Goal: Task Accomplishment & Management: Use online tool/utility

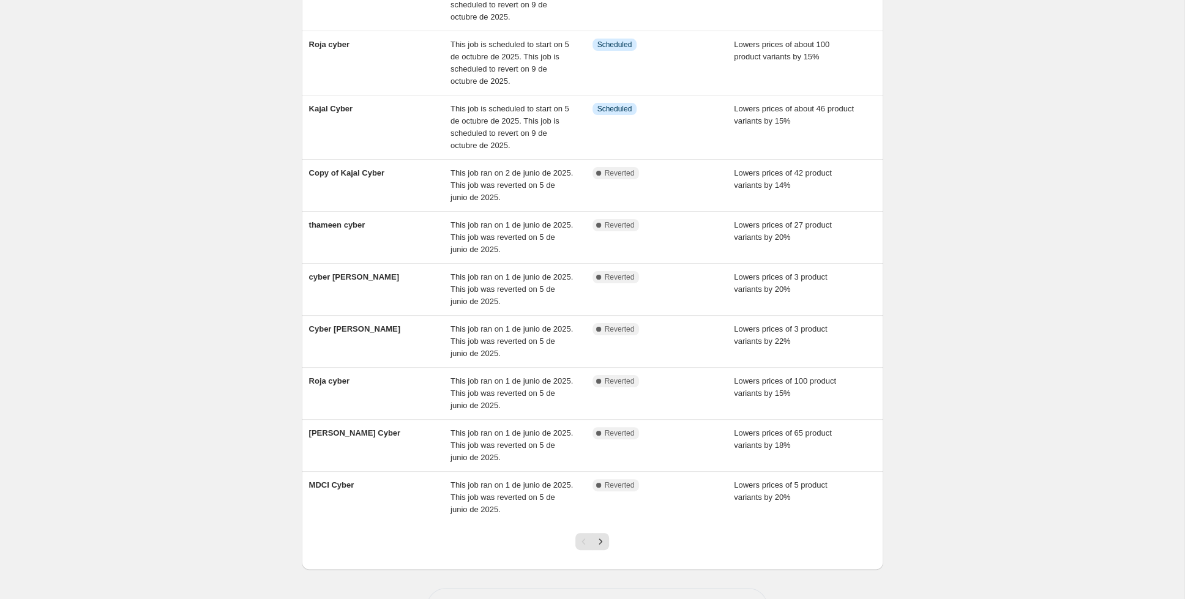
scroll to position [144, 0]
click at [607, 534] on button "Next" at bounding box center [600, 542] width 17 height 17
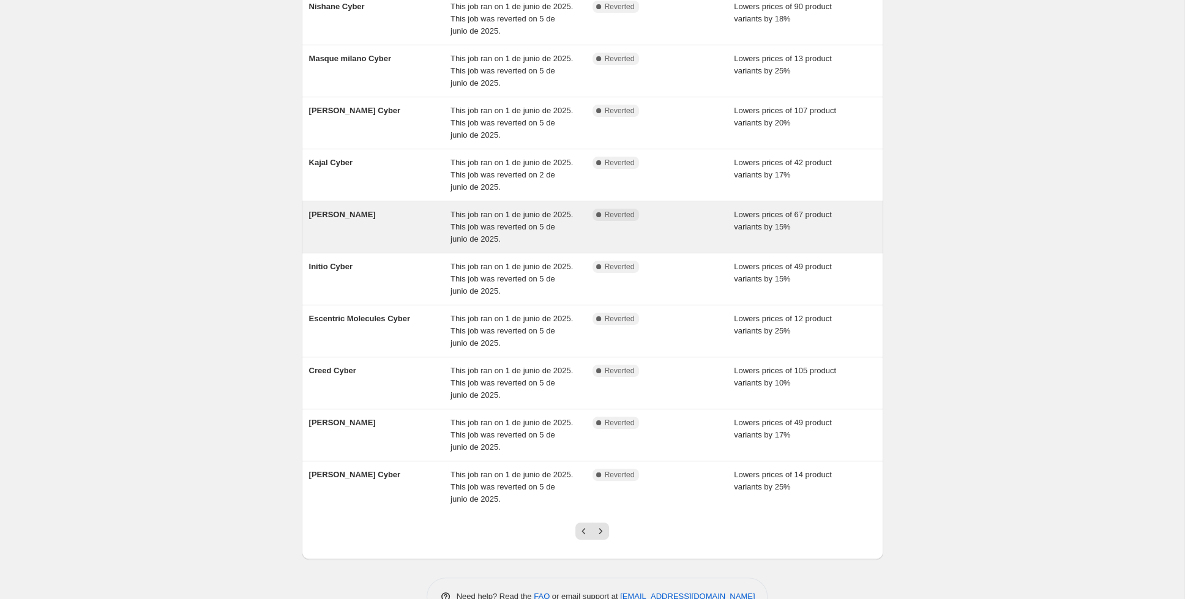
scroll to position [149, 0]
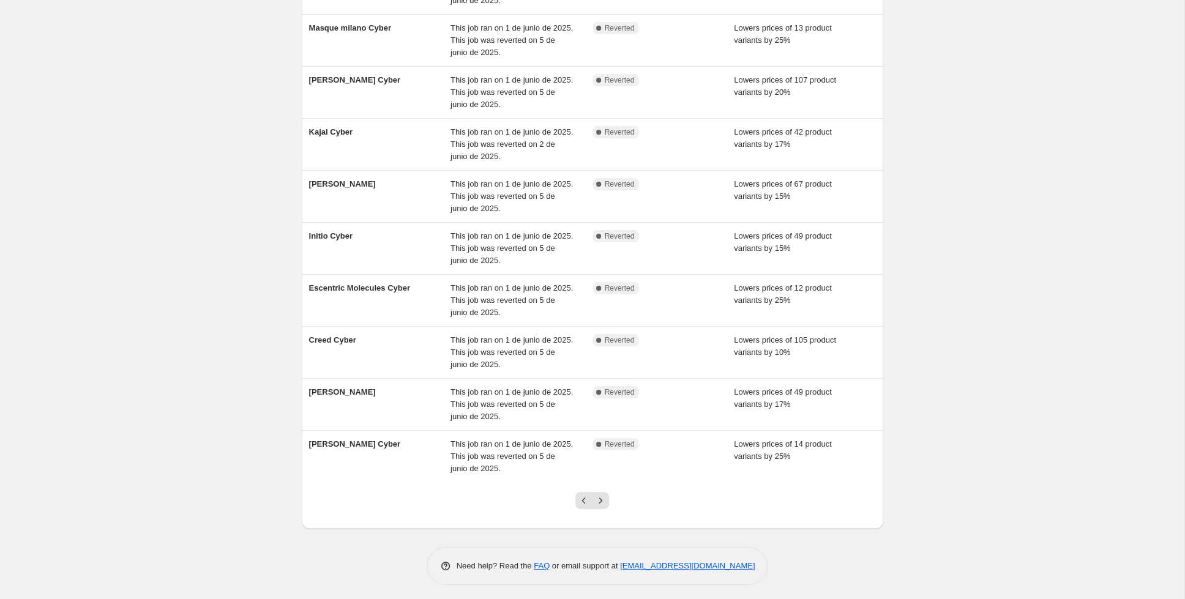
click at [586, 485] on div at bounding box center [592, 505] width 50 height 47
click at [581, 496] on icon "Previous" at bounding box center [584, 500] width 12 height 12
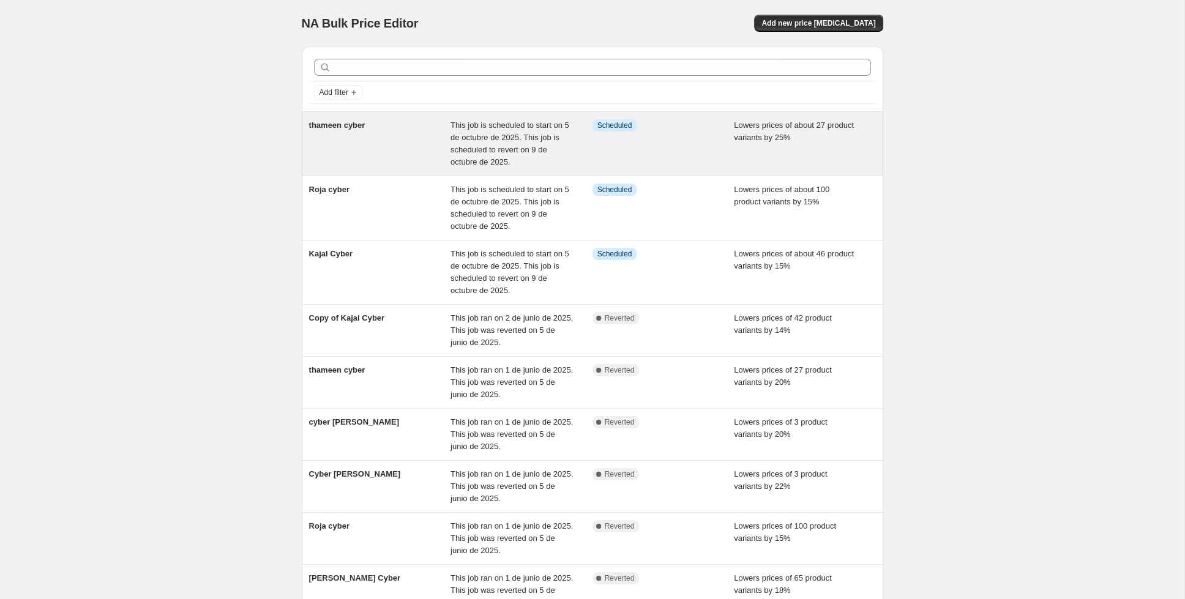
click at [376, 149] on div "thameen cyber" at bounding box center [380, 143] width 142 height 49
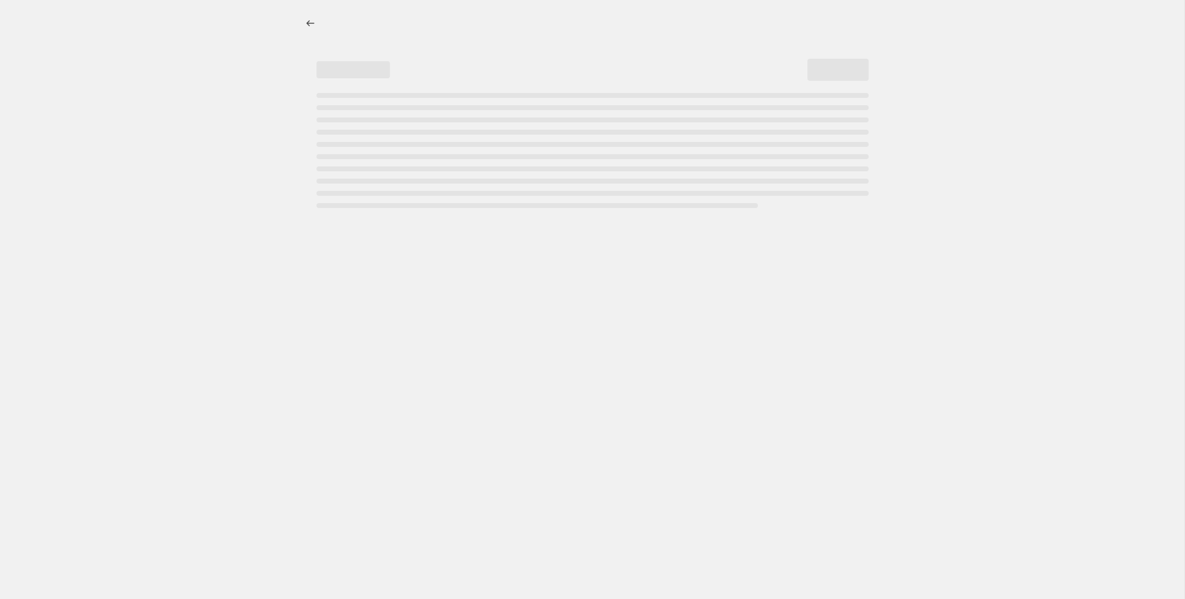
select select "percentage"
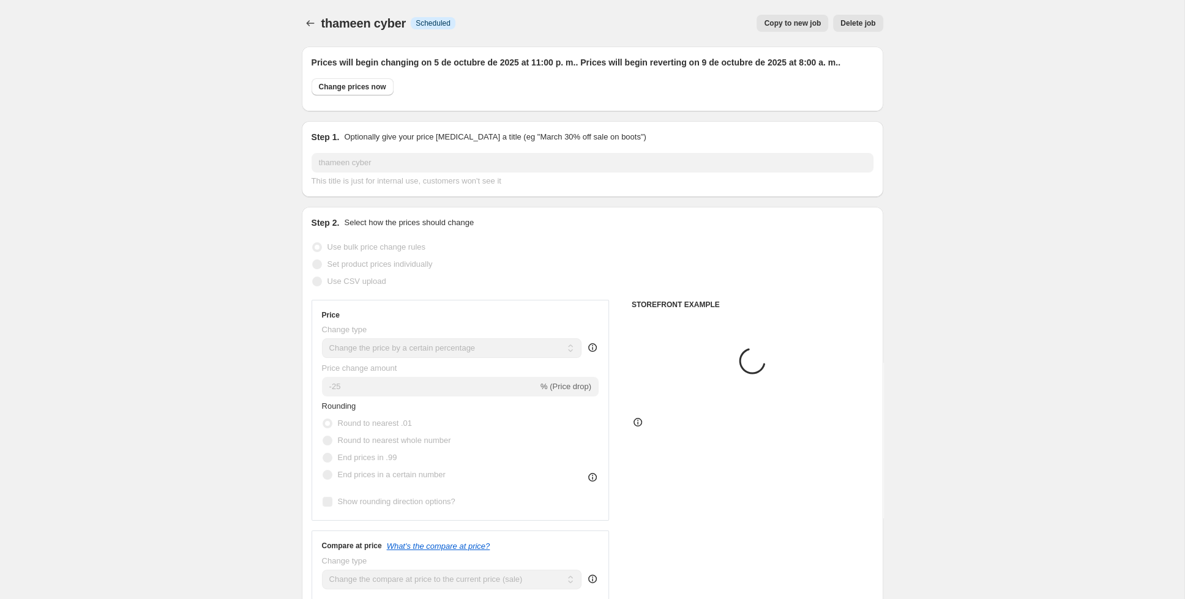
select select "collection"
select select "tag"
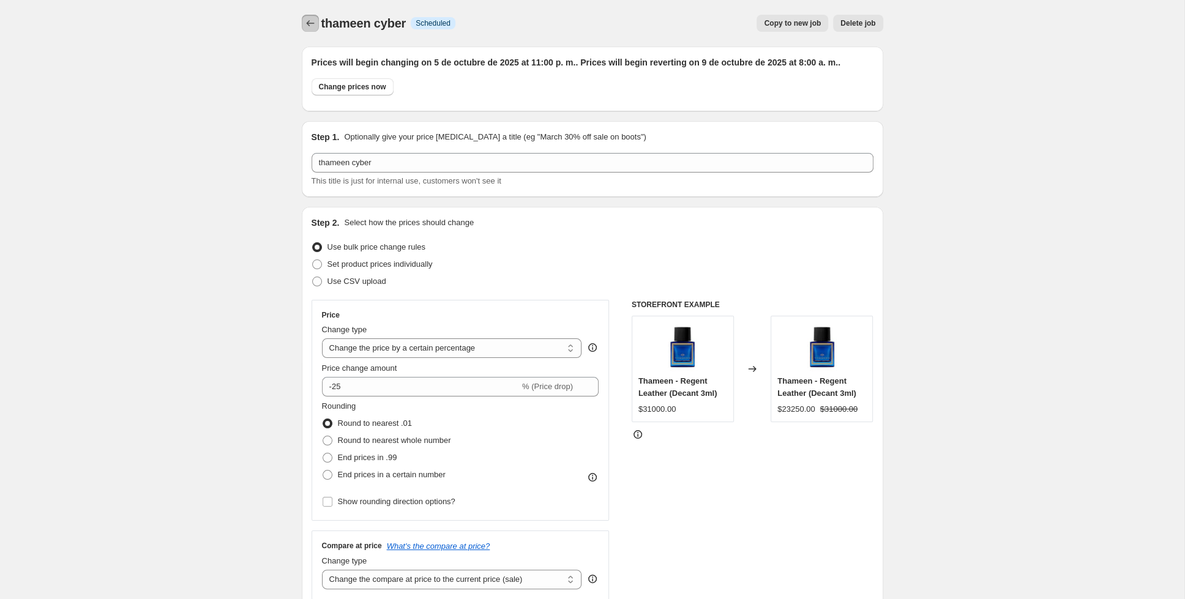
click at [309, 23] on icon "Price change jobs" at bounding box center [310, 23] width 12 height 12
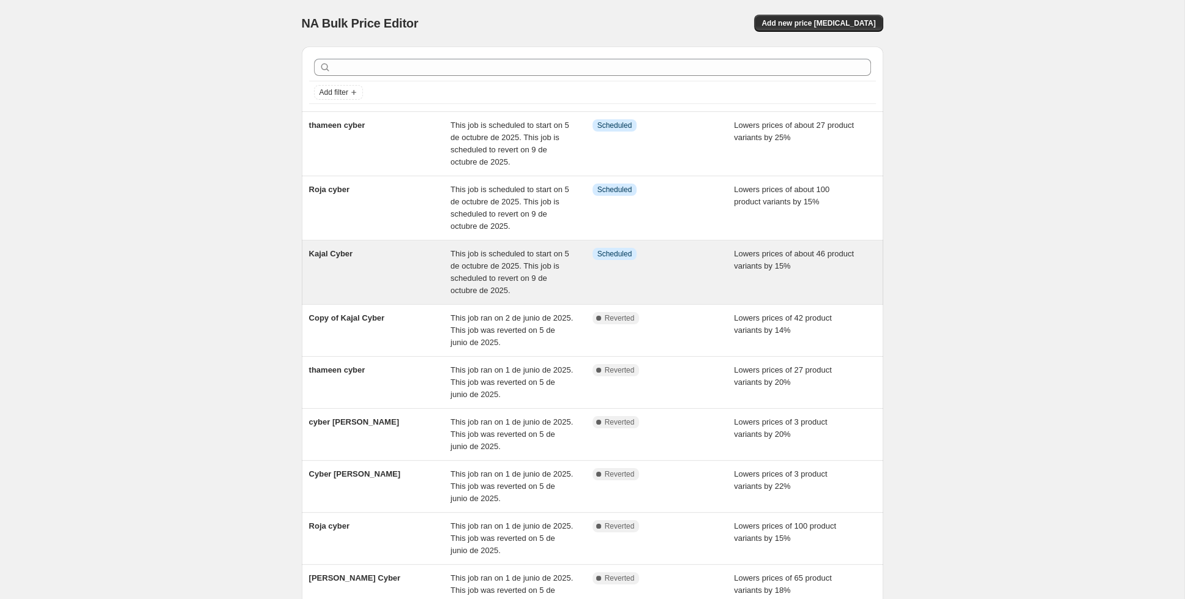
click at [371, 267] on div "Kajal Cyber" at bounding box center [380, 272] width 142 height 49
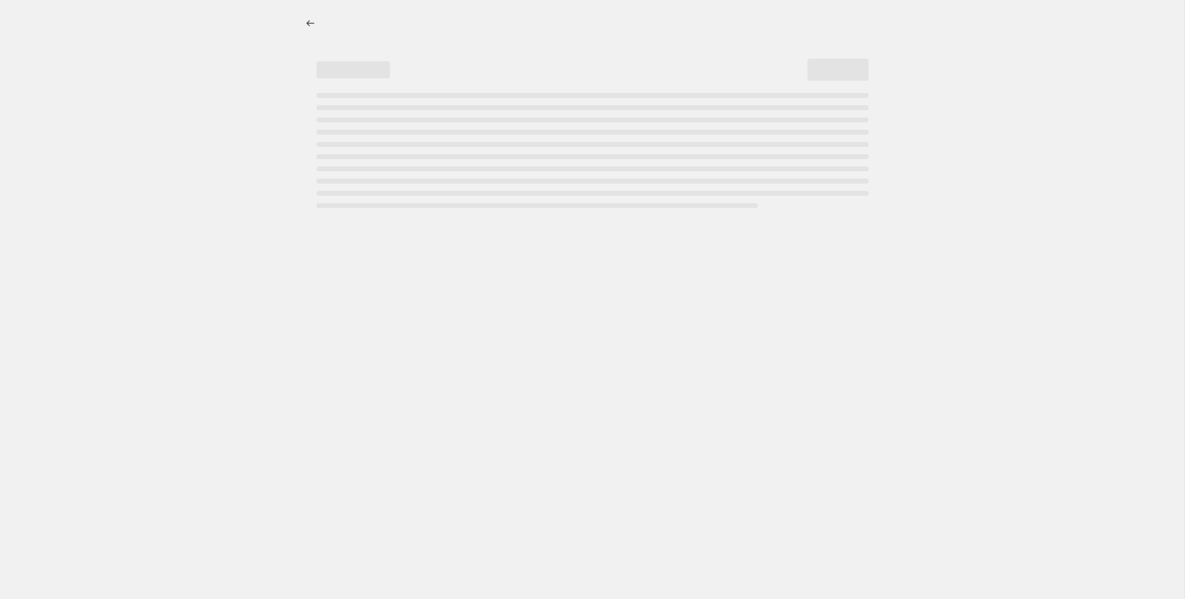
select select "percentage"
select select "collection"
select select "tag"
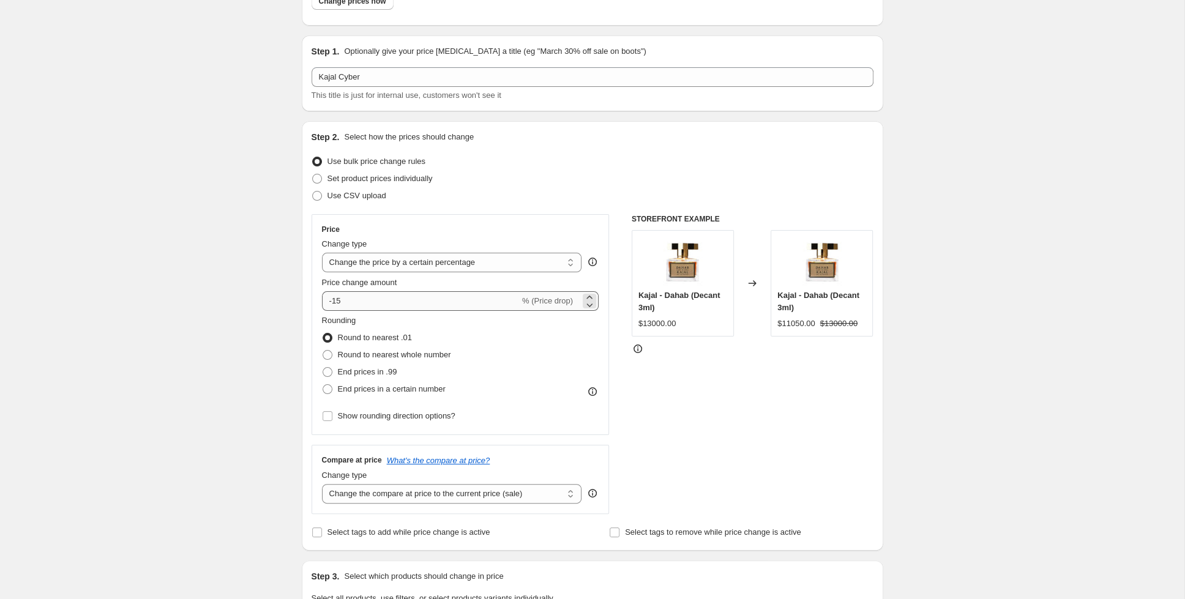
scroll to position [85, 0]
click at [365, 301] on input "-15" at bounding box center [421, 302] width 198 height 20
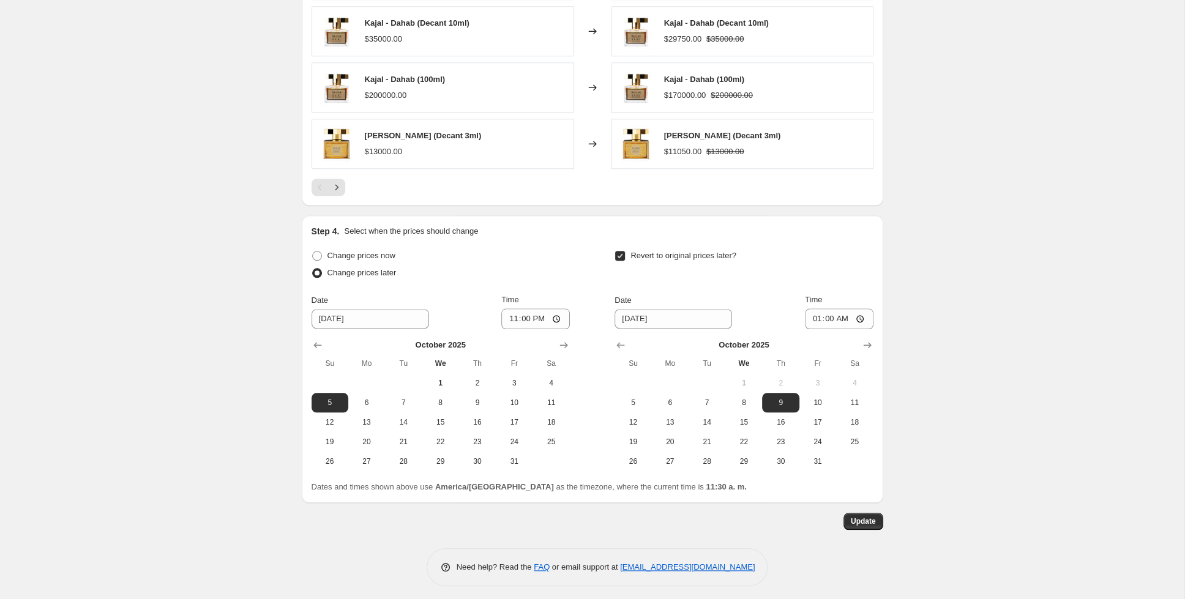
scroll to position [1067, 0]
type input "-10"
click at [883, 519] on button "Update" at bounding box center [863, 521] width 40 height 17
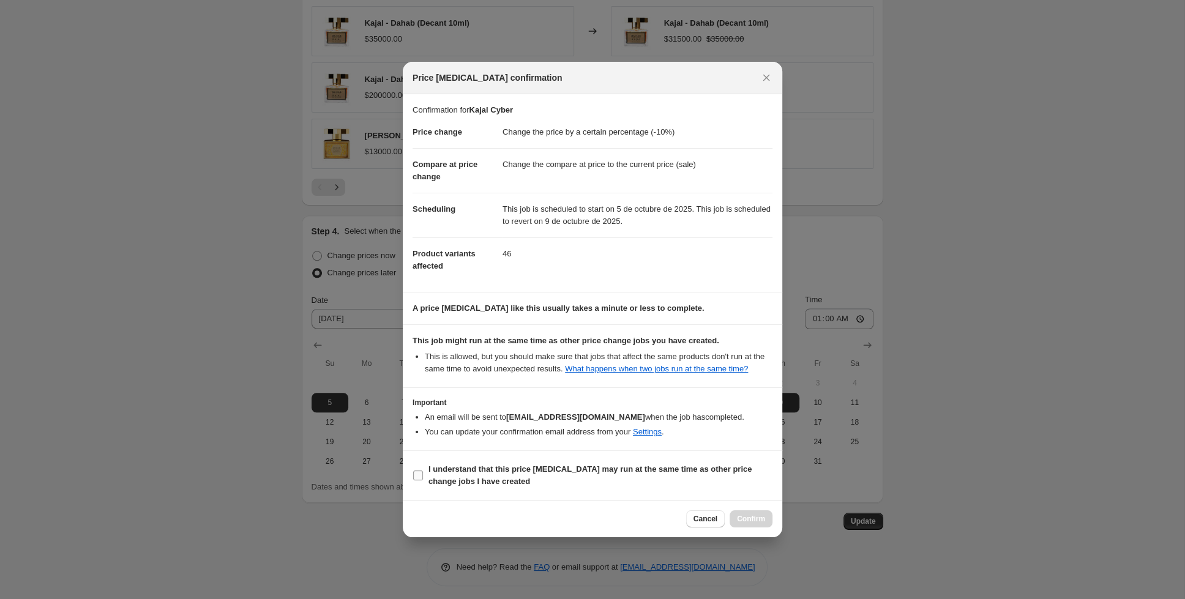
click at [414, 474] on input "I understand that this price [MEDICAL_DATA] may run at the same time as other p…" at bounding box center [418, 476] width 10 height 10
checkbox input "true"
click at [744, 523] on span "Confirm" at bounding box center [751, 519] width 28 height 10
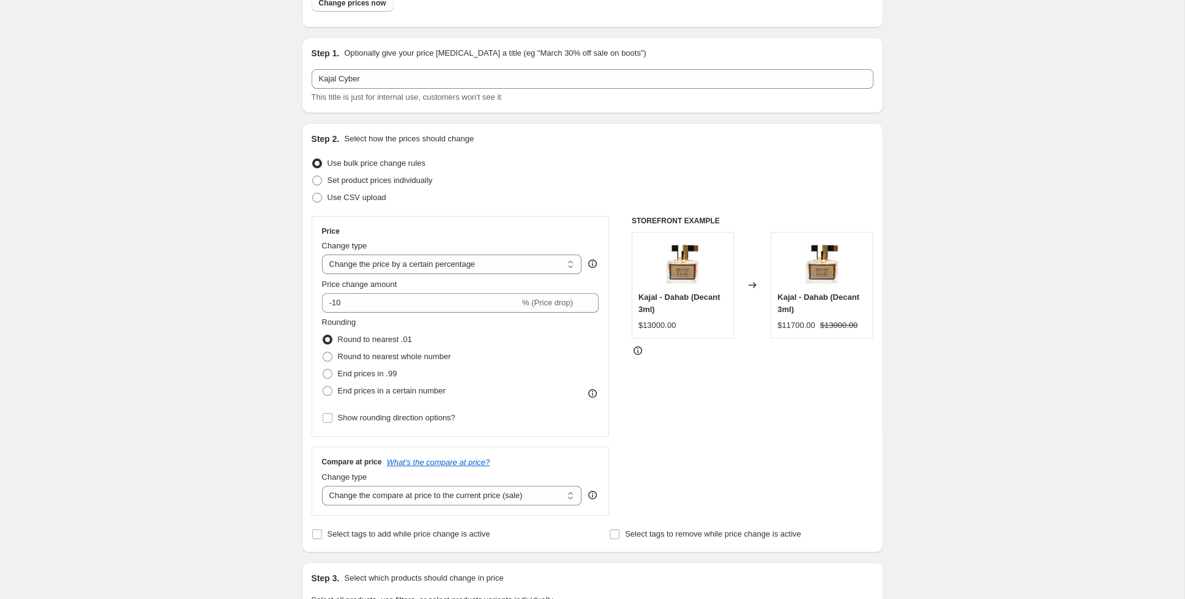
scroll to position [0, 0]
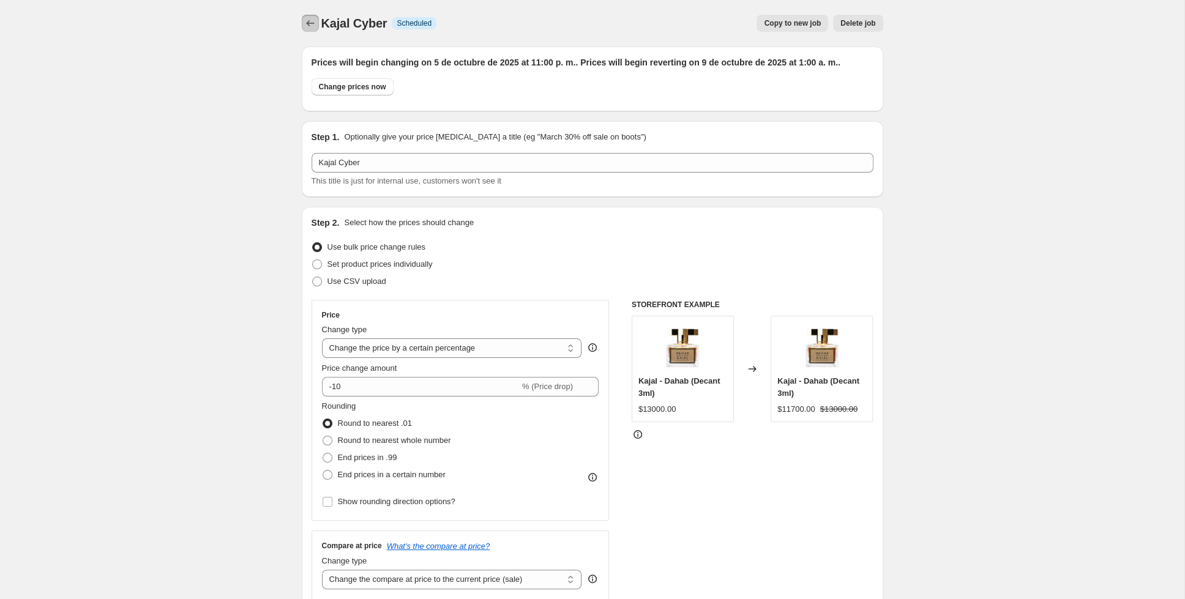
click at [307, 24] on icon "Price change jobs" at bounding box center [310, 23] width 8 height 6
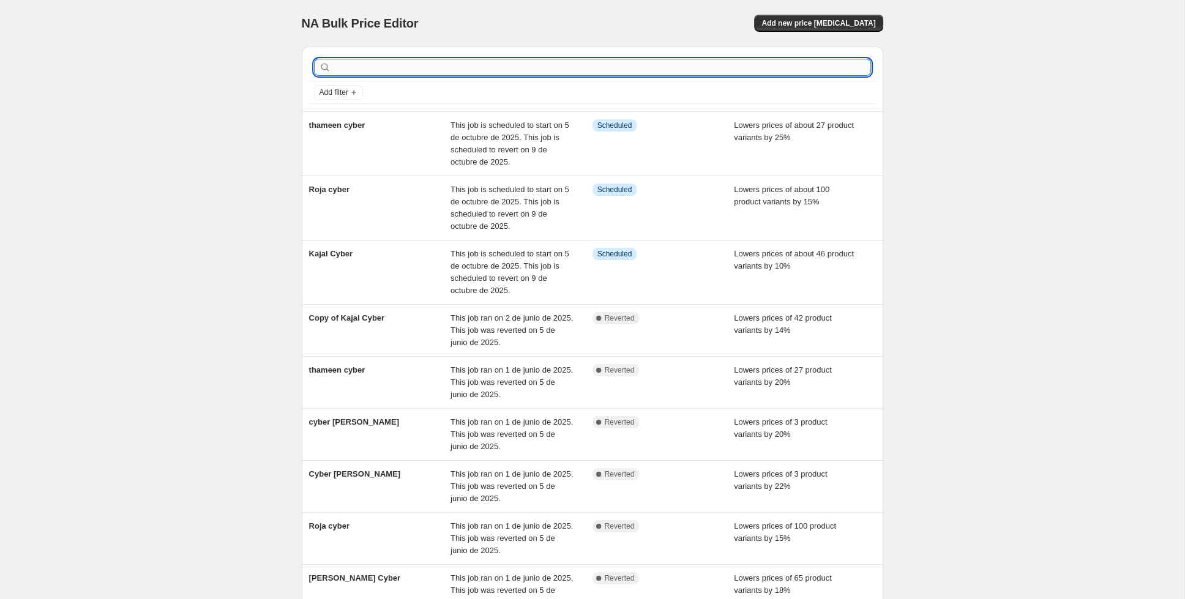
click at [520, 62] on input "text" at bounding box center [602, 67] width 537 height 17
type input "[PERSON_NAME]"
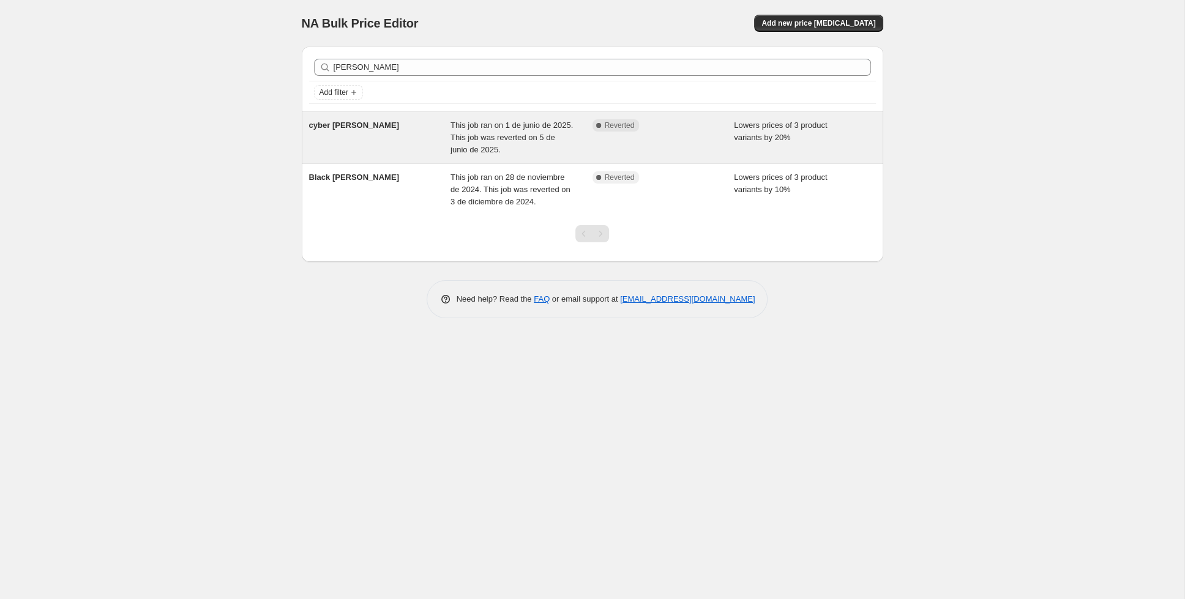
click at [390, 127] on div "cyber [PERSON_NAME]" at bounding box center [380, 137] width 142 height 37
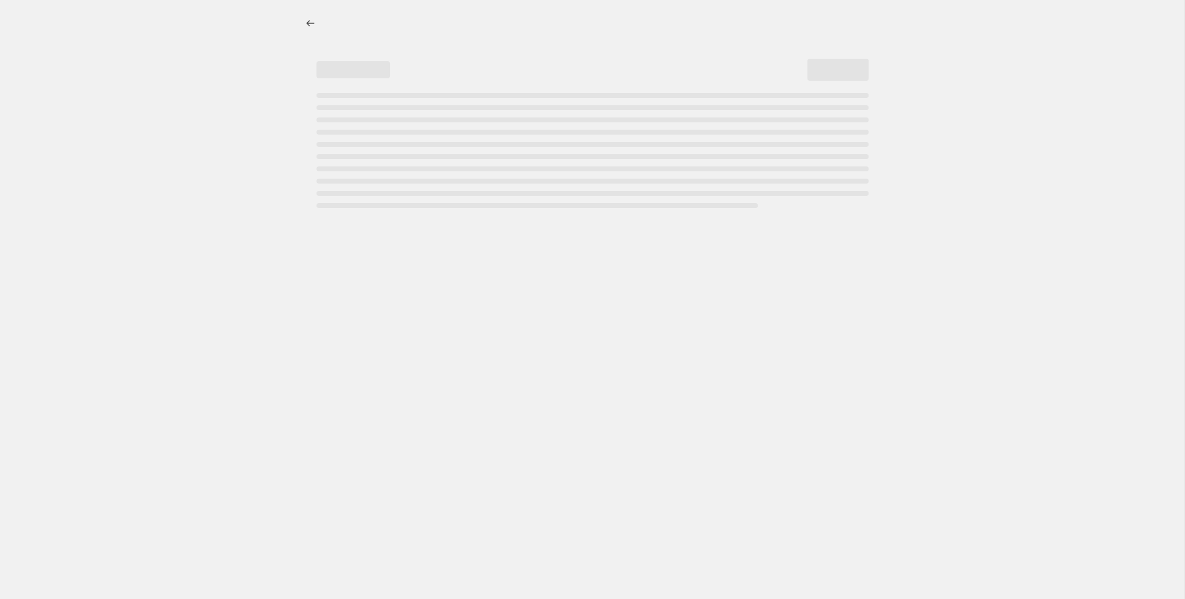
select select "percentage"
select select "collection"
select select "tag"
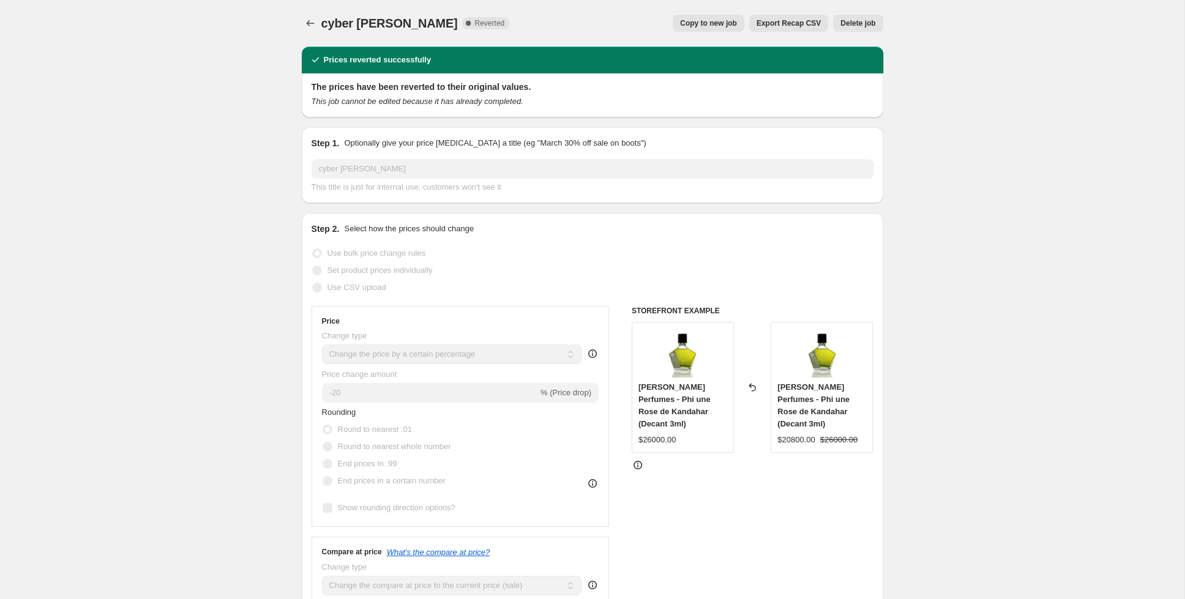
click at [711, 23] on span "Copy to new job" at bounding box center [708, 23] width 57 height 10
select select "percentage"
select select "collection"
select select "tag"
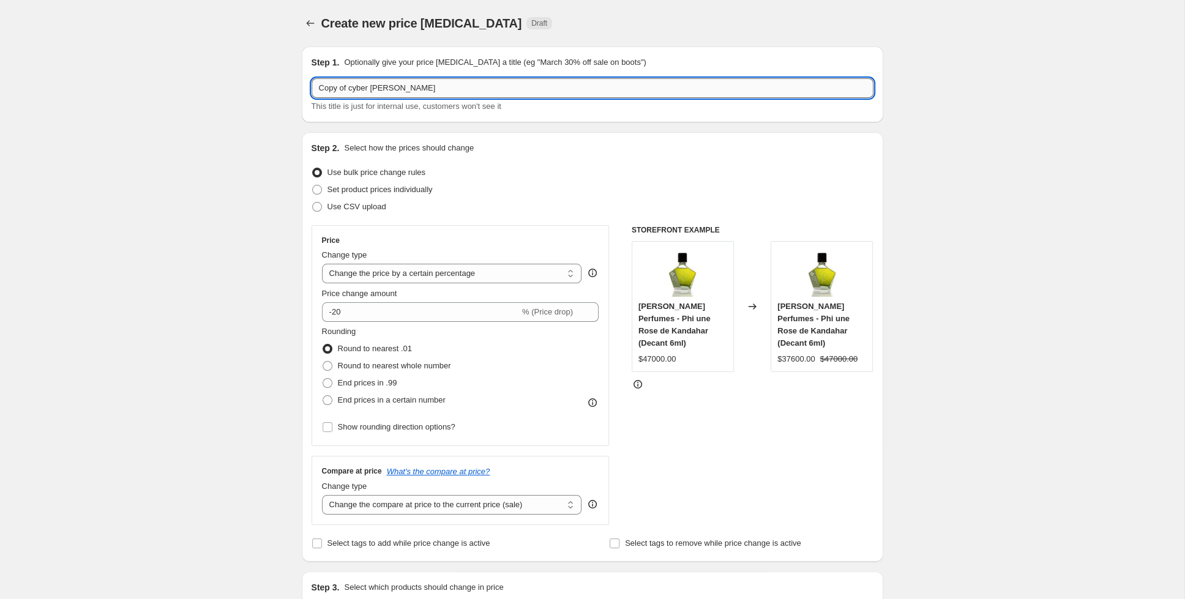
drag, startPoint x: 350, startPoint y: 89, endPoint x: 323, endPoint y: 89, distance: 26.9
click at [323, 89] on input "Copy of cyber [PERSON_NAME]" at bounding box center [593, 88] width 562 height 20
type input "Cyber [PERSON_NAME]"
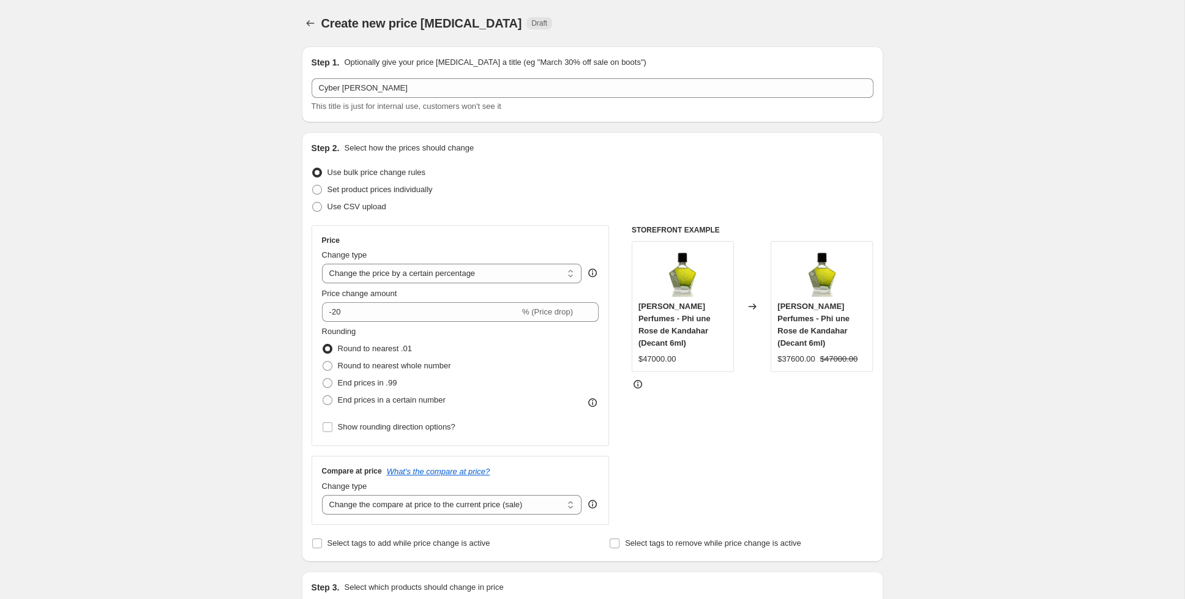
click at [228, 222] on div "Create new price [MEDICAL_DATA]. This page is ready Create new price [MEDICAL_D…" at bounding box center [592, 583] width 1184 height 1166
click at [337, 313] on input "-20" at bounding box center [421, 312] width 198 height 20
type input "-30"
click at [966, 250] on div "Create new price [MEDICAL_DATA]. This page is ready Create new price [MEDICAL_D…" at bounding box center [592, 583] width 1184 height 1166
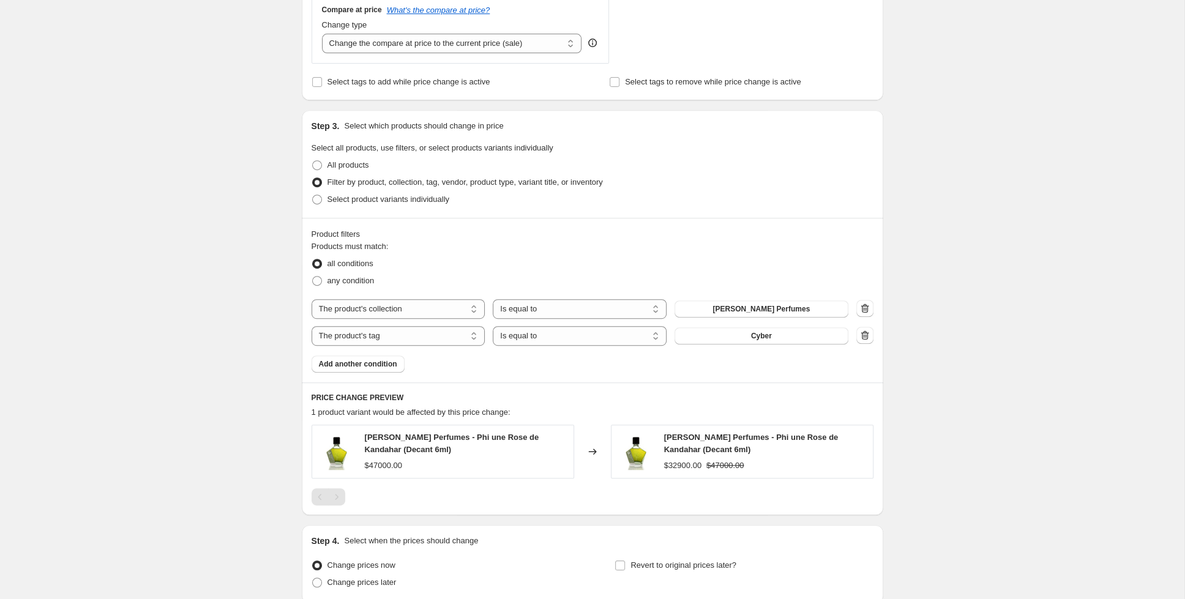
scroll to position [565, 0]
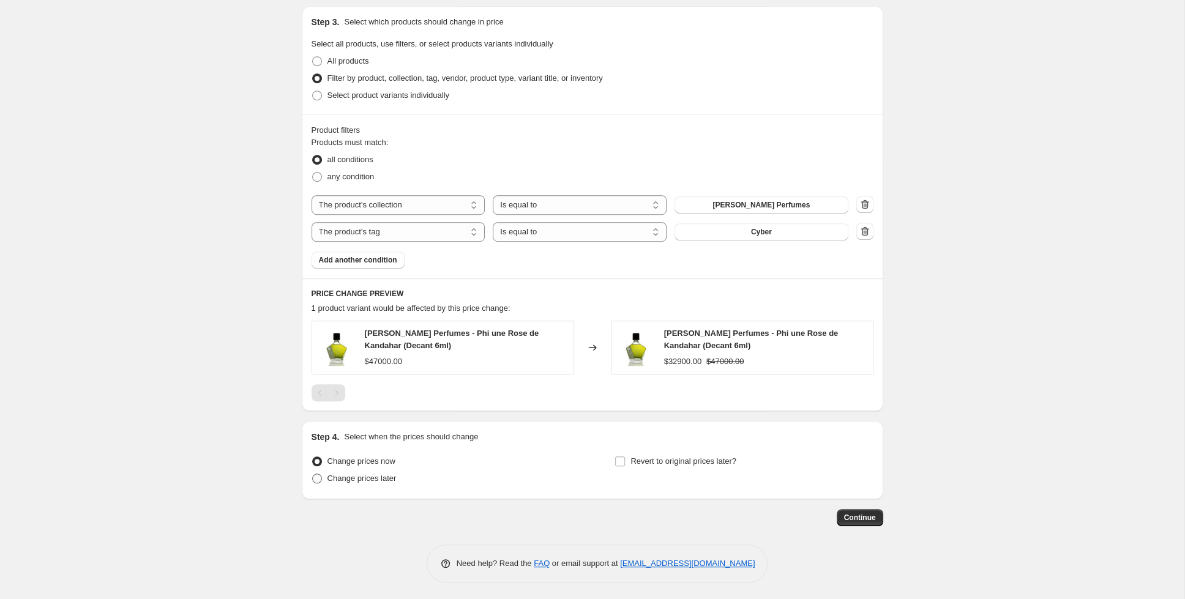
click at [357, 474] on span "Change prices later" at bounding box center [361, 478] width 69 height 9
click at [313, 474] on input "Change prices later" at bounding box center [312, 474] width 1 height 1
radio input "true"
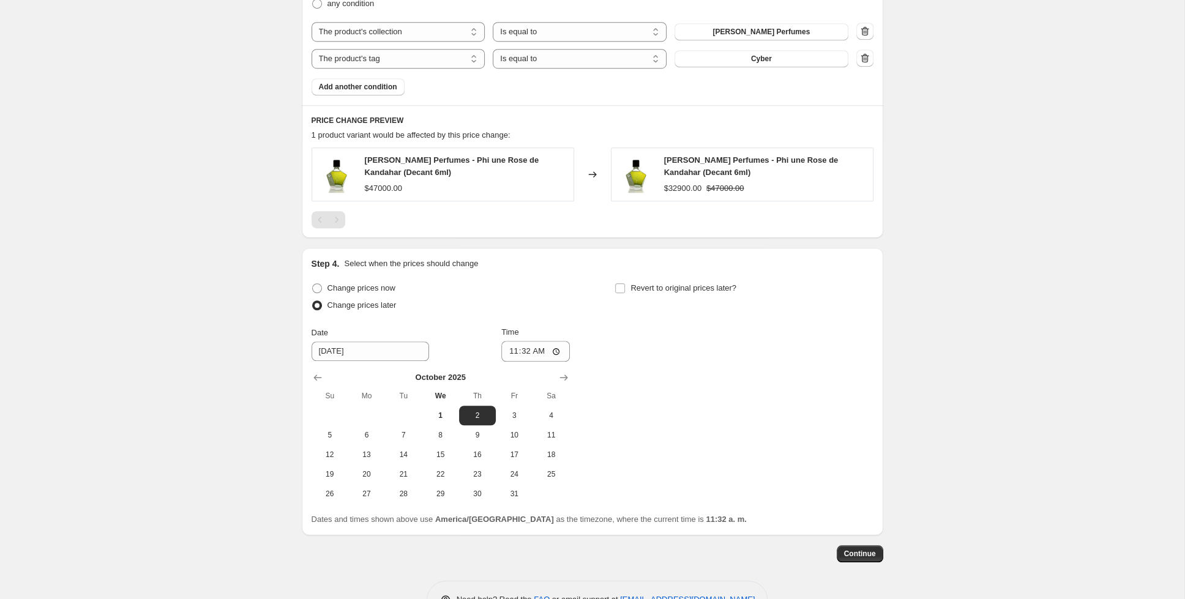
scroll to position [774, 0]
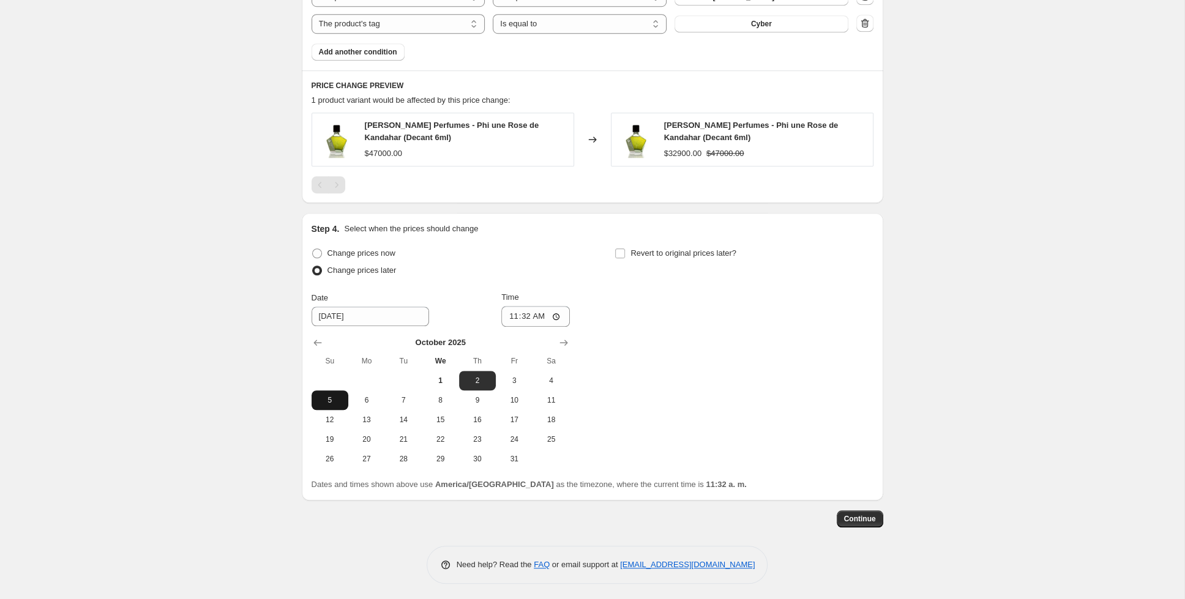
click at [323, 401] on span "5" at bounding box center [329, 400] width 27 height 10
type input "[DATE]"
click at [532, 319] on input "11:32" at bounding box center [535, 316] width 69 height 21
click at [542, 316] on input "11:32" at bounding box center [535, 316] width 69 height 21
click at [554, 312] on input "11:32" at bounding box center [535, 316] width 69 height 21
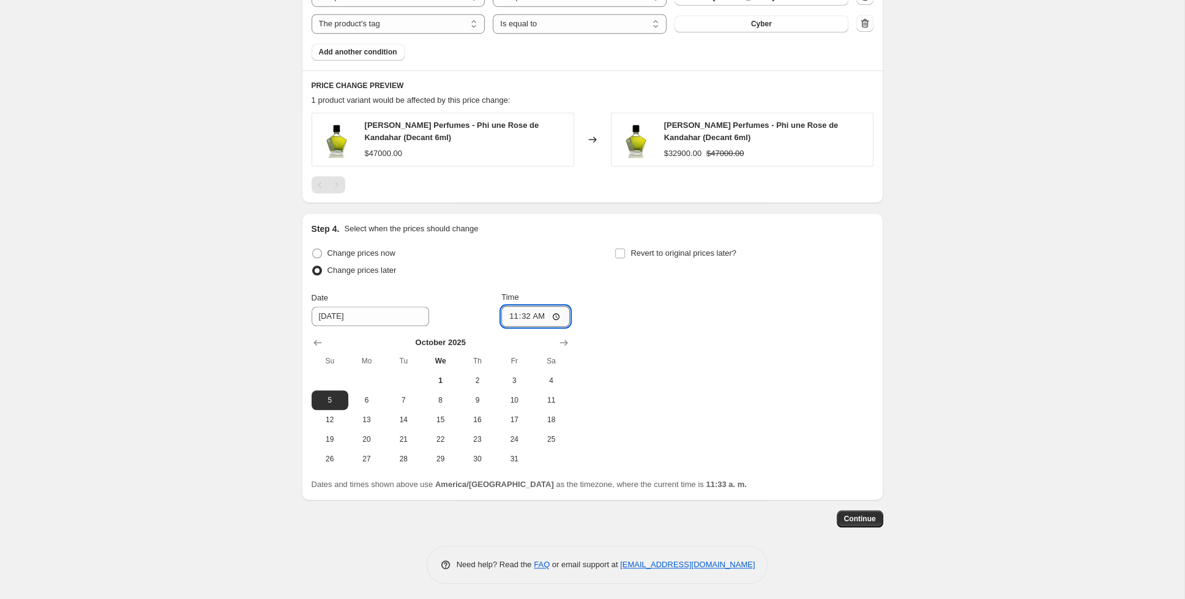
click at [524, 315] on input "11:32" at bounding box center [535, 316] width 69 height 21
click at [553, 313] on input "11:32" at bounding box center [535, 316] width 69 height 21
click at [532, 314] on input "23:32" at bounding box center [535, 316] width 69 height 21
type input "23:00"
click at [606, 352] on div "Change prices now Change prices later Date [DATE] Time 23:00 [DATE] Su Mo Tu We…" at bounding box center [593, 357] width 562 height 224
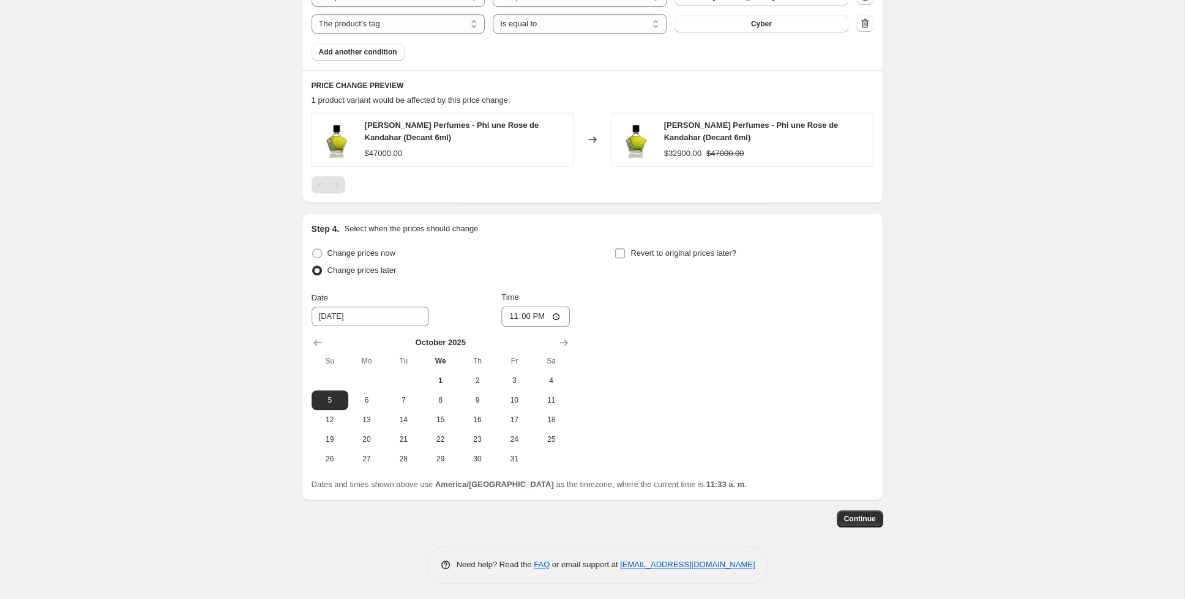
click at [623, 253] on input "Revert to original prices later?" at bounding box center [620, 253] width 10 height 10
checkbox input "true"
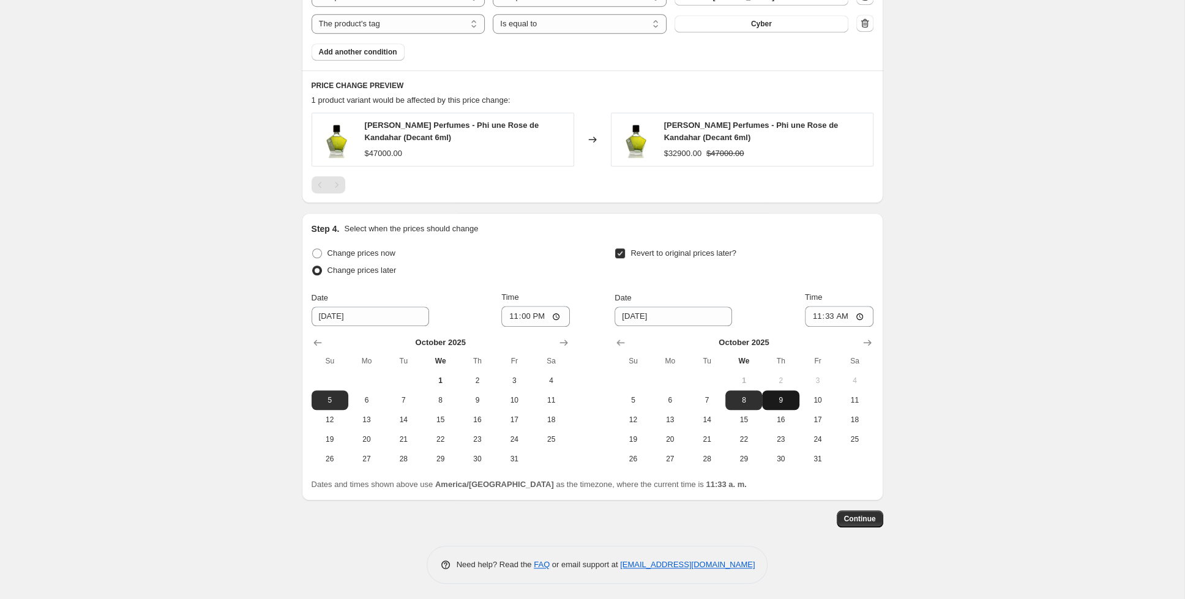
click at [774, 395] on span "9" at bounding box center [780, 400] width 27 height 10
type input "[DATE]"
click at [819, 317] on input "11:33" at bounding box center [839, 316] width 69 height 21
type input "08:00"
click at [785, 255] on div "Revert to original prices later?" at bounding box center [743, 263] width 258 height 37
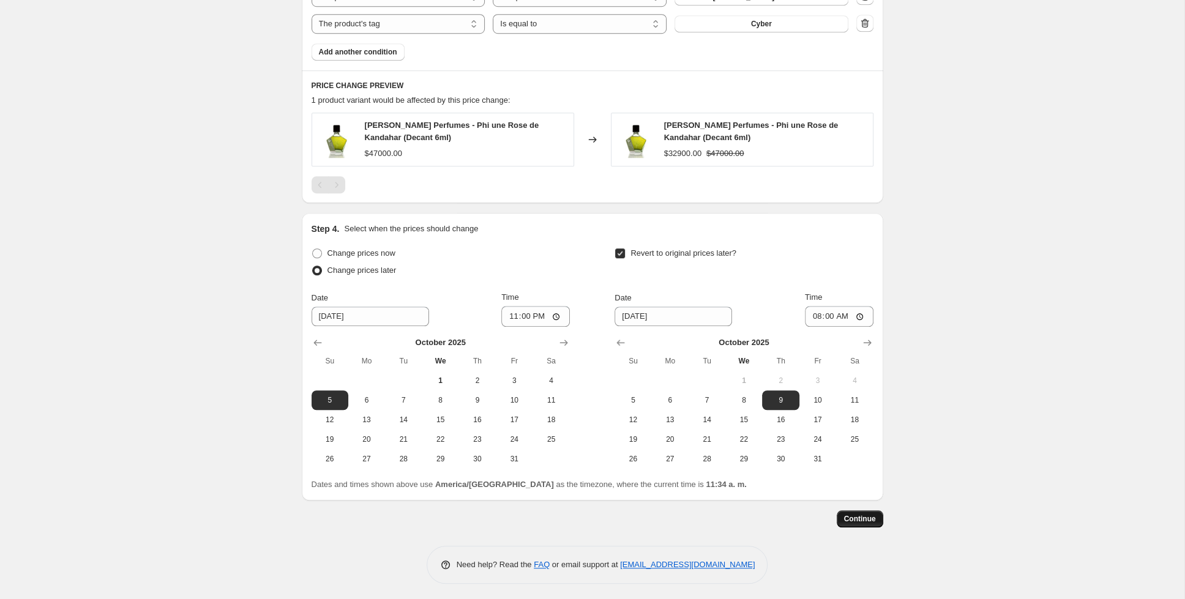
click at [864, 517] on span "Continue" at bounding box center [860, 519] width 32 height 10
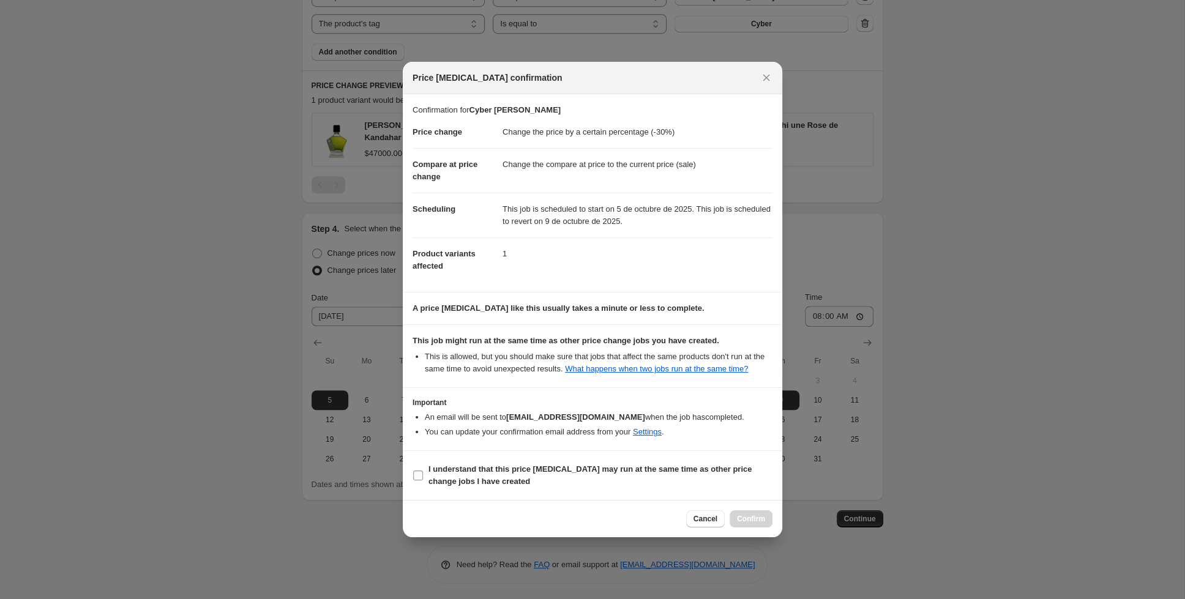
click at [417, 473] on input "I understand that this price [MEDICAL_DATA] may run at the same time as other p…" at bounding box center [418, 476] width 10 height 10
checkbox input "true"
click at [749, 521] on span "Confirm" at bounding box center [751, 519] width 28 height 10
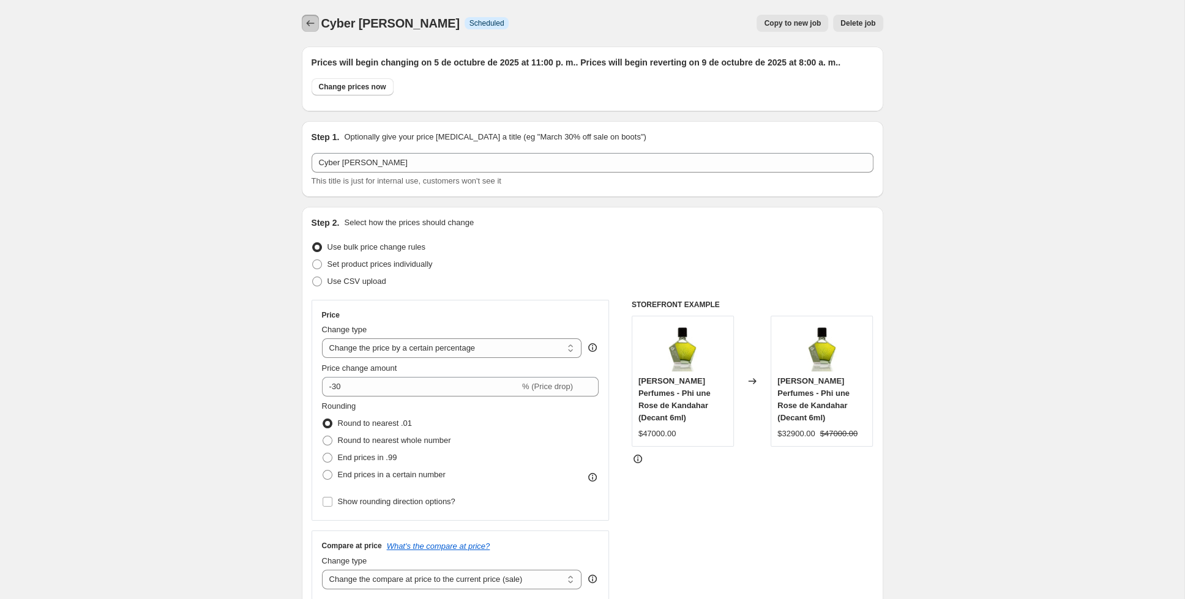
click at [312, 23] on icon "Price change jobs" at bounding box center [310, 23] width 12 height 12
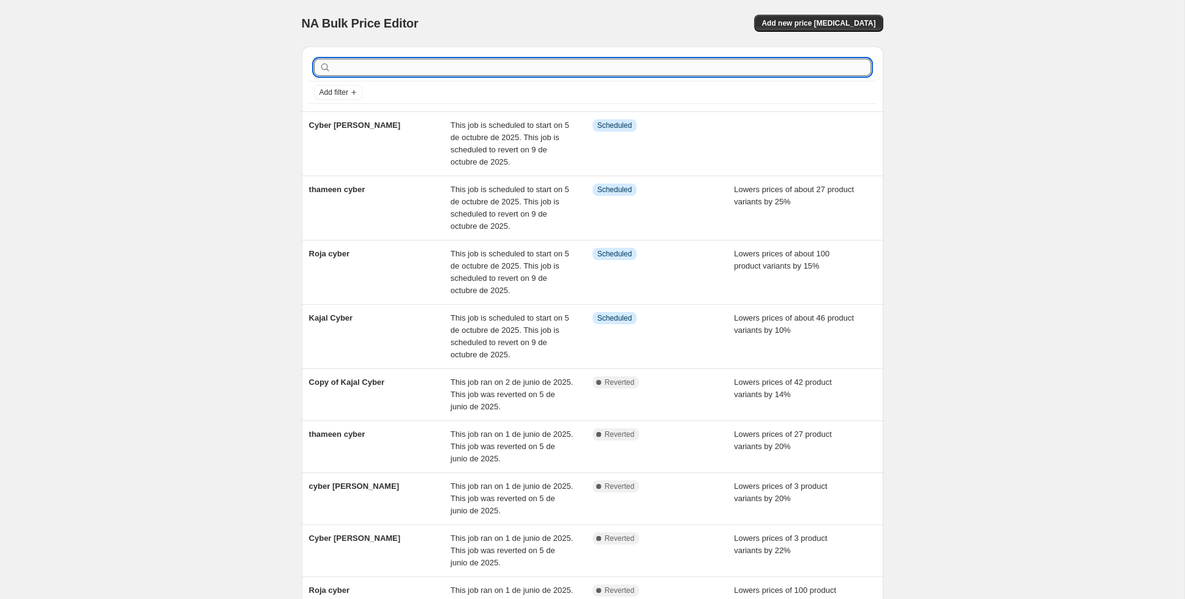
click at [363, 66] on input "text" at bounding box center [602, 67] width 537 height 17
type input "[PERSON_NAME]"
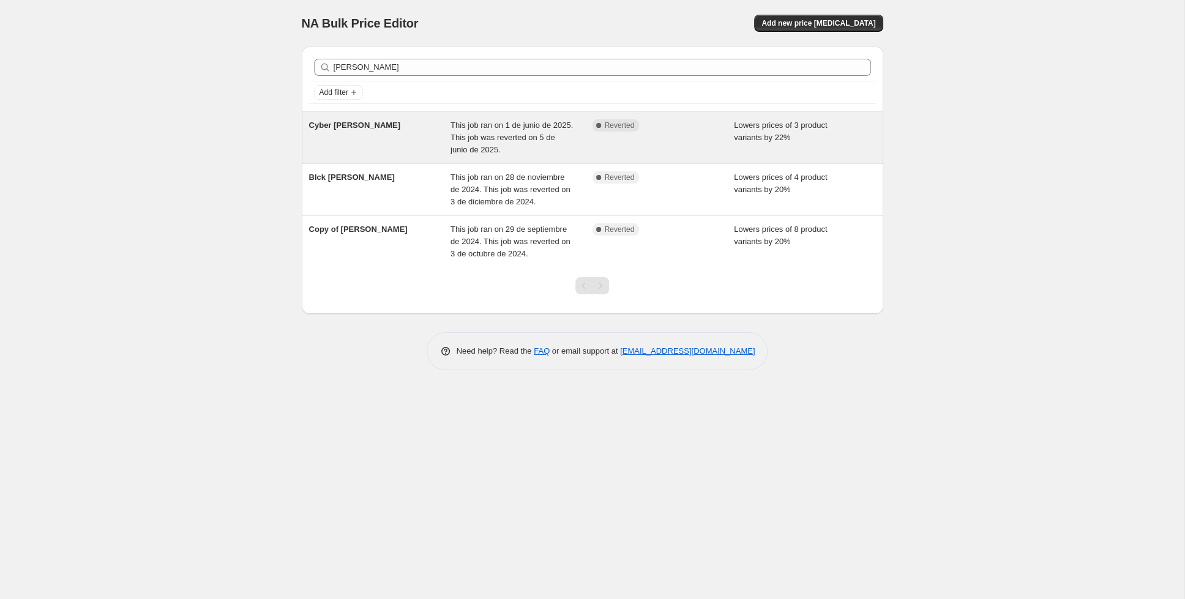
click at [326, 126] on span "Cyber [PERSON_NAME]" at bounding box center [355, 125] width 92 height 9
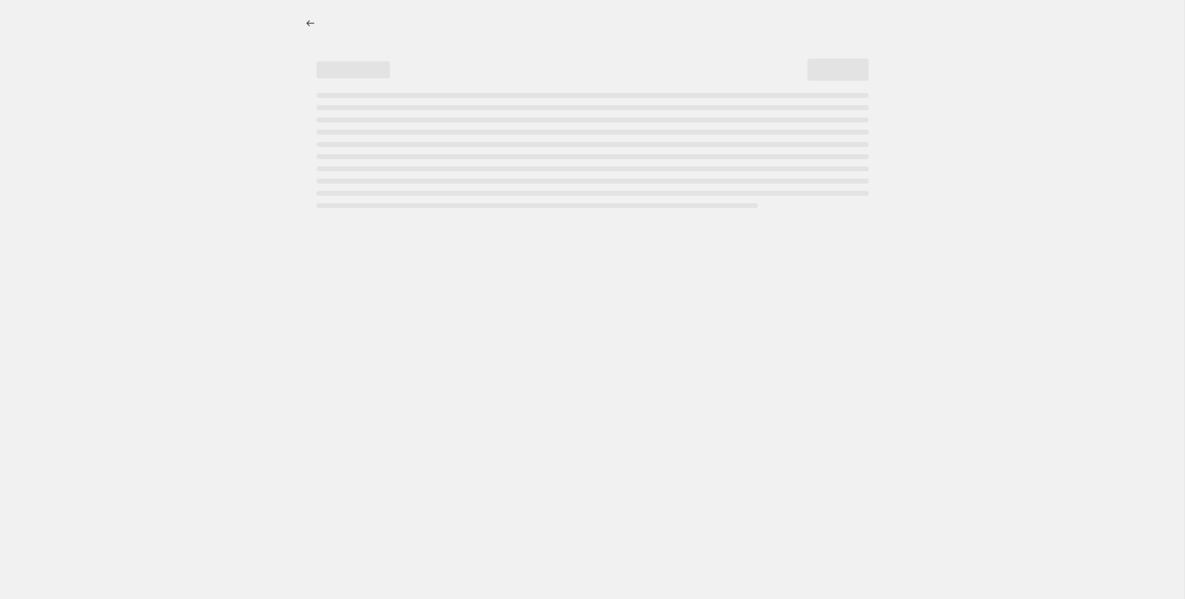
select select "percentage"
select select "collection"
select select "tag"
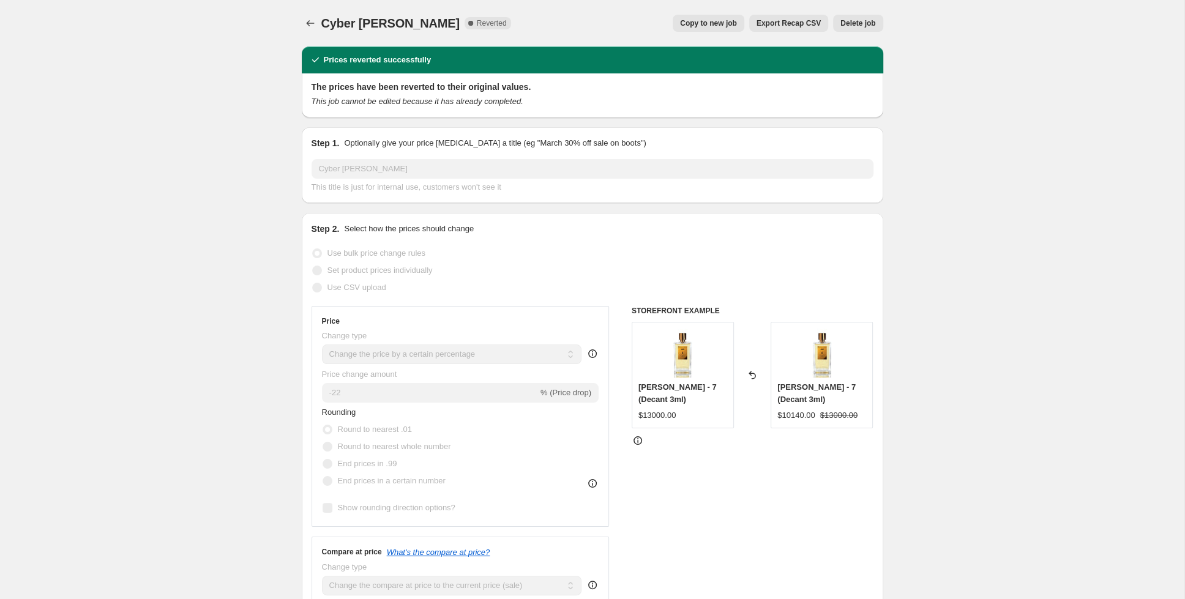
click at [725, 23] on span "Copy to new job" at bounding box center [708, 23] width 57 height 10
select select "percentage"
select select "collection"
select select "tag"
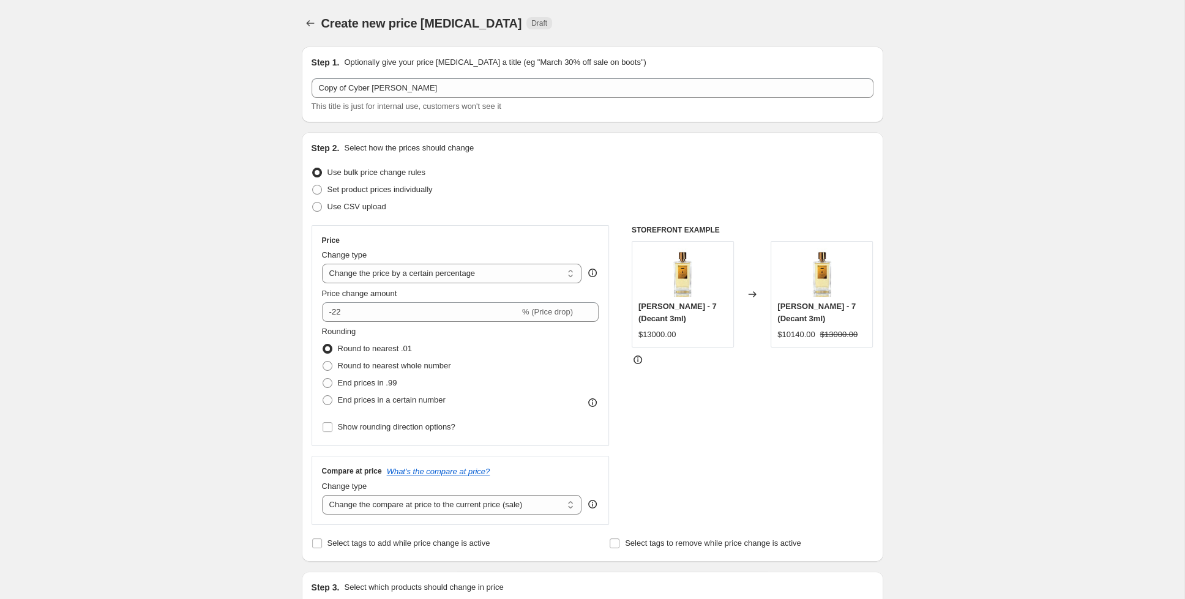
click at [386, 300] on div "Price change amount -22 % (Price drop)" at bounding box center [460, 305] width 277 height 34
click at [367, 316] on input "-22" at bounding box center [421, 312] width 198 height 20
type input "-25"
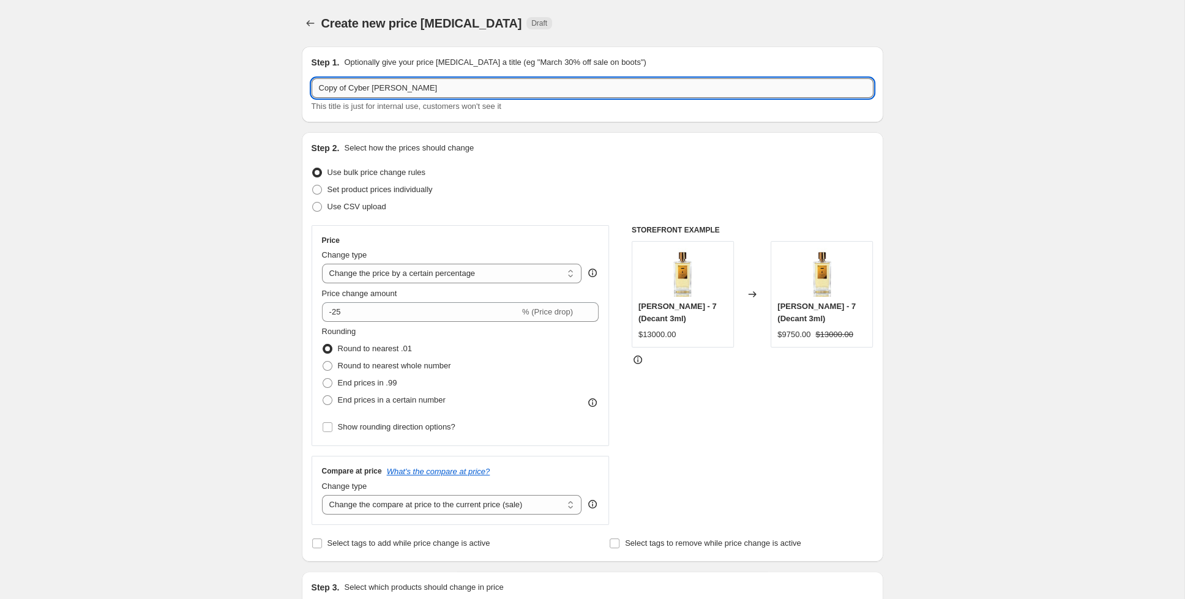
click at [346, 88] on input "Copy of Cyber [PERSON_NAME]" at bounding box center [593, 88] width 562 height 20
drag, startPoint x: 349, startPoint y: 88, endPoint x: 260, endPoint y: 73, distance: 90.6
click at [312, 81] on input "Copy of Cyber [PERSON_NAME]" at bounding box center [593, 88] width 562 height 20
type input "Cyber [PERSON_NAME]"
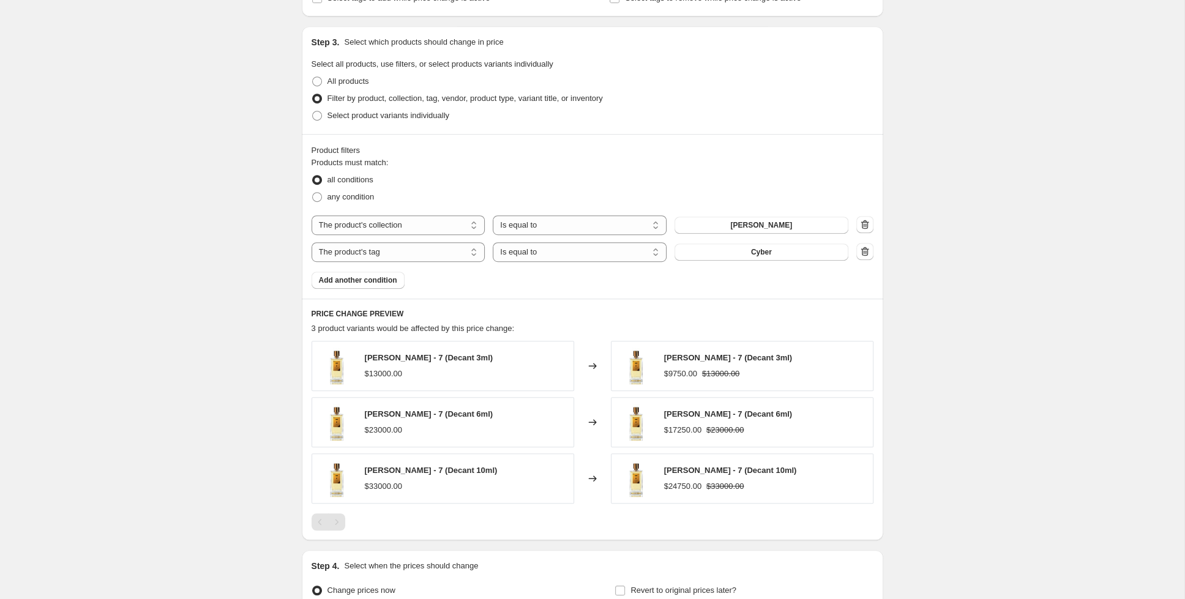
scroll to position [673, 0]
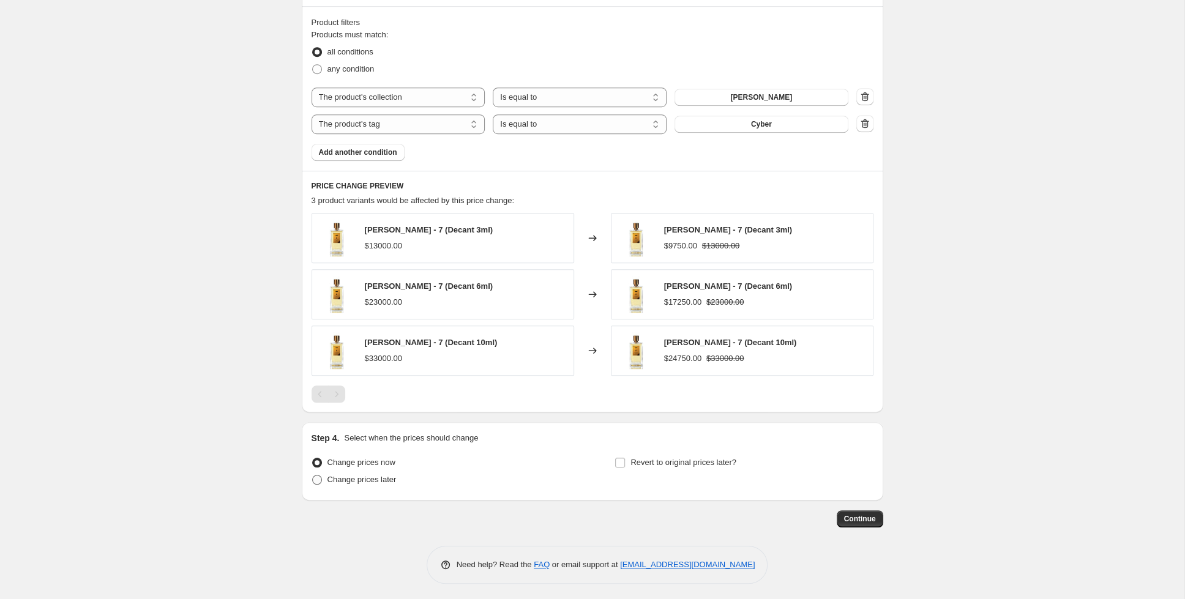
click at [318, 480] on span at bounding box center [317, 480] width 10 height 10
click at [313, 476] on input "Change prices later" at bounding box center [312, 475] width 1 height 1
radio input "true"
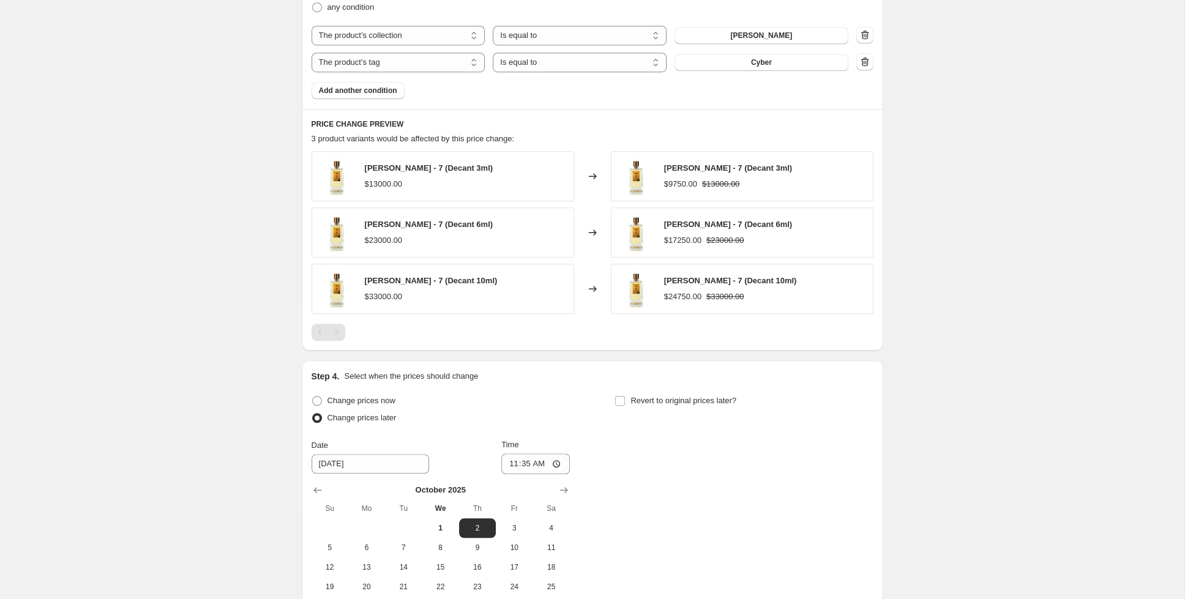
scroll to position [881, 0]
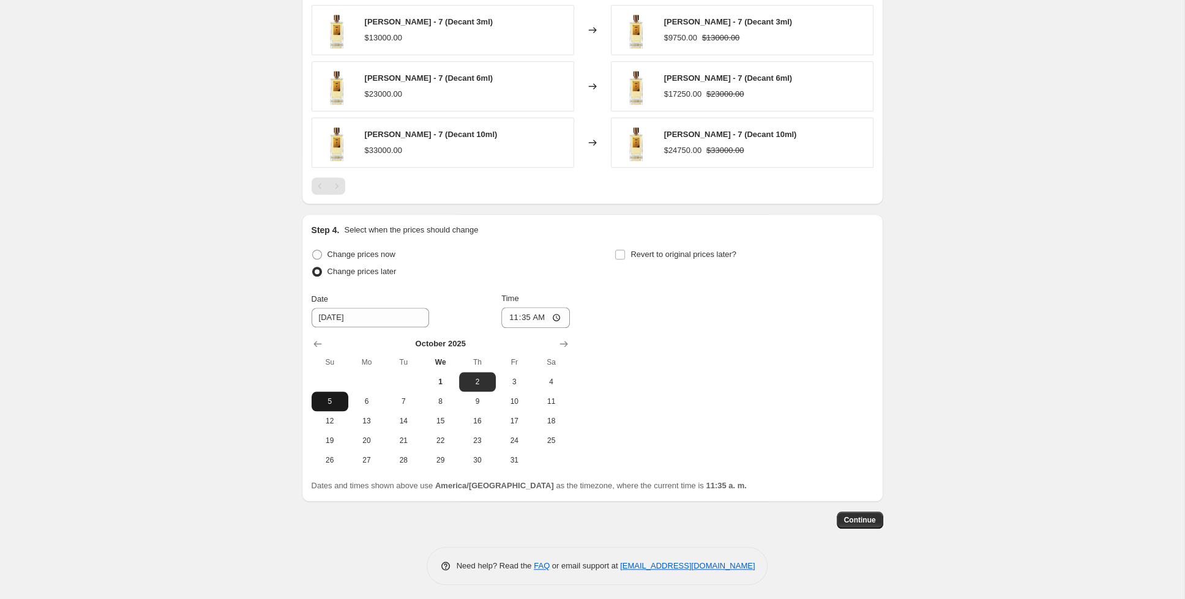
click at [319, 401] on span "5" at bounding box center [329, 402] width 27 height 10
type input "[DATE]"
click at [537, 316] on input "11:35" at bounding box center [535, 317] width 69 height 21
click at [545, 318] on input "11:00" at bounding box center [535, 317] width 69 height 21
type input "23:00"
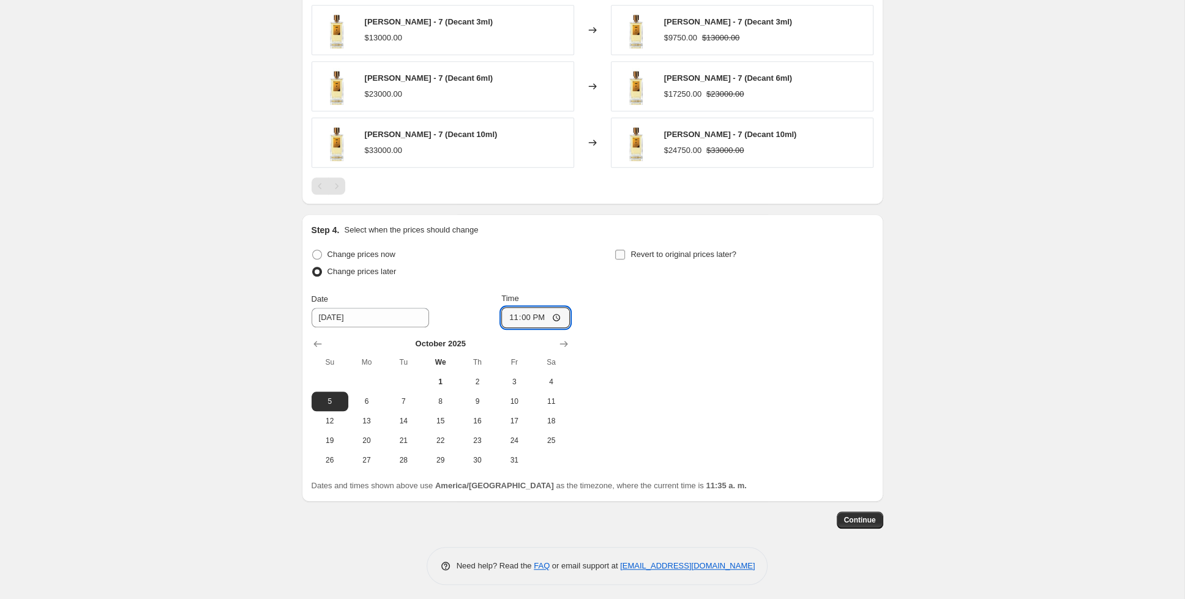
click at [617, 254] on input "Revert to original prices later?" at bounding box center [620, 255] width 10 height 10
checkbox input "true"
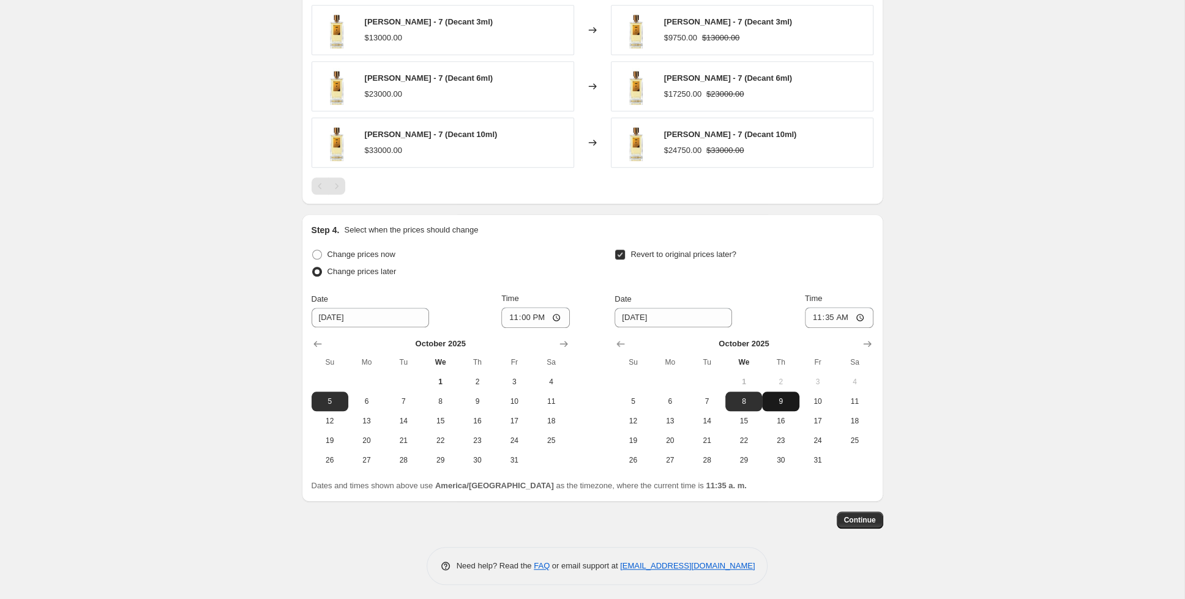
click at [773, 398] on span "9" at bounding box center [780, 402] width 27 height 10
type input "[DATE]"
click at [829, 313] on input "11:35" at bounding box center [839, 317] width 69 height 21
type input "08:00"
click at [863, 256] on div "Revert to original prices later?" at bounding box center [743, 264] width 258 height 37
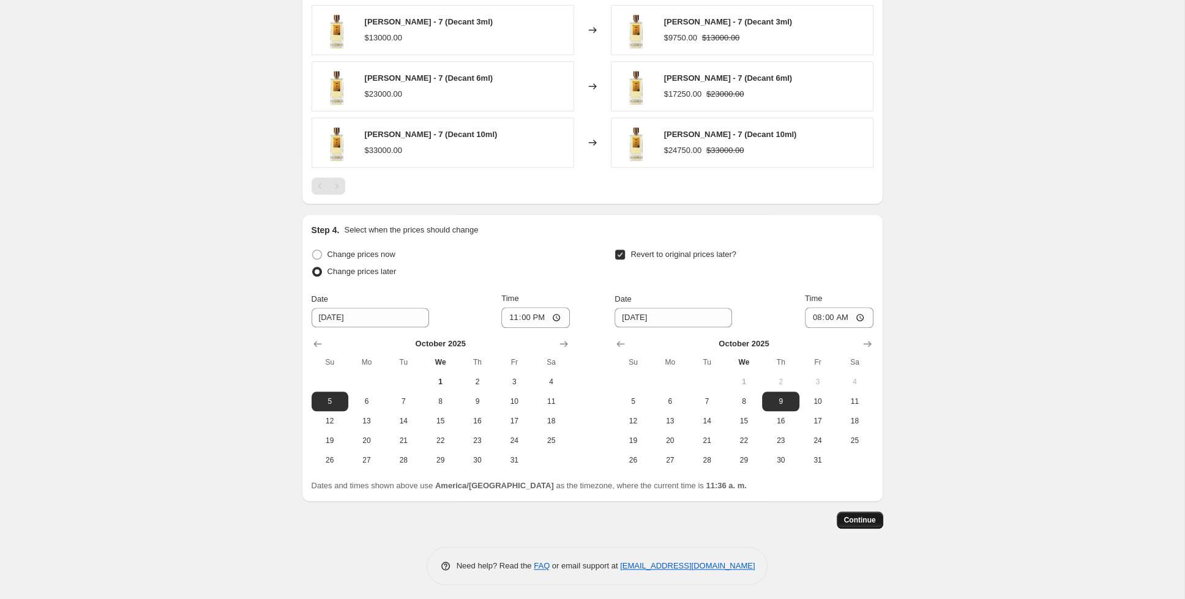
click at [862, 515] on span "Continue" at bounding box center [860, 520] width 32 height 10
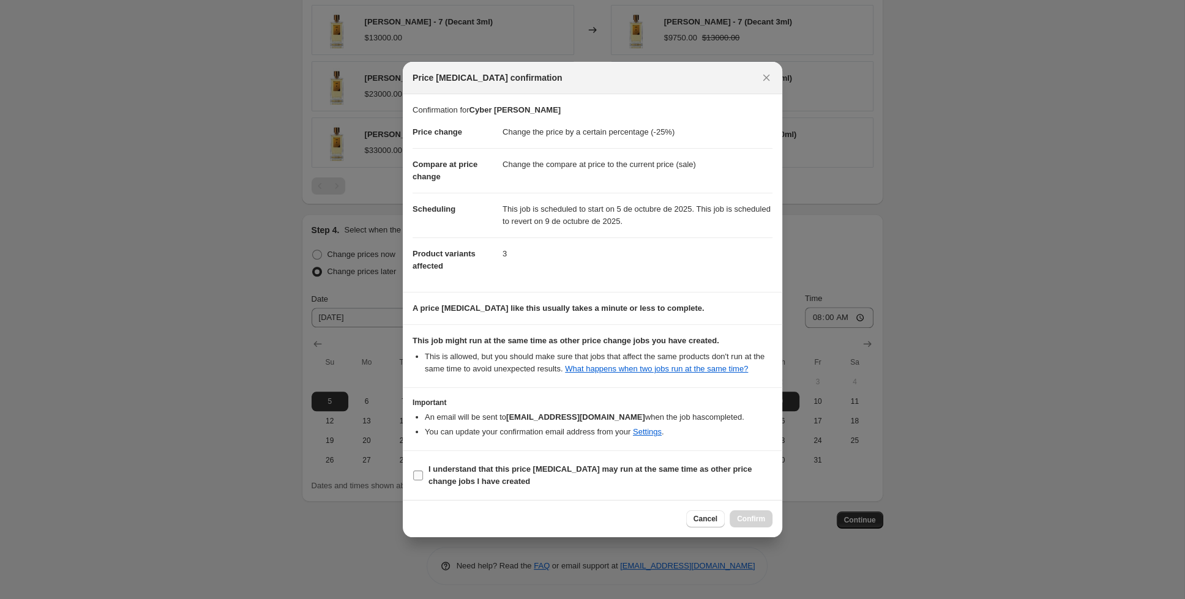
click at [415, 478] on input "I understand that this price [MEDICAL_DATA] may run at the same time as other p…" at bounding box center [418, 476] width 10 height 10
checkbox input "true"
click at [752, 515] on span "Confirm" at bounding box center [751, 519] width 28 height 10
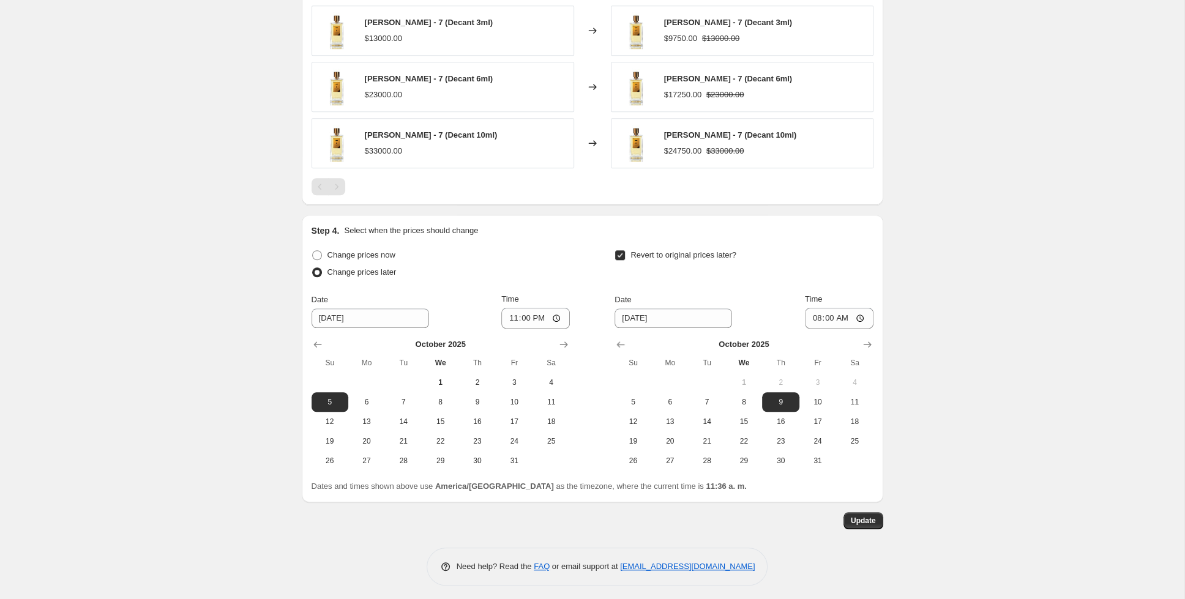
scroll to position [956, 0]
click at [870, 517] on span "Update" at bounding box center [863, 520] width 25 height 10
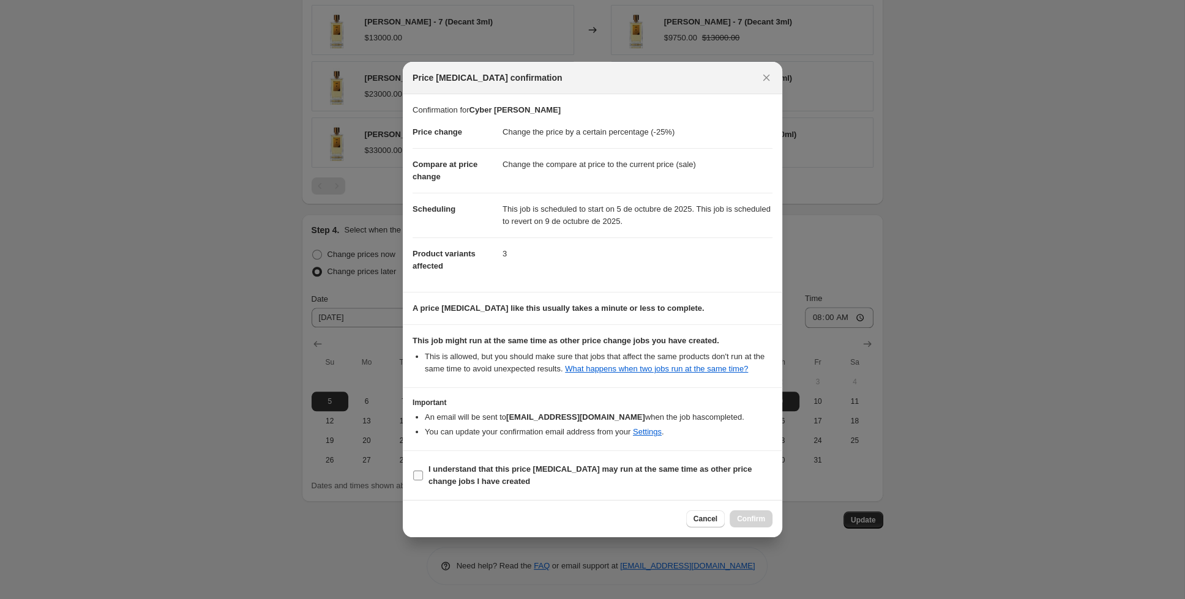
click at [420, 472] on input "I understand that this price [MEDICAL_DATA] may run at the same time as other p…" at bounding box center [418, 476] width 10 height 10
checkbox input "true"
click at [746, 519] on span "Confirm" at bounding box center [751, 519] width 28 height 10
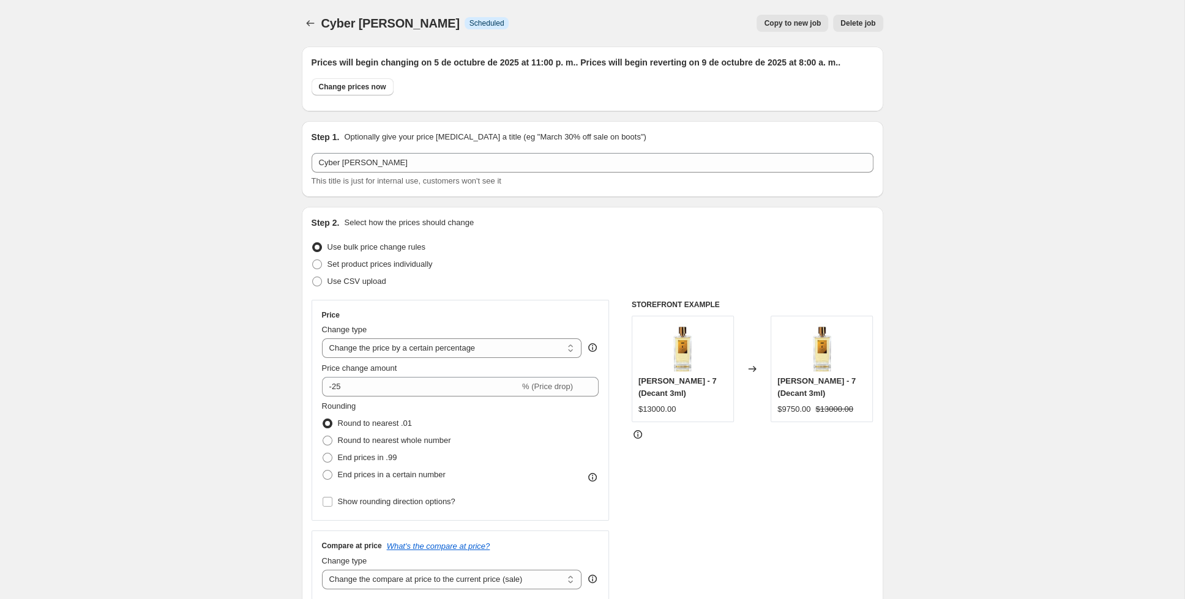
scroll to position [0, 0]
click at [310, 21] on icon "Price change jobs" at bounding box center [310, 23] width 12 height 12
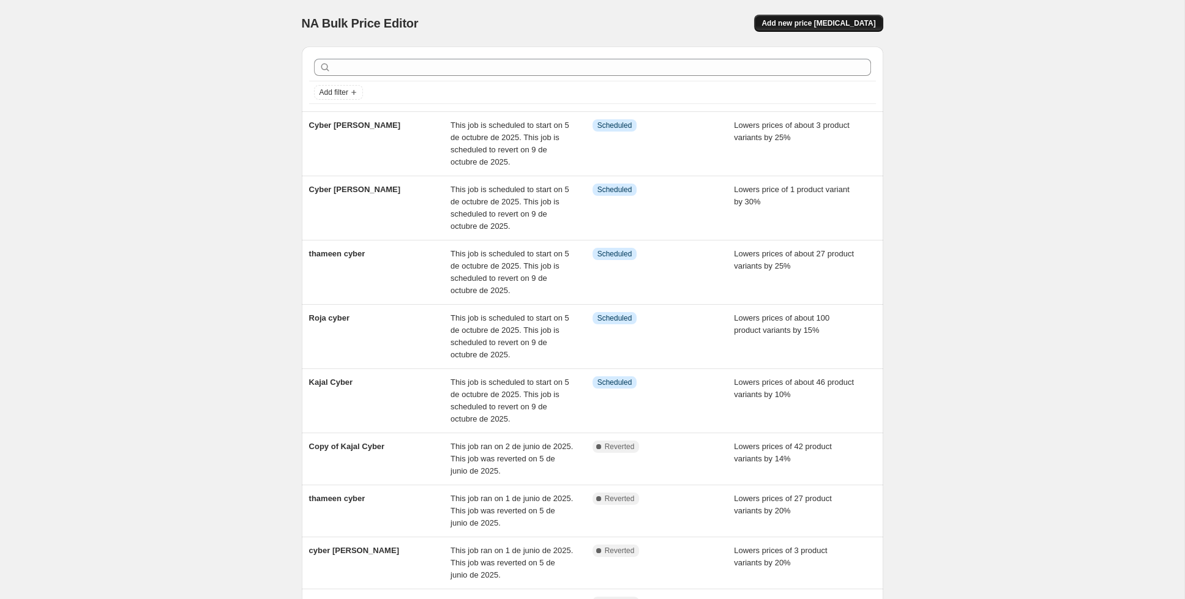
click at [821, 19] on span "Add new price [MEDICAL_DATA]" at bounding box center [818, 23] width 114 height 10
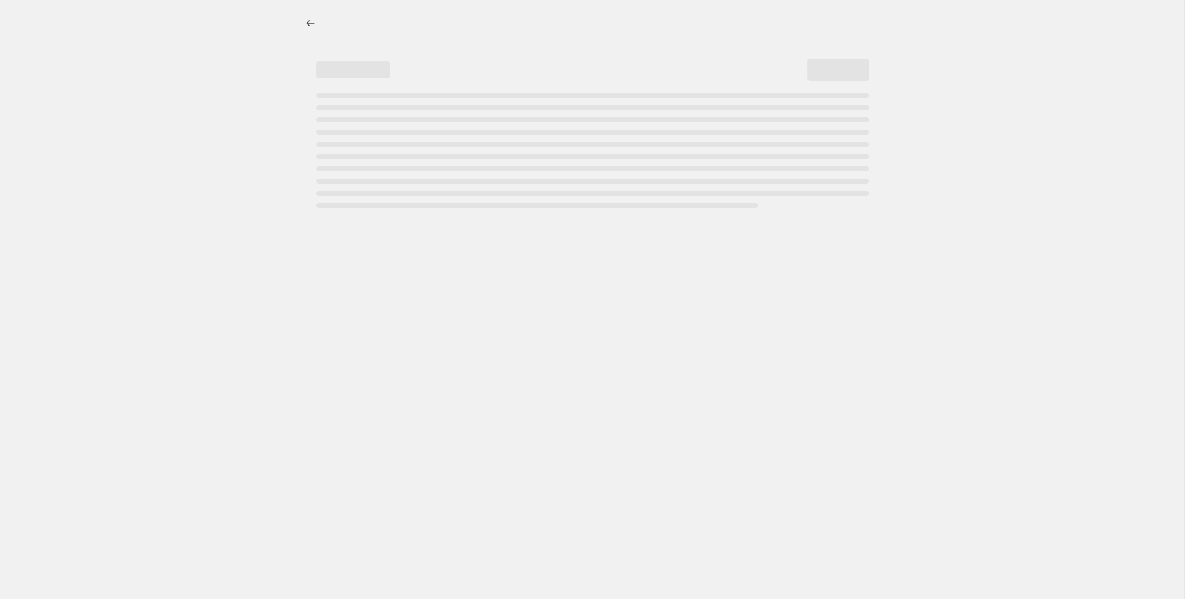
select select "percentage"
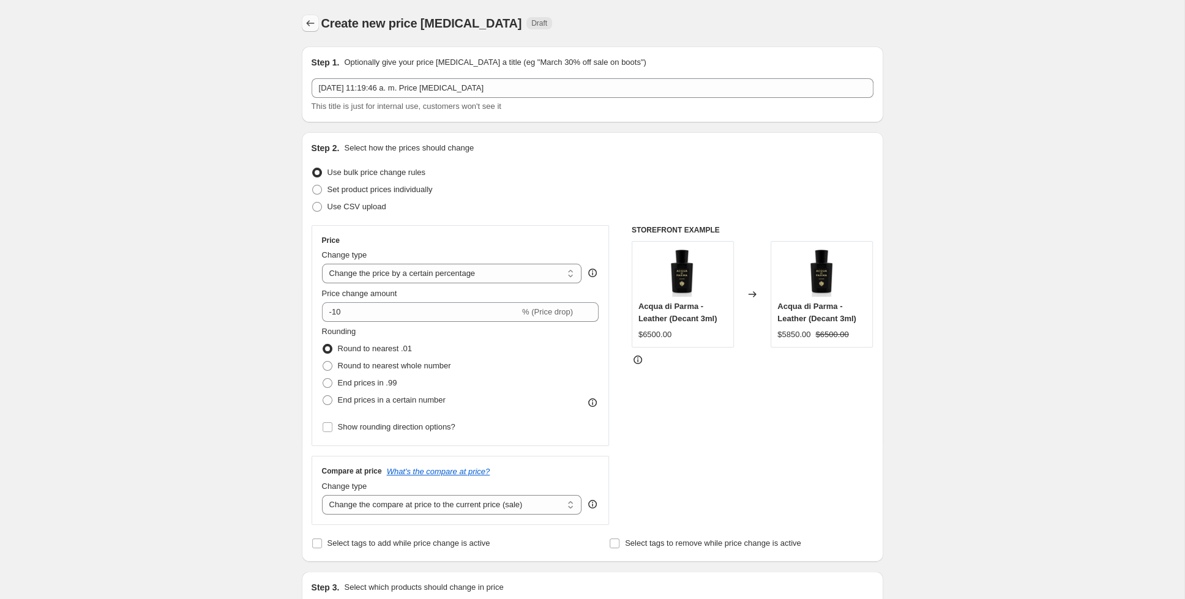
click at [305, 24] on icon "Price change jobs" at bounding box center [310, 23] width 12 height 12
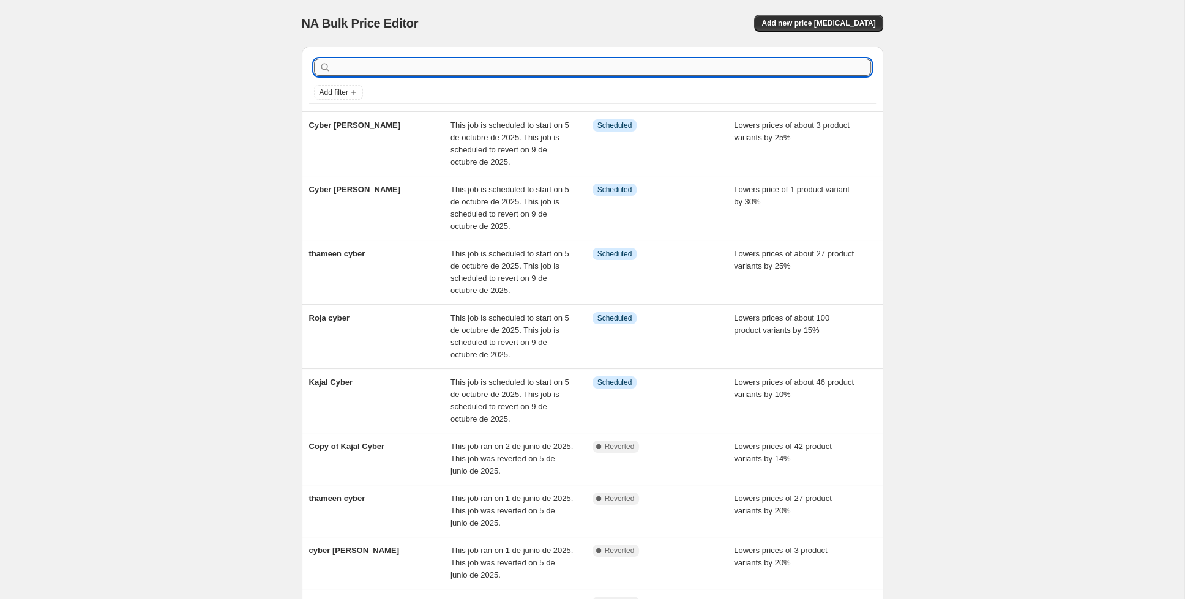
click at [368, 73] on input "text" at bounding box center [602, 67] width 537 height 17
type input "monega"
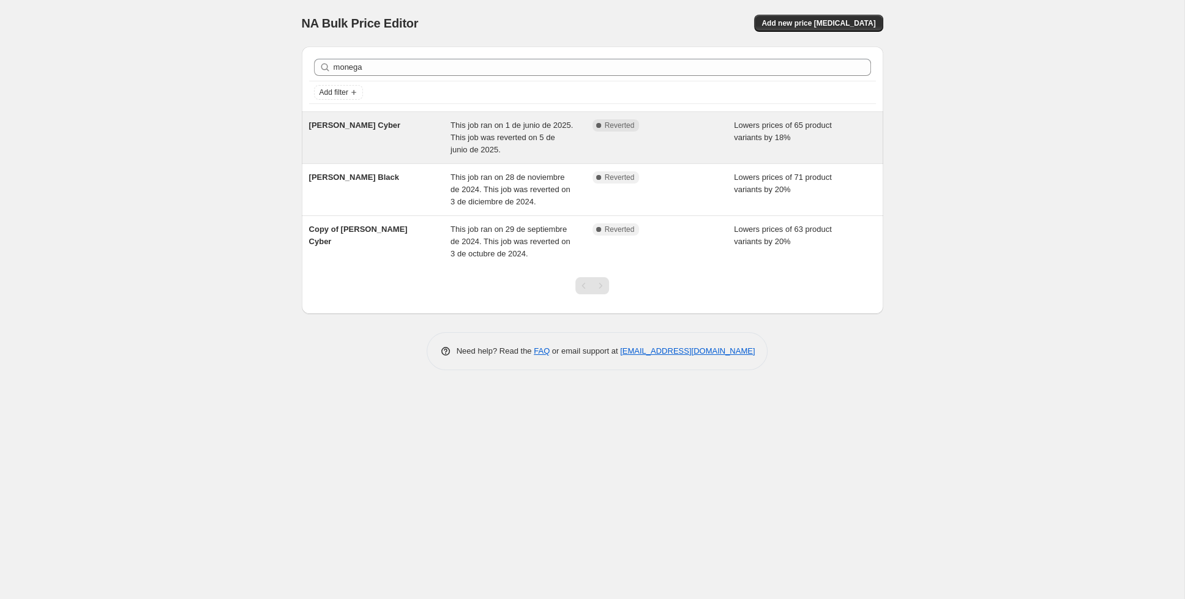
click at [379, 124] on span "[PERSON_NAME] Cyber" at bounding box center [355, 125] width 92 height 9
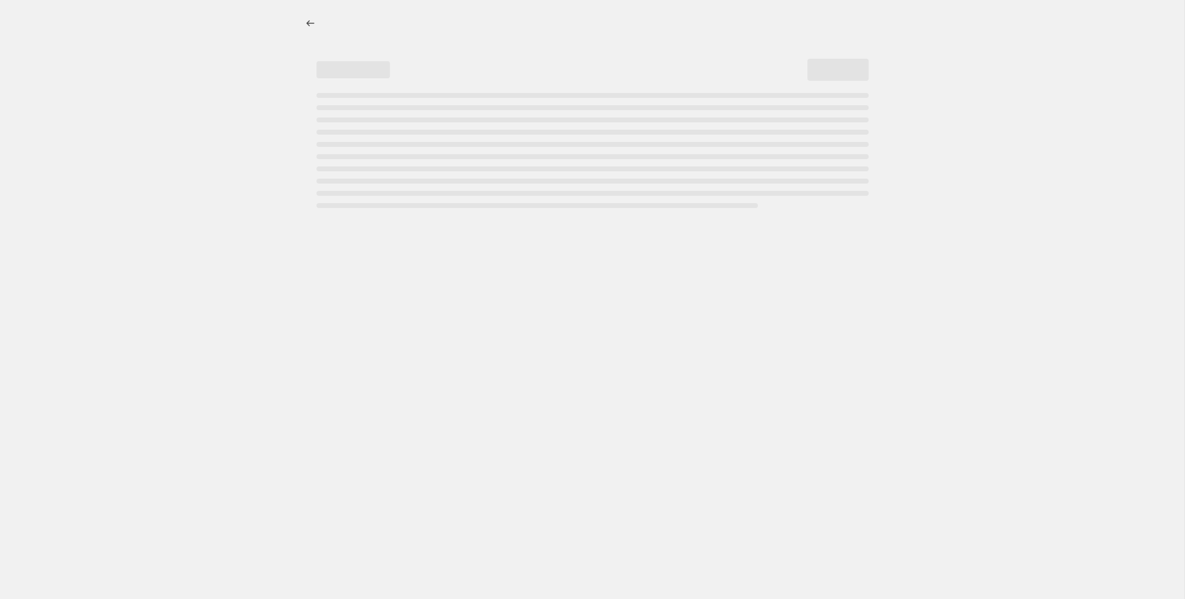
select select "percentage"
select select "collection"
select select "tag"
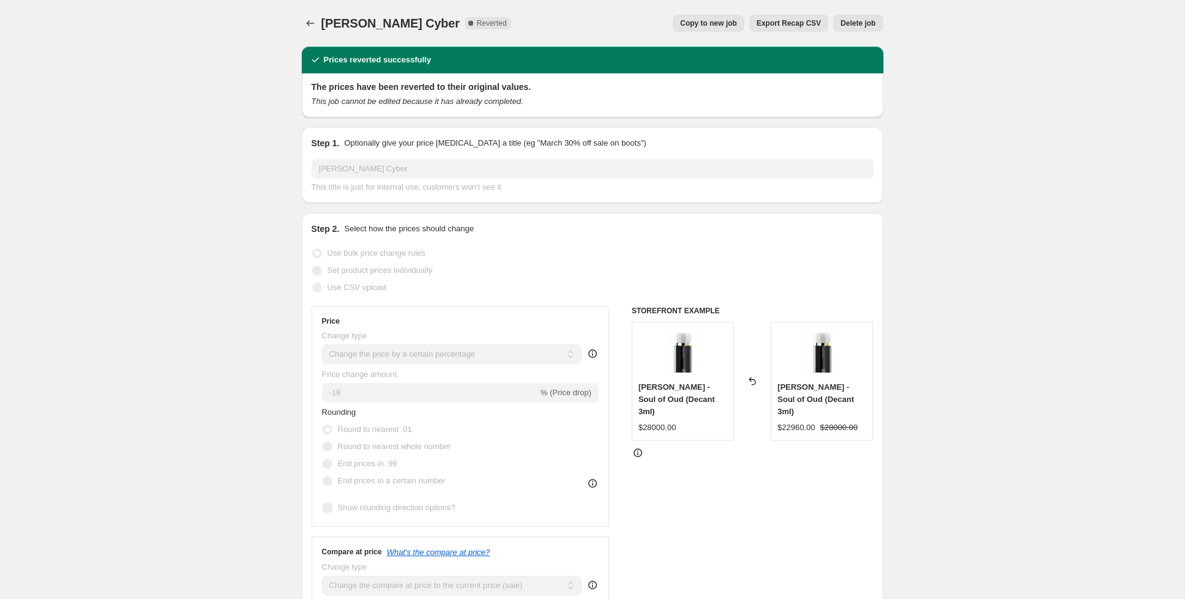
click at [704, 9] on div "[PERSON_NAME] Cyber. This page is ready [PERSON_NAME] Cyber Complete Reverted C…" at bounding box center [592, 23] width 581 height 47
click at [716, 22] on span "Copy to new job" at bounding box center [708, 23] width 57 height 10
select select "percentage"
select select "collection"
select select "tag"
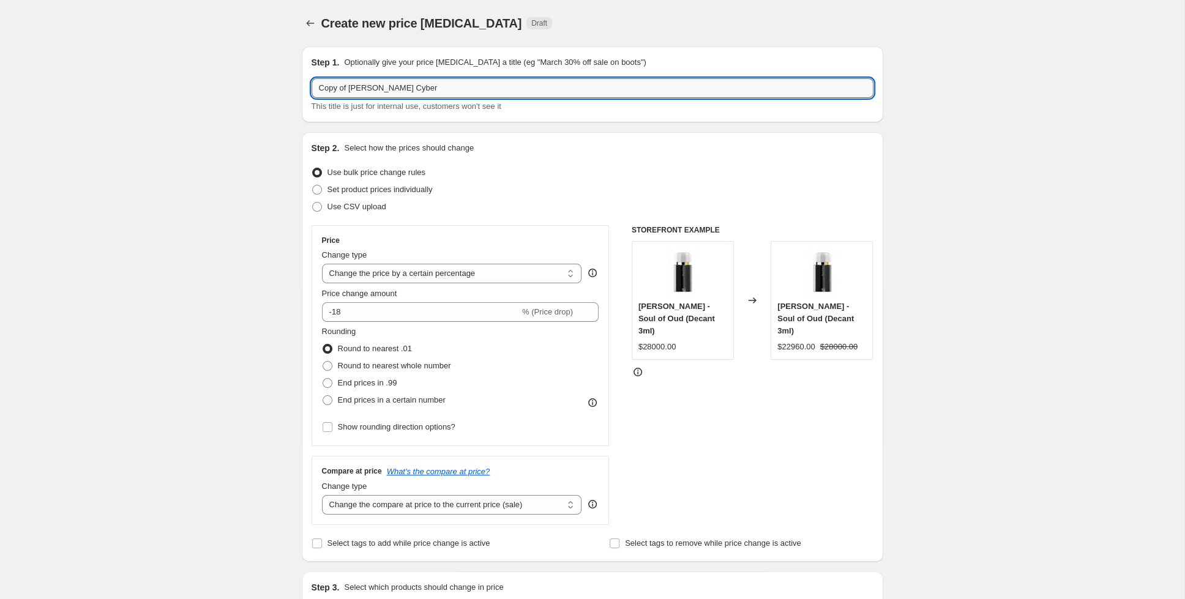
drag, startPoint x: 348, startPoint y: 87, endPoint x: 326, endPoint y: 85, distance: 22.7
click at [326, 85] on input "Copy of [PERSON_NAME] Cyber" at bounding box center [593, 88] width 562 height 20
drag, startPoint x: 425, startPoint y: 83, endPoint x: 401, endPoint y: 91, distance: 25.0
click at [401, 91] on input "Cyber [PERSON_NAME] Cyber" at bounding box center [593, 88] width 562 height 20
type input "Cyber [PERSON_NAME]"
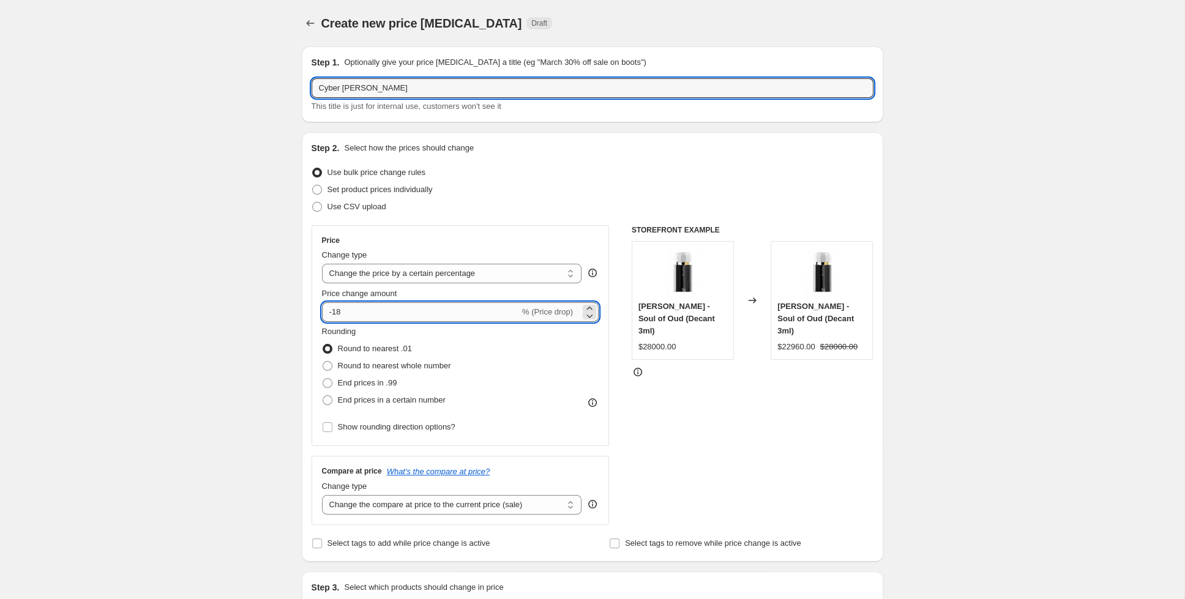
click at [349, 316] on input "-18" at bounding box center [421, 312] width 198 height 20
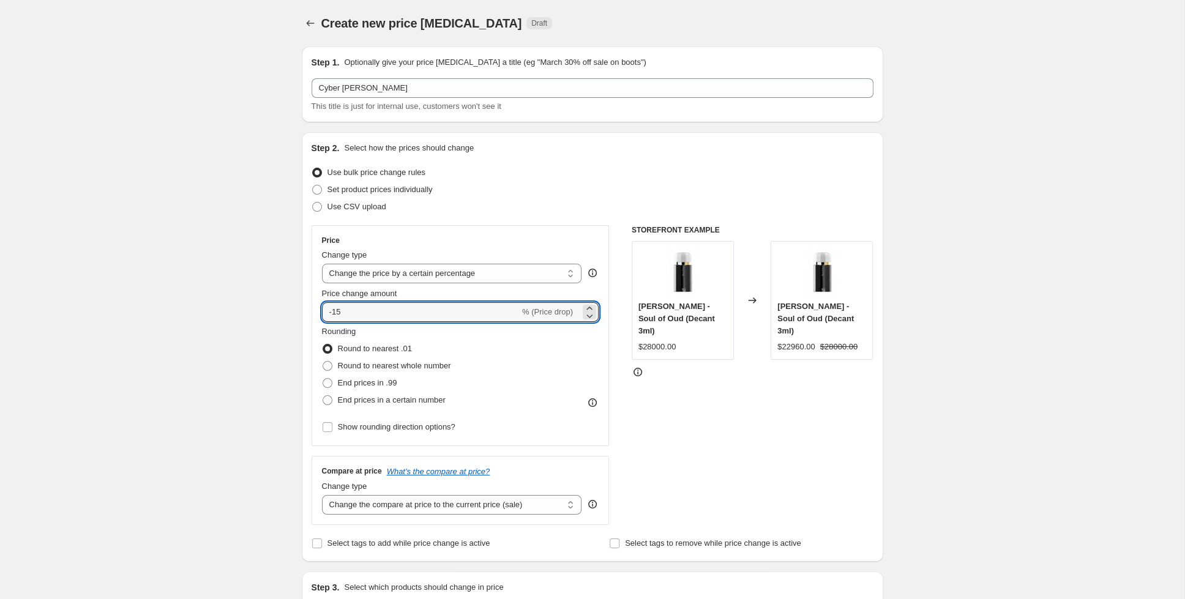
type input "-15"
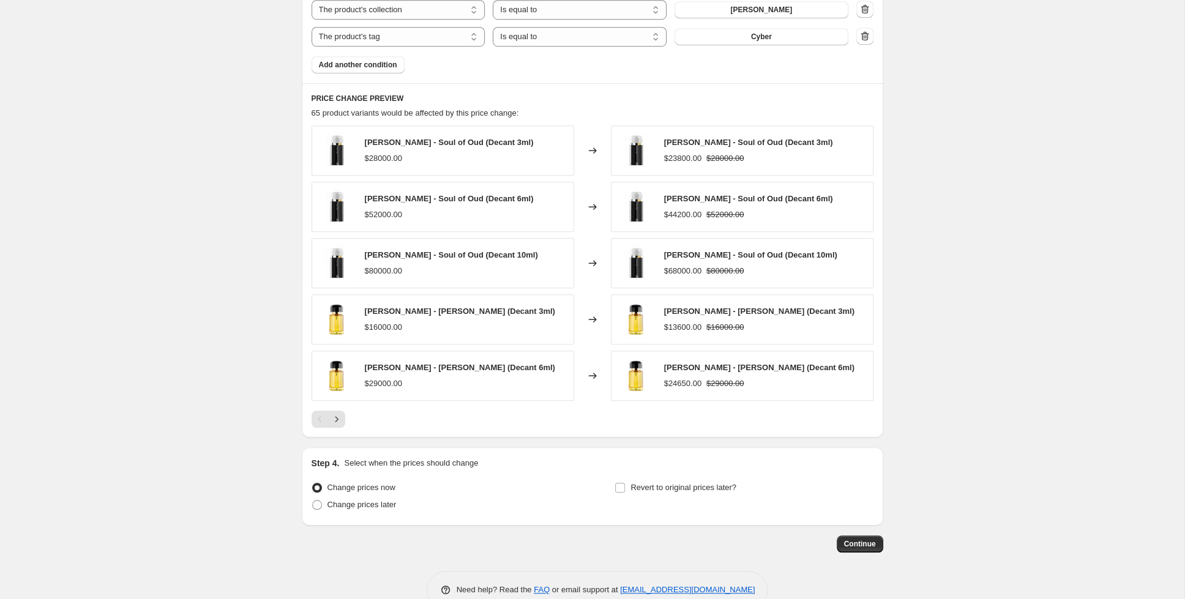
scroll to position [785, 0]
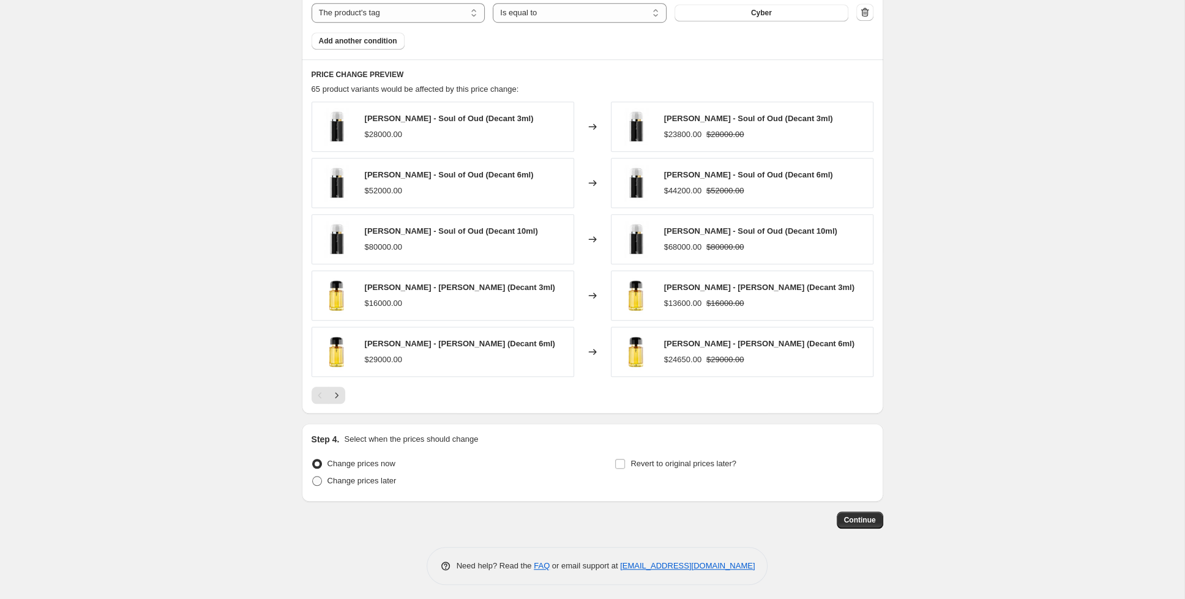
click at [327, 477] on label "Change prices later" at bounding box center [354, 480] width 85 height 17
click at [313, 477] on input "Change prices later" at bounding box center [312, 476] width 1 height 1
radio input "true"
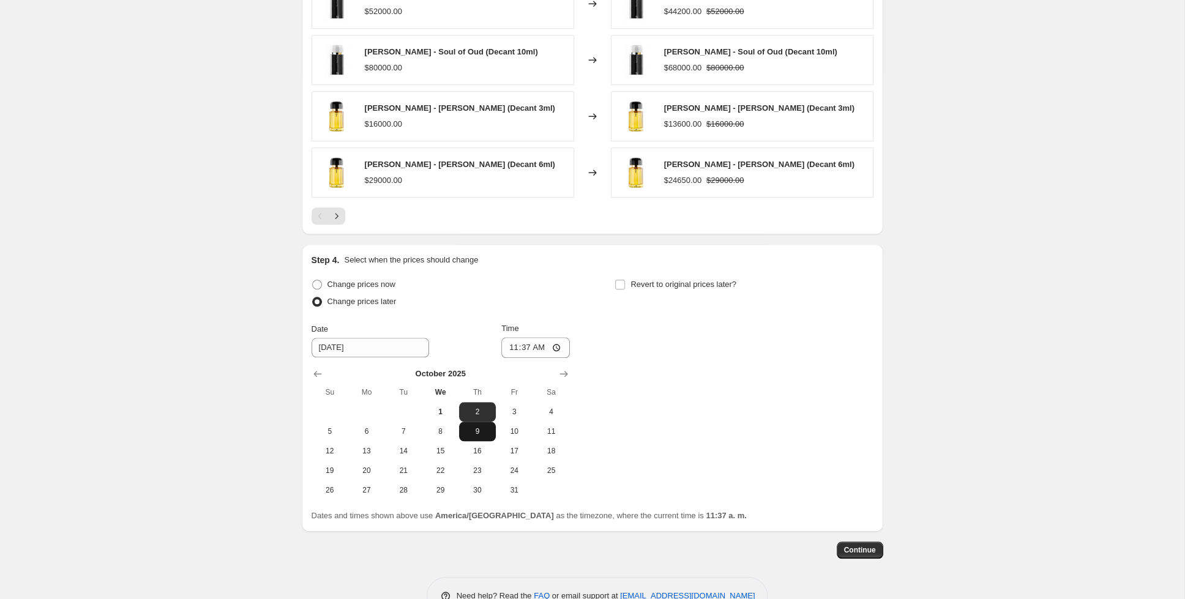
scroll to position [965, 0]
click at [332, 431] on button "5" at bounding box center [330, 431] width 37 height 20
type input "[DATE]"
click at [532, 342] on input "11:37" at bounding box center [535, 347] width 69 height 21
click at [550, 340] on input "11:00" at bounding box center [535, 347] width 69 height 21
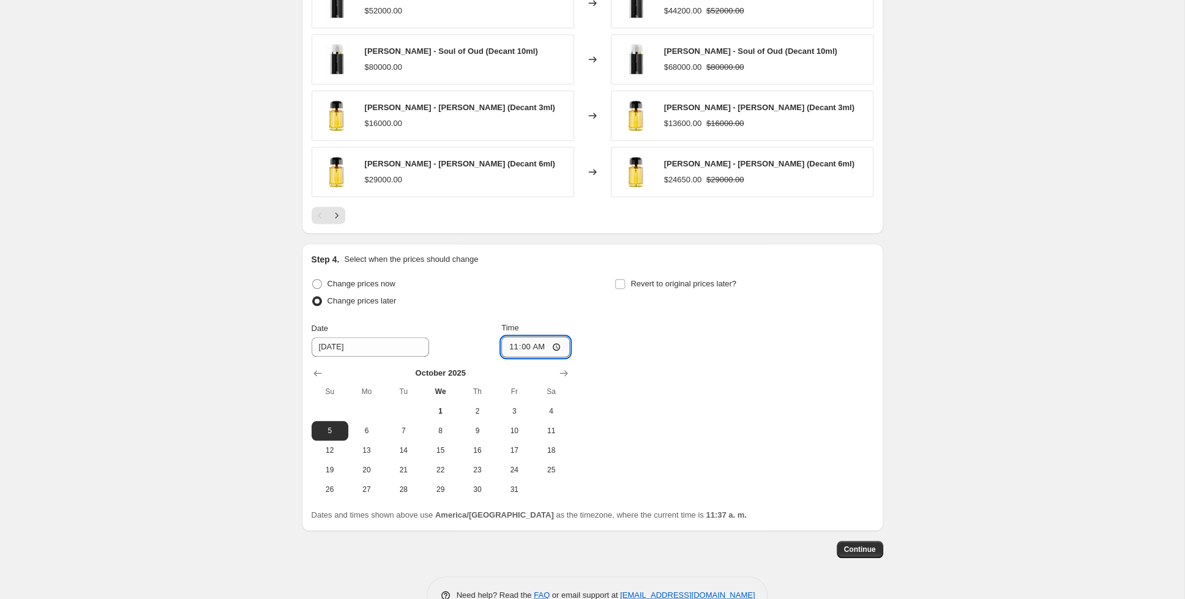
type input "23:00"
click at [621, 278] on span at bounding box center [619, 283] width 11 height 11
click at [621, 279] on input "Revert to original prices later?" at bounding box center [620, 284] width 10 height 10
checkbox input "true"
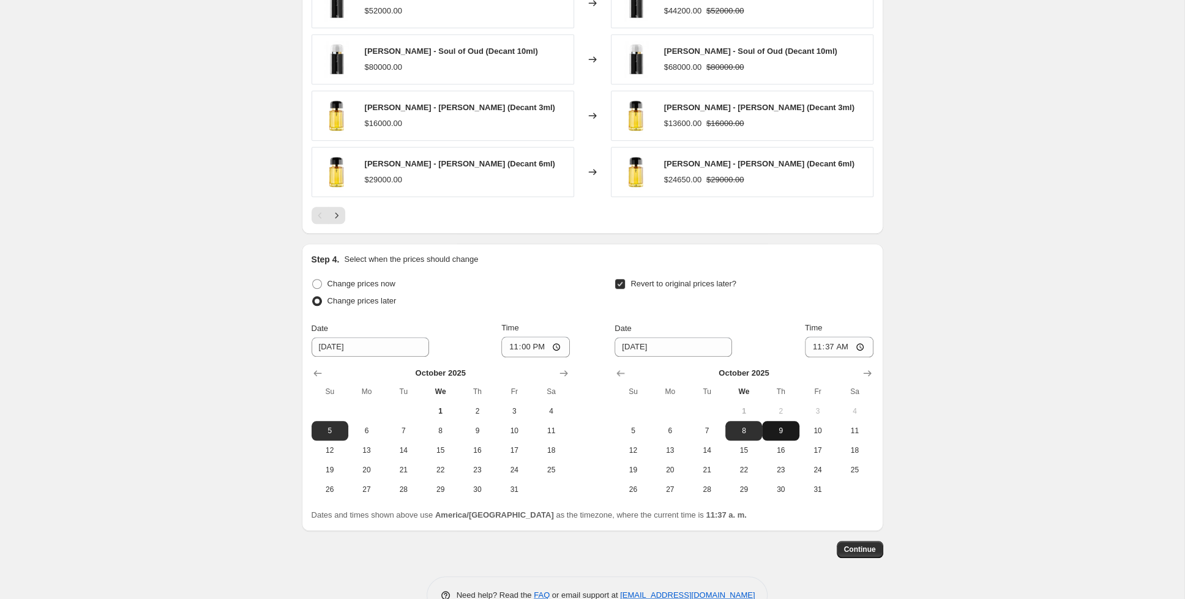
click at [780, 421] on button "9" at bounding box center [780, 431] width 37 height 20
type input "[DATE]"
click at [829, 345] on input "11:37" at bounding box center [839, 347] width 69 height 21
click at [823, 343] on input "10:00" at bounding box center [839, 347] width 69 height 21
type input "01:00"
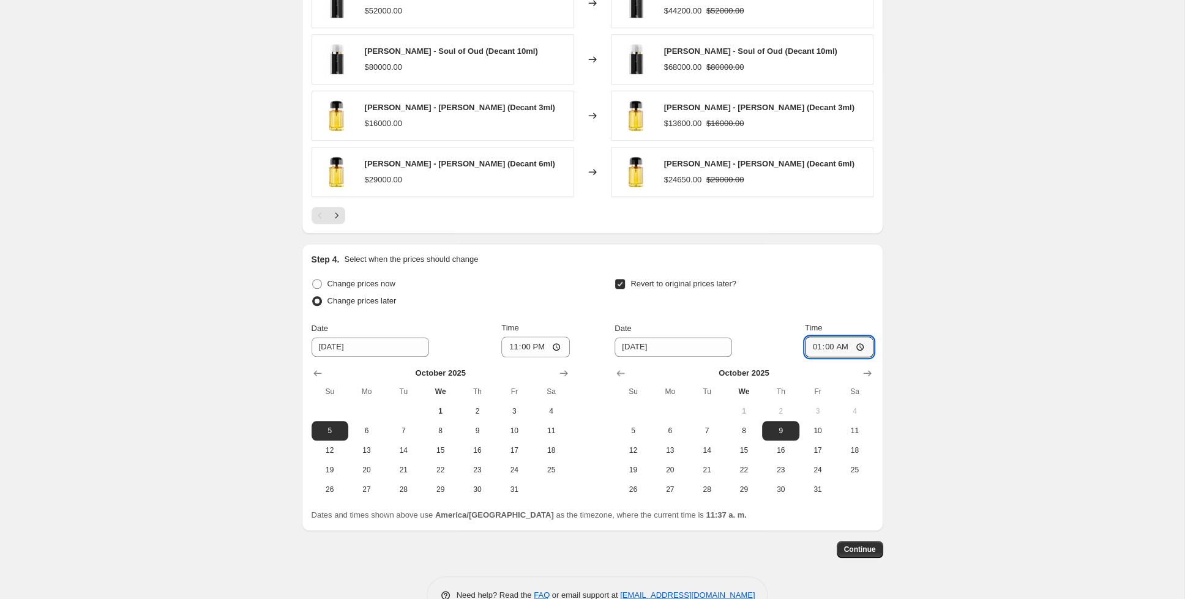
click at [804, 309] on div "Revert to original prices later? Date [DATE] Time 01:00 [DATE] Su Mo Tu We Th F…" at bounding box center [743, 387] width 258 height 224
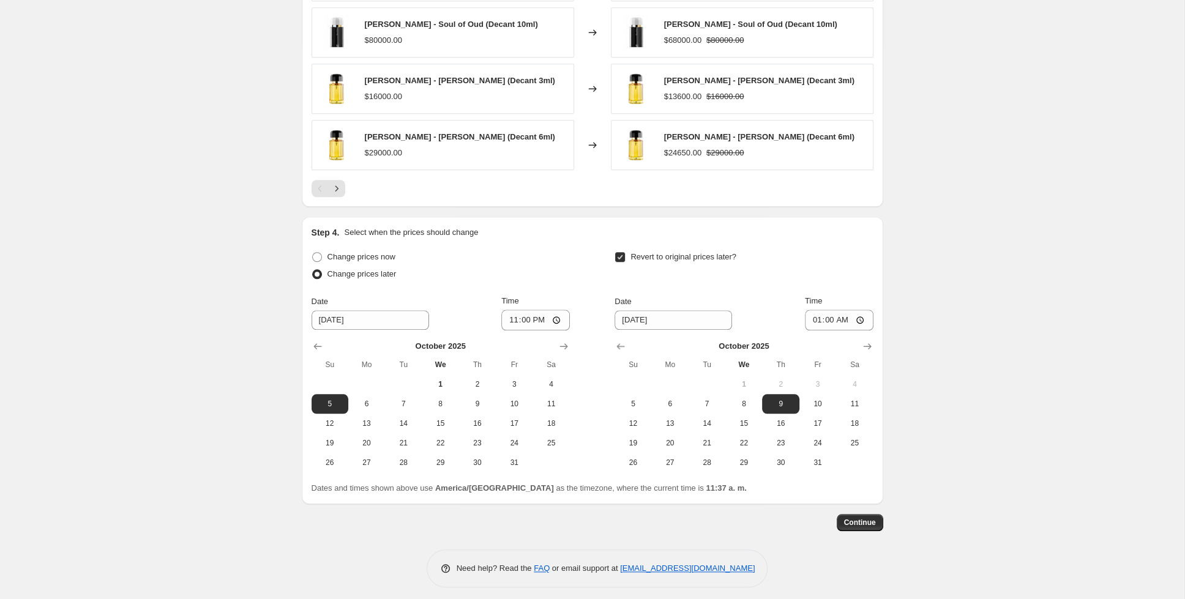
scroll to position [993, 0]
click at [856, 521] on span "Continue" at bounding box center [860, 522] width 32 height 10
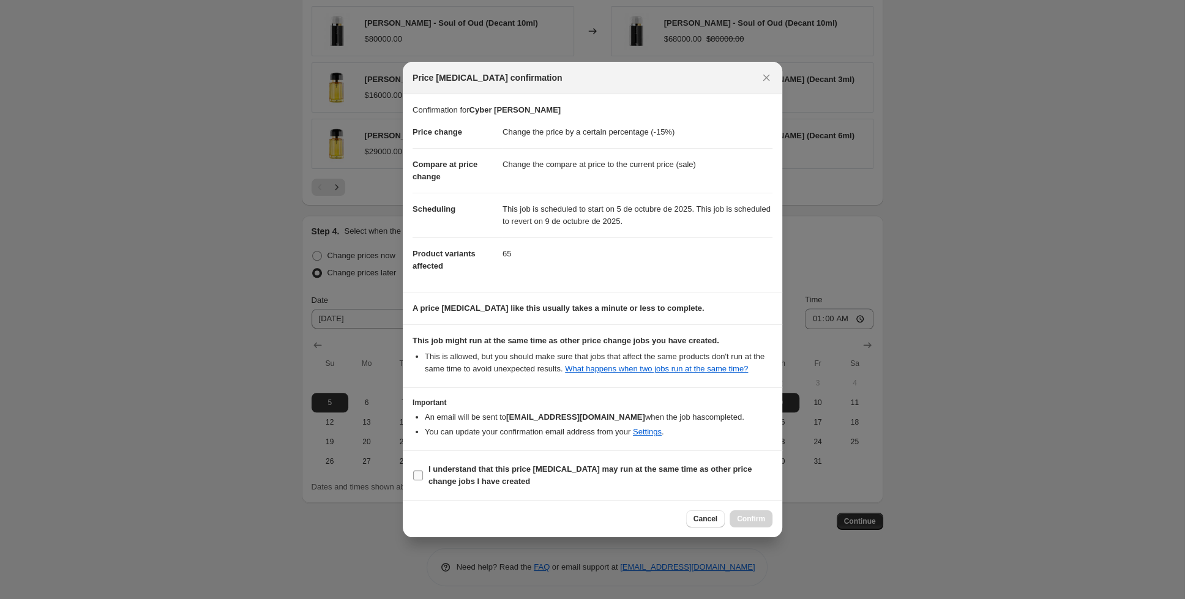
click at [418, 475] on input "I understand that this price [MEDICAL_DATA] may run at the same time as other p…" at bounding box center [418, 476] width 10 height 10
checkbox input "true"
click at [757, 523] on span "Confirm" at bounding box center [751, 519] width 28 height 10
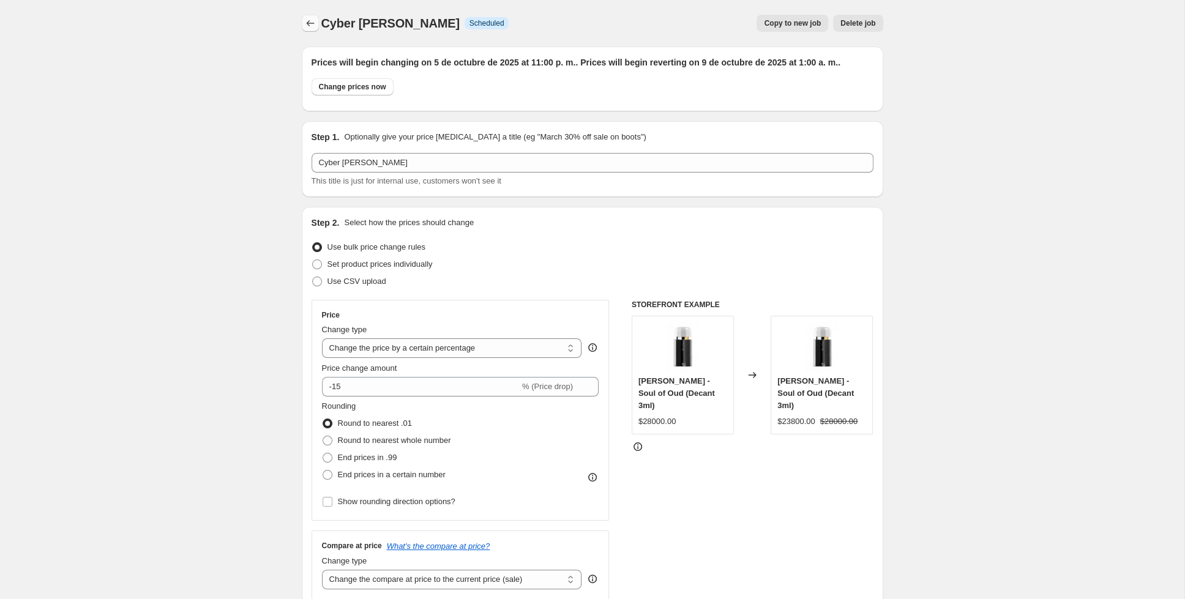
click at [316, 26] on icon "Price change jobs" at bounding box center [310, 23] width 12 height 12
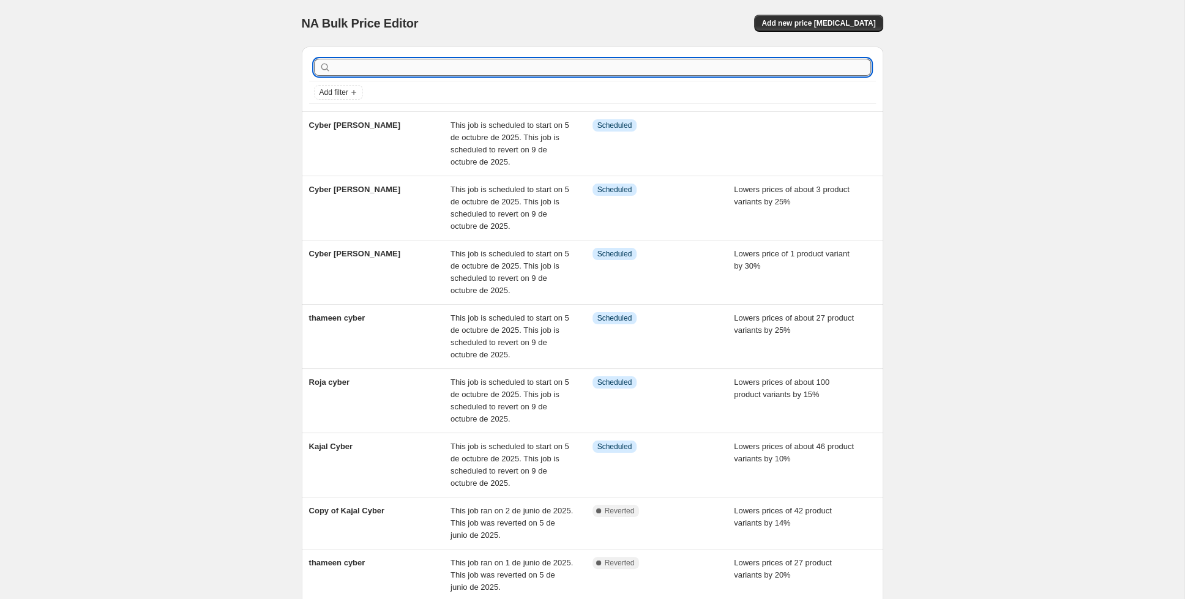
click at [761, 68] on input "text" at bounding box center [602, 67] width 537 height 17
type input "pen"
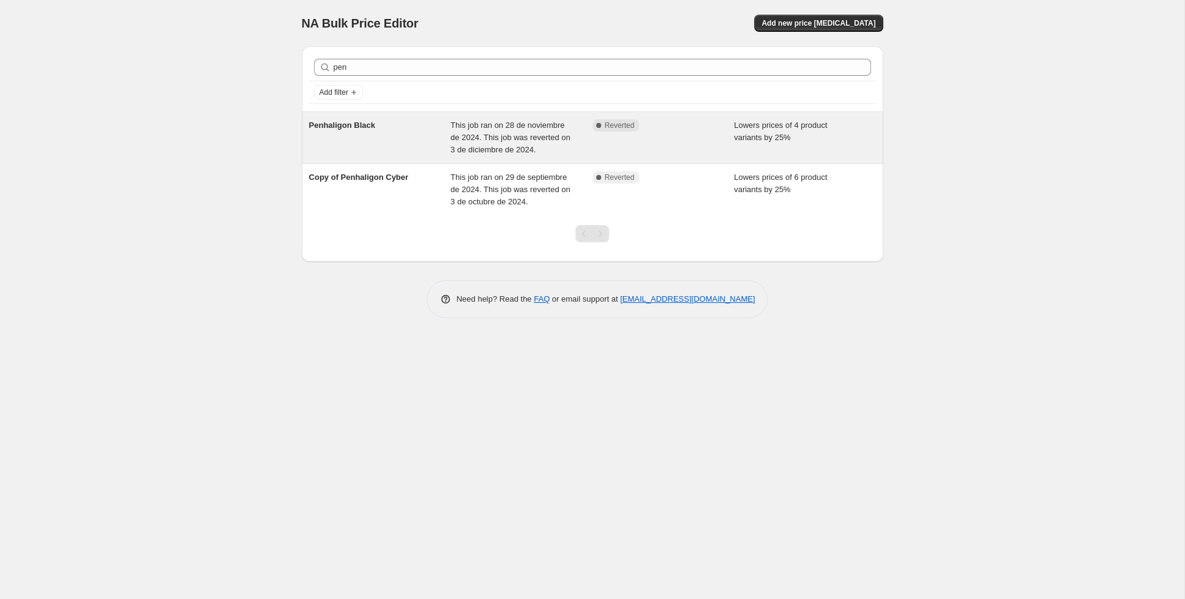
click at [392, 151] on div "Penhaligon Black" at bounding box center [380, 137] width 142 height 37
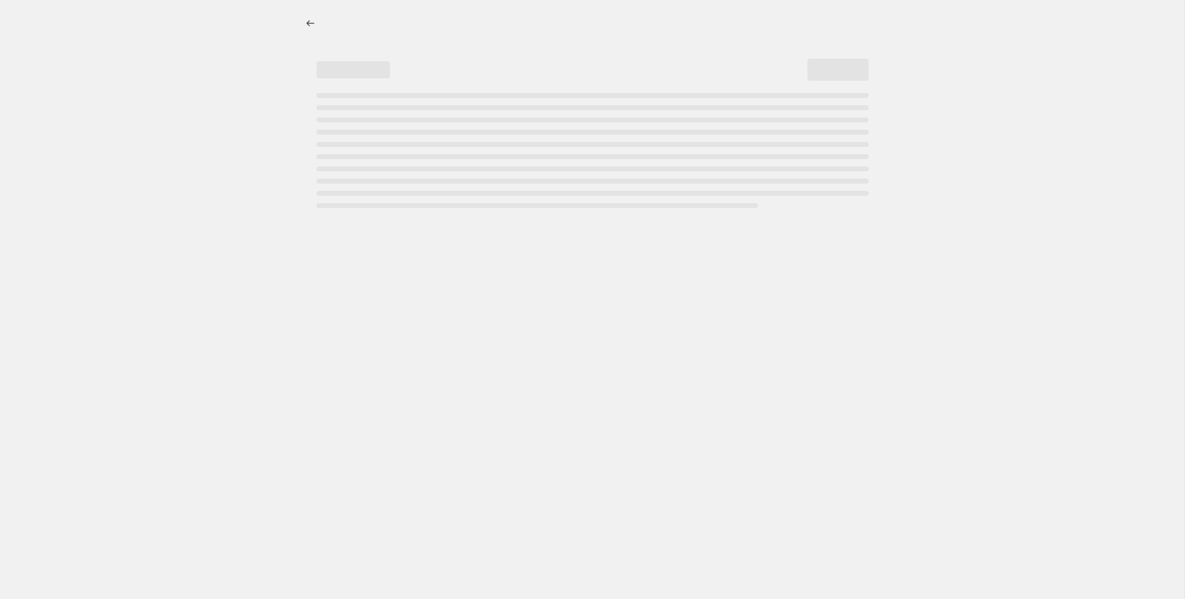
select select "percentage"
select select "collection"
select select "tag"
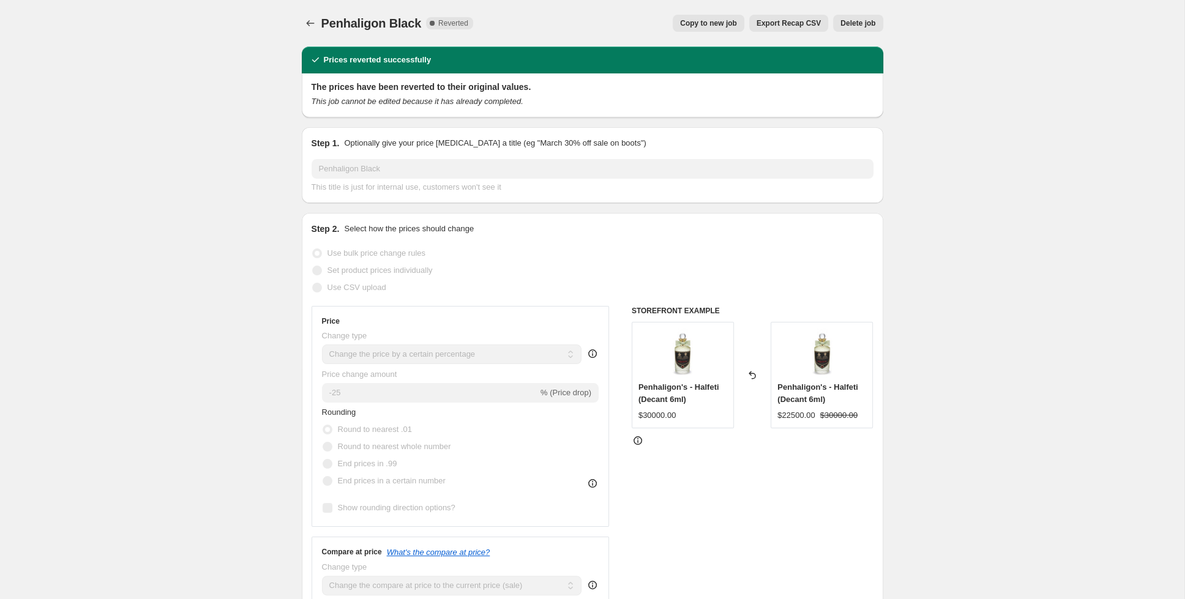
click at [698, 14] on div "Penhaligon Black. This page is ready Penhaligon Black Complete Reverted Copy to…" at bounding box center [592, 23] width 581 height 47
click at [701, 23] on span "Copy to new job" at bounding box center [708, 23] width 57 height 10
select select "percentage"
select select "collection"
select select "tag"
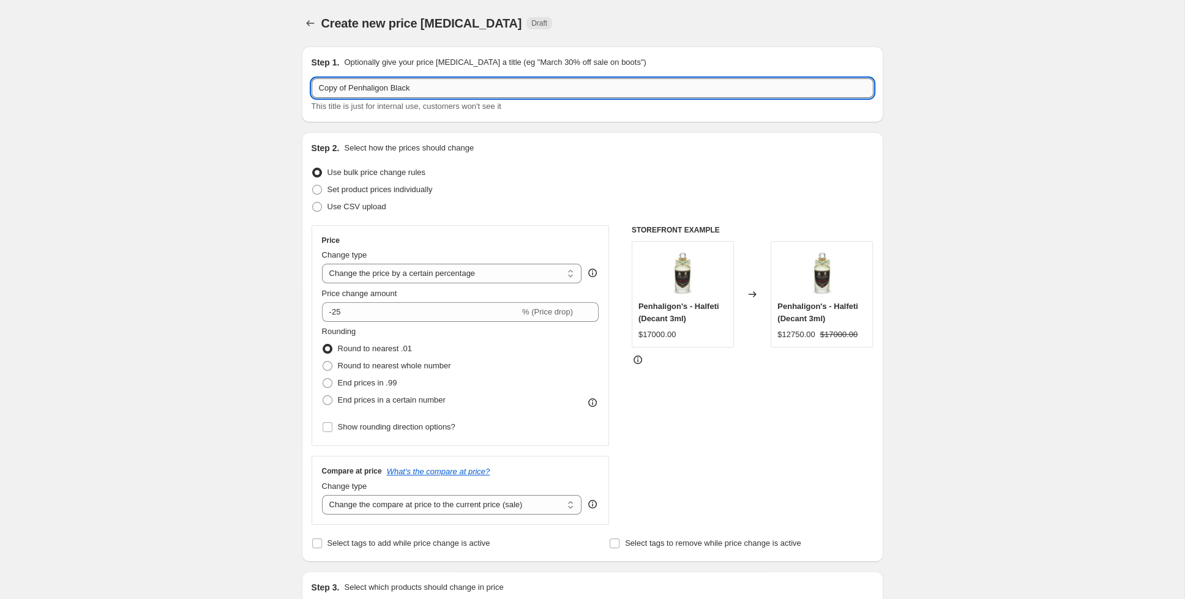
drag, startPoint x: 420, startPoint y: 86, endPoint x: 390, endPoint y: 87, distance: 30.0
click at [390, 87] on input "Copy of Penhaligon Black" at bounding box center [593, 88] width 562 height 20
drag, startPoint x: 349, startPoint y: 88, endPoint x: 322, endPoint y: 92, distance: 27.9
click at [322, 92] on input "Copy of Penhaligon" at bounding box center [593, 88] width 562 height 20
type input "Cyber Penhaligon"
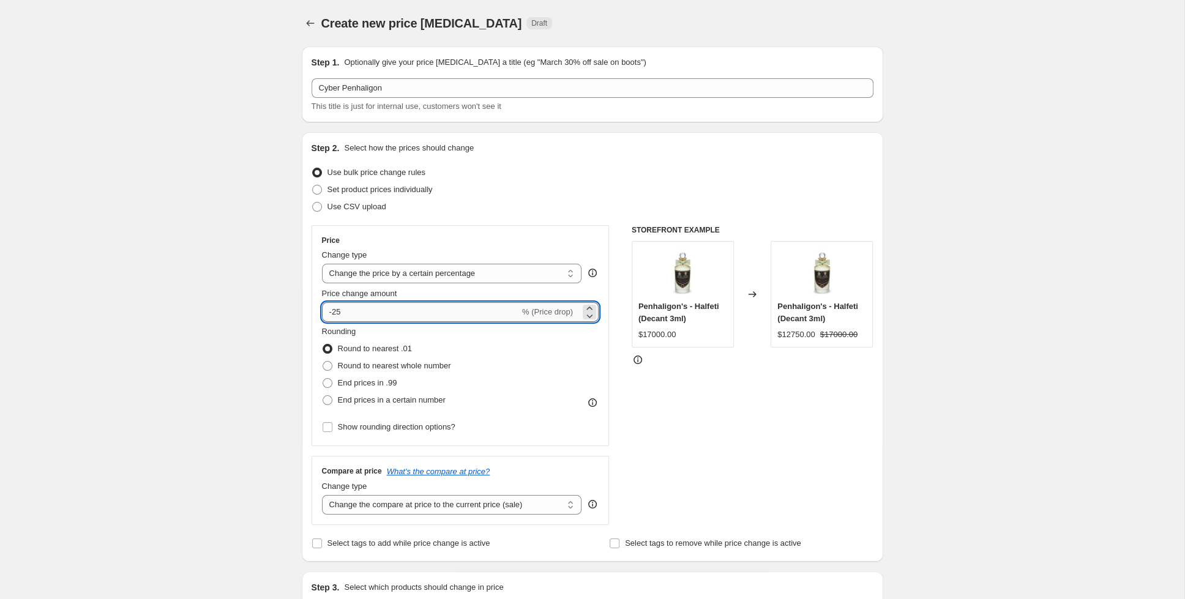
click at [336, 312] on input "-25" at bounding box center [421, 312] width 198 height 20
type input "-15"
drag, startPoint x: 946, startPoint y: 197, endPoint x: 957, endPoint y: 198, distance: 11.0
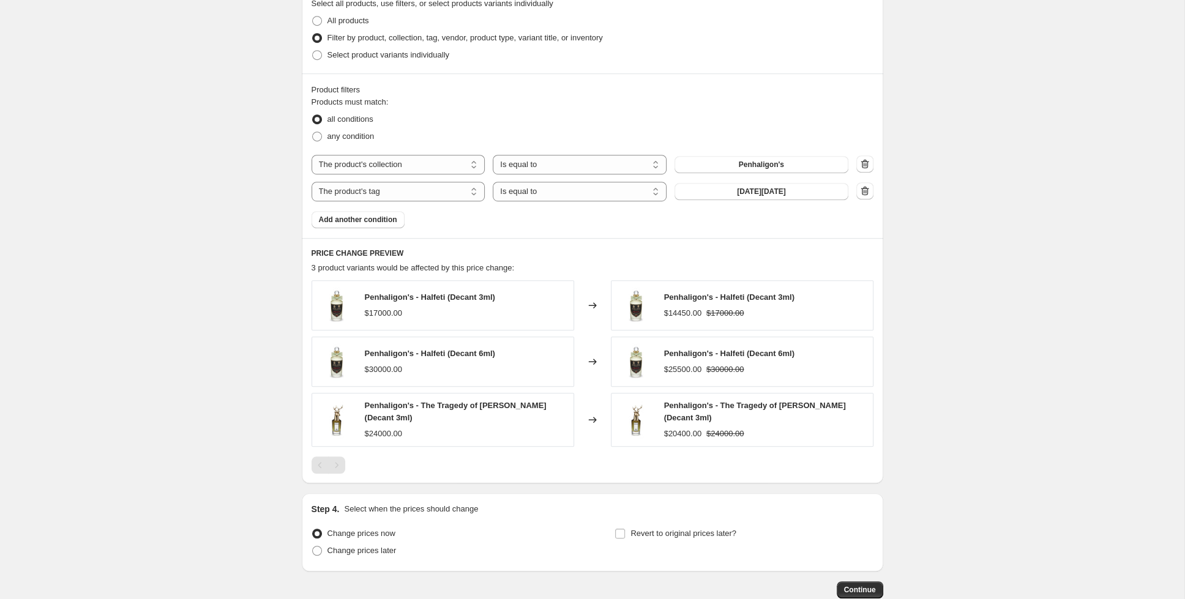
scroll to position [677, 0]
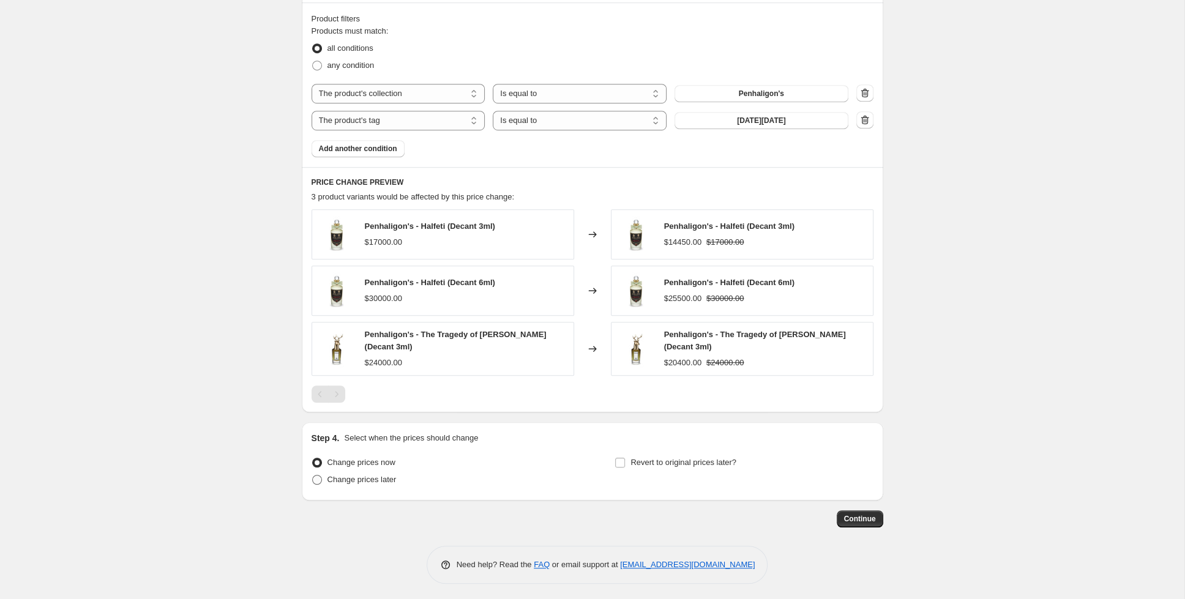
click at [318, 476] on span at bounding box center [317, 480] width 10 height 10
click at [313, 476] on input "Change prices later" at bounding box center [312, 475] width 1 height 1
radio input "true"
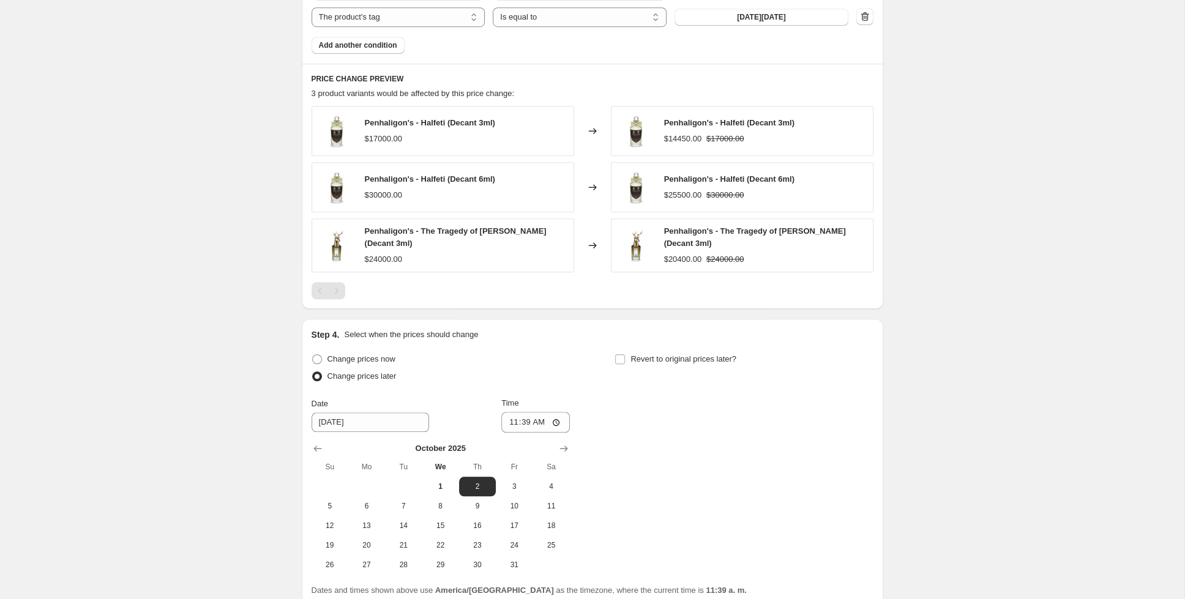
scroll to position [885, 0]
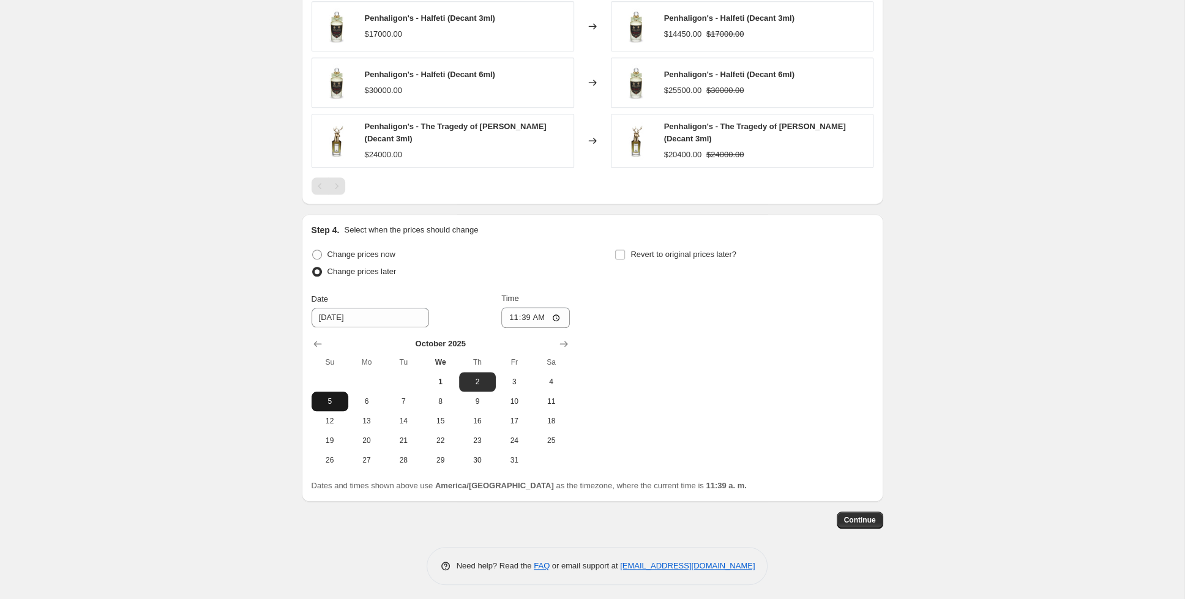
click at [330, 397] on span "5" at bounding box center [329, 402] width 27 height 10
type input "[DATE]"
click at [531, 313] on input "11:39" at bounding box center [535, 317] width 69 height 21
click at [545, 313] on input "11:00" at bounding box center [535, 317] width 69 height 21
type input "23:00"
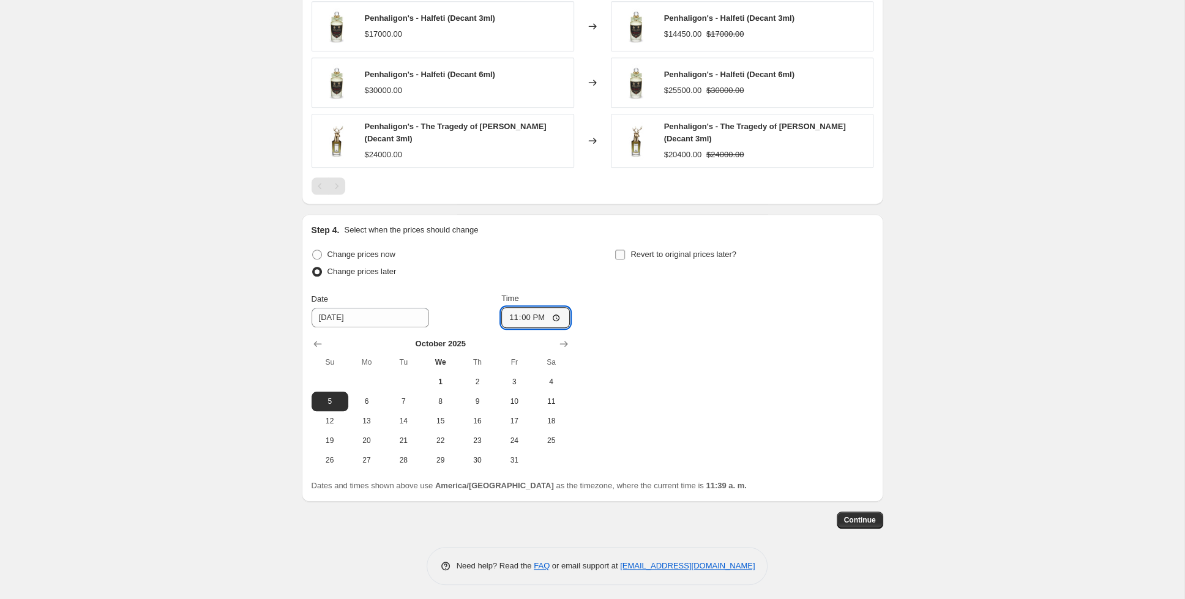
click at [618, 253] on input "Revert to original prices later?" at bounding box center [620, 255] width 10 height 10
checkbox input "true"
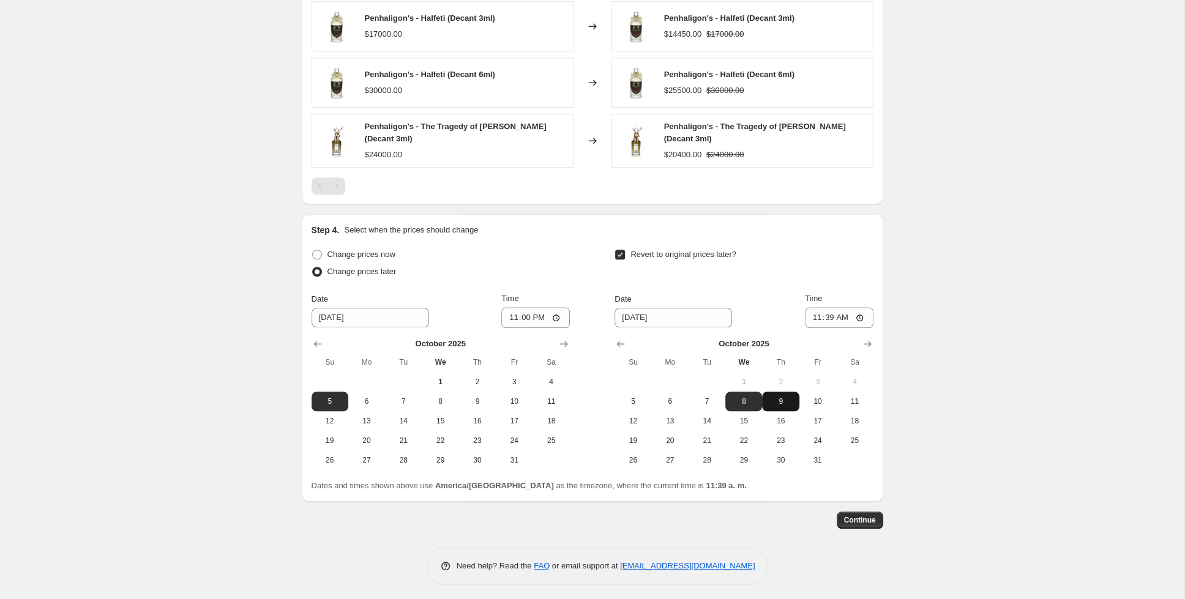
click at [792, 400] on span "9" at bounding box center [780, 402] width 27 height 10
type input "[DATE]"
click at [821, 316] on input "11:39" at bounding box center [839, 317] width 69 height 21
type input "01:00"
click at [854, 252] on div "Revert to original prices later?" at bounding box center [743, 264] width 258 height 37
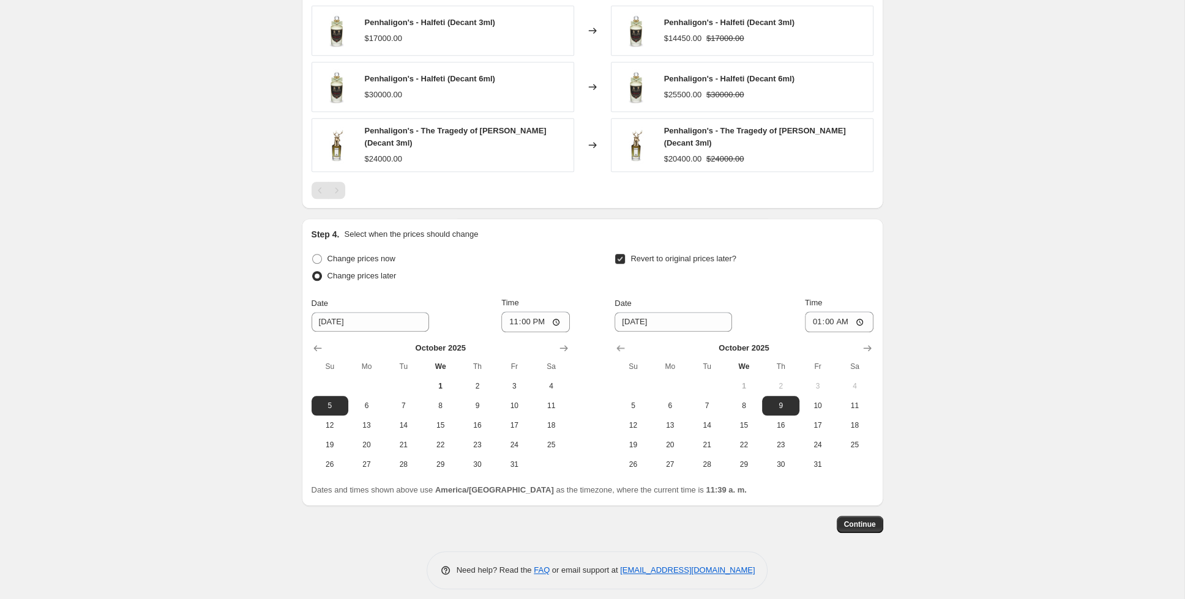
scroll to position [880, 0]
click at [855, 523] on span "Continue" at bounding box center [860, 525] width 32 height 10
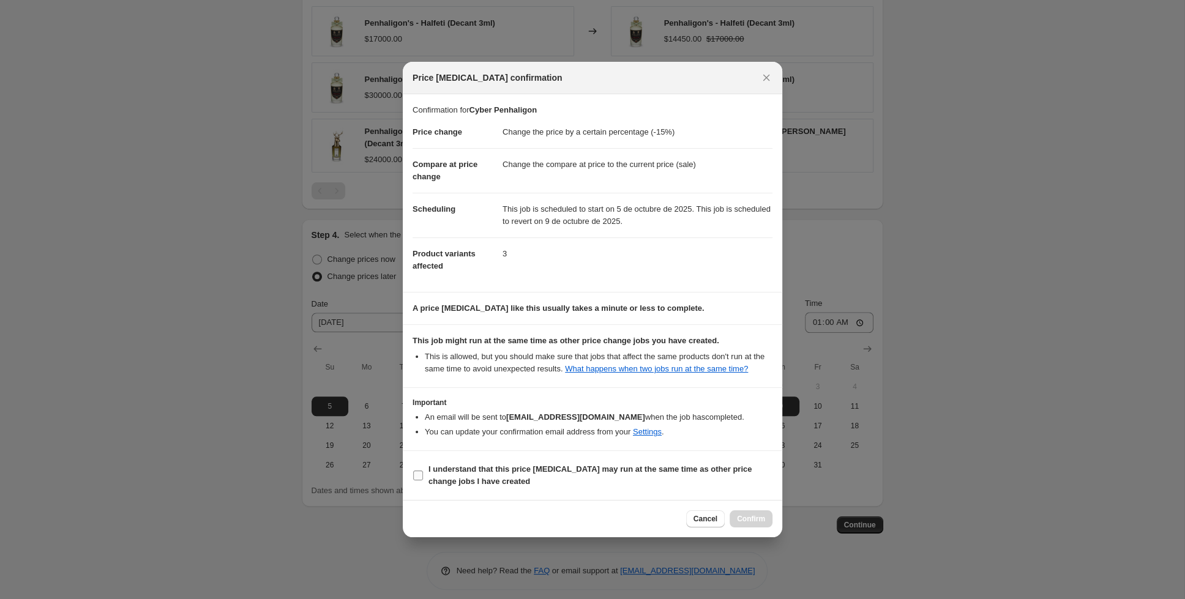
click at [417, 475] on input "I understand that this price [MEDICAL_DATA] may run at the same time as other p…" at bounding box center [418, 476] width 10 height 10
checkbox input "true"
click at [763, 527] on button "Confirm" at bounding box center [751, 518] width 43 height 17
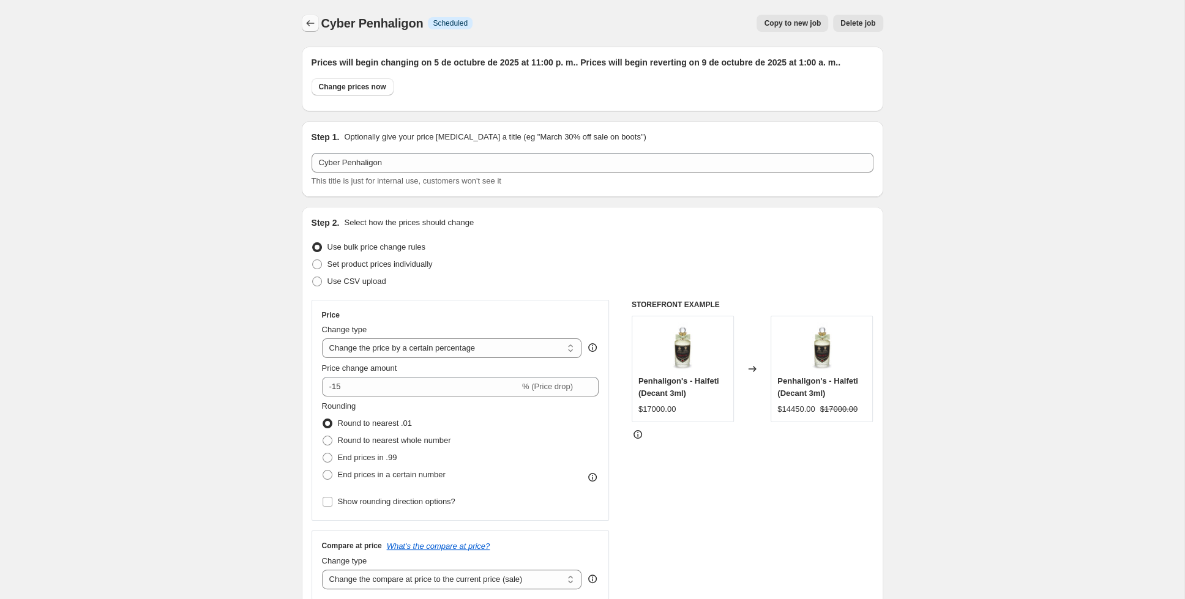
click at [315, 24] on icon "Price change jobs" at bounding box center [310, 23] width 12 height 12
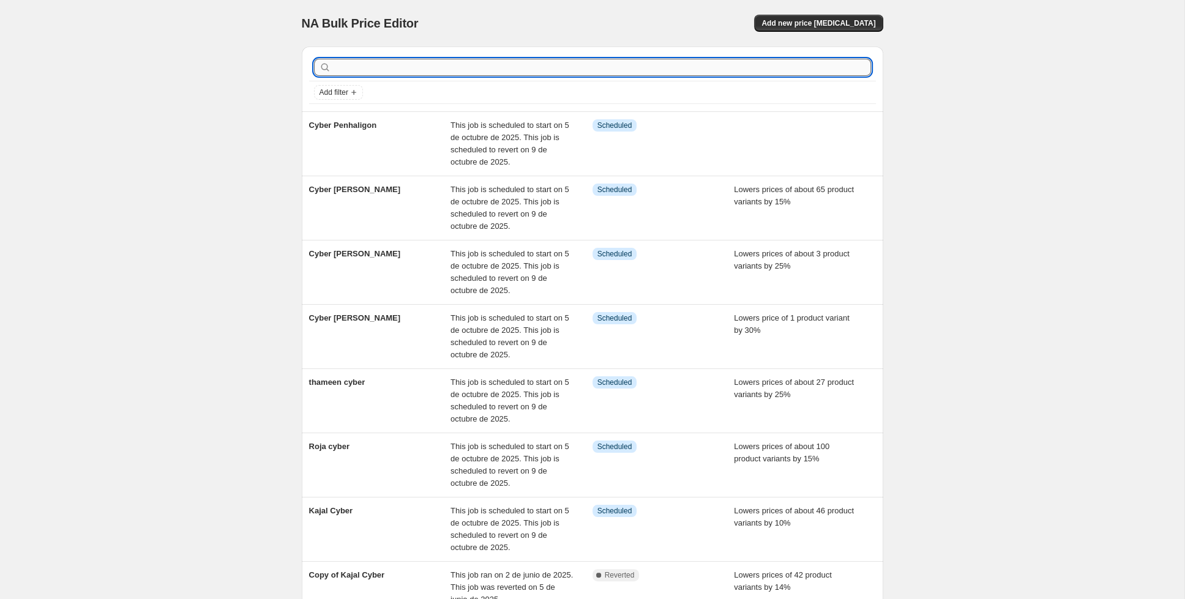
click at [396, 75] on input "text" at bounding box center [602, 67] width 537 height 17
type input "mdci"
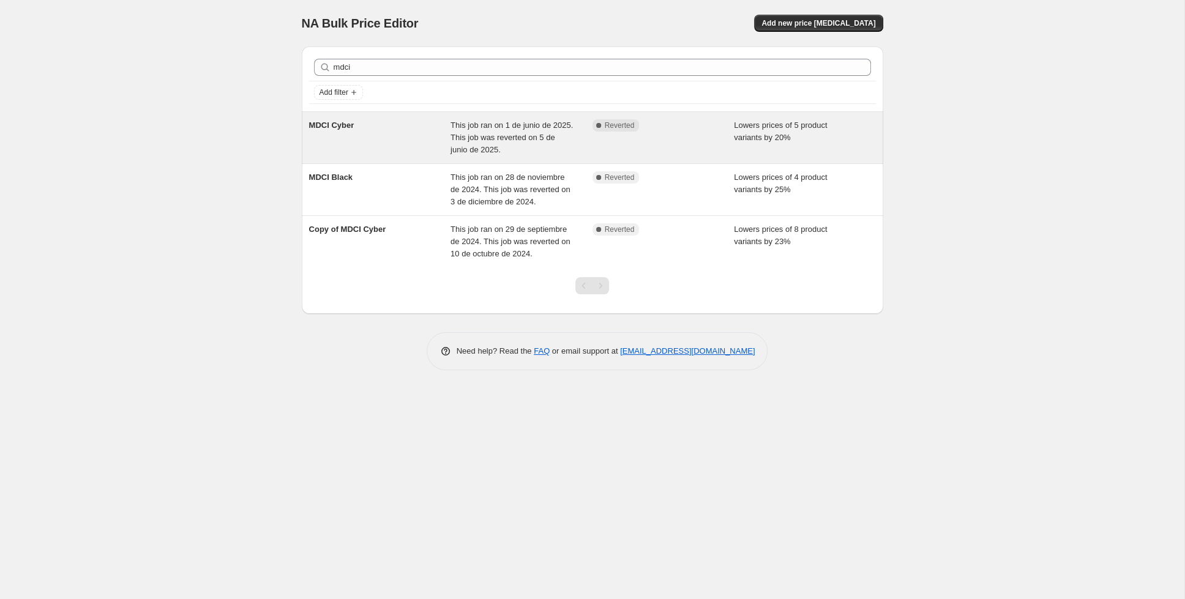
click at [349, 139] on div "MDCI Cyber" at bounding box center [380, 137] width 142 height 37
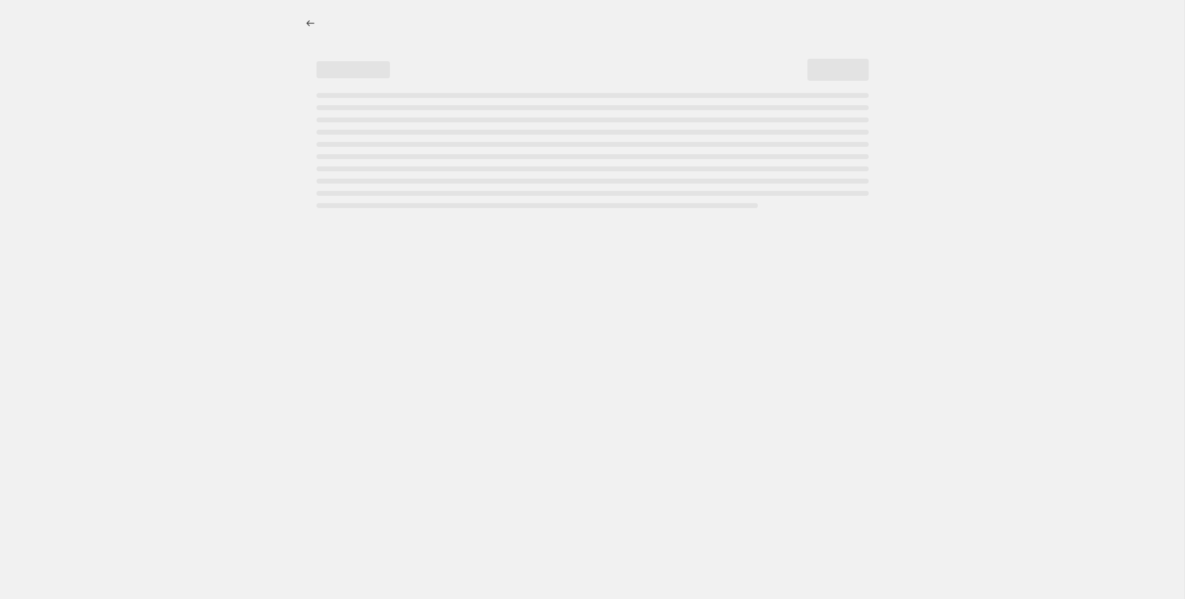
select select "percentage"
select select "collection"
select select "tag"
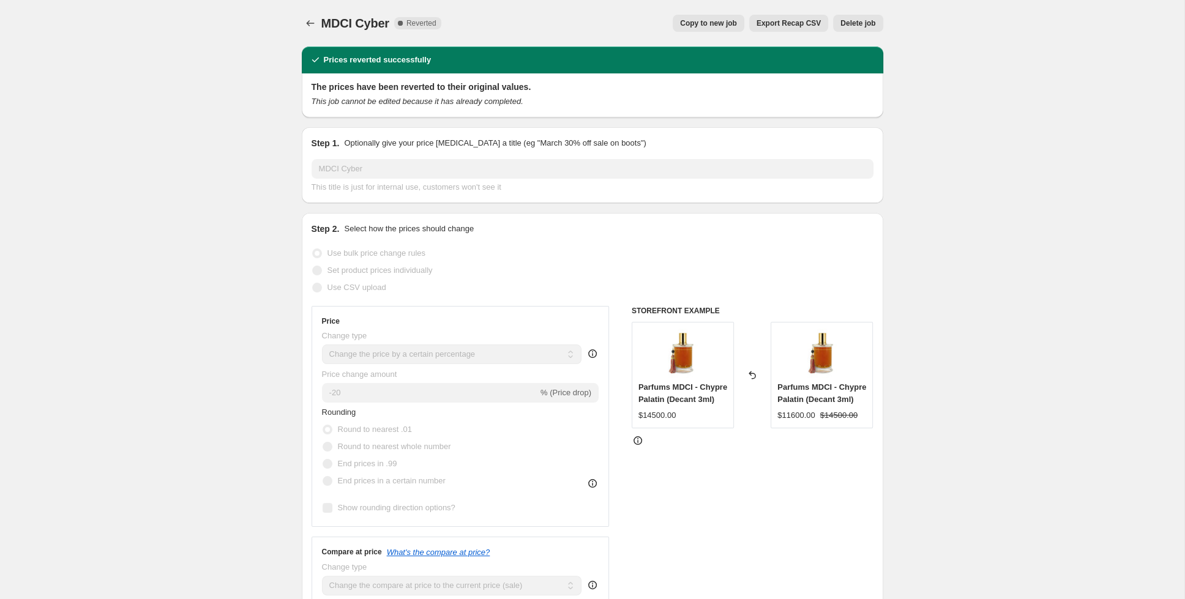
click at [711, 26] on span "Copy to new job" at bounding box center [708, 23] width 57 height 10
select select "percentage"
select select "collection"
select select "tag"
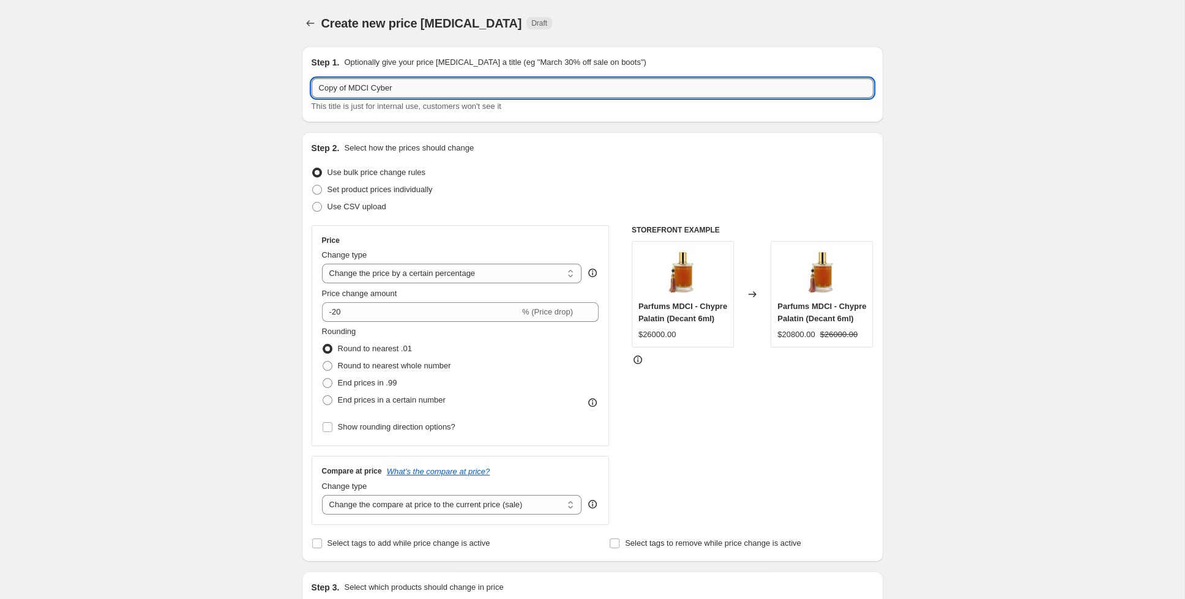
drag, startPoint x: 348, startPoint y: 89, endPoint x: 324, endPoint y: 89, distance: 23.9
click at [324, 89] on input "Copy of MDCI Cyber" at bounding box center [593, 88] width 562 height 20
click at [400, 95] on input "Cyber MDCI Cyber" at bounding box center [593, 88] width 562 height 20
type input "Cyber MDCI"
click at [190, 233] on div "Create new price [MEDICAL_DATA]. This page is ready Create new price [MEDICAL_D…" at bounding box center [592, 580] width 1184 height 1163
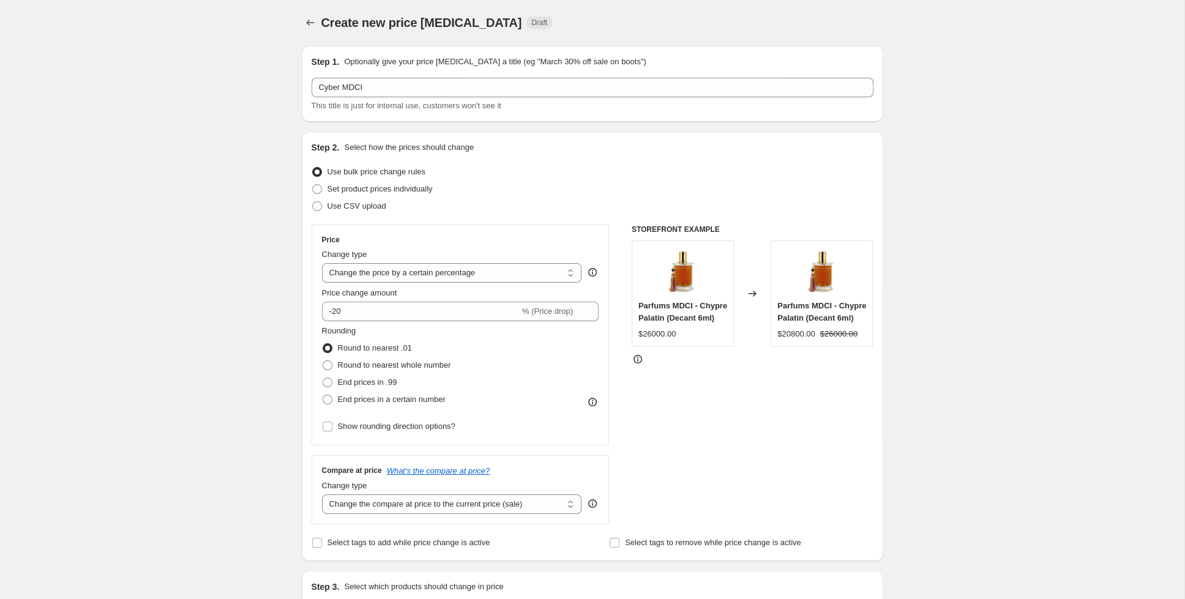
scroll to position [1, 0]
click at [354, 311] on input "-20" at bounding box center [421, 311] width 198 height 20
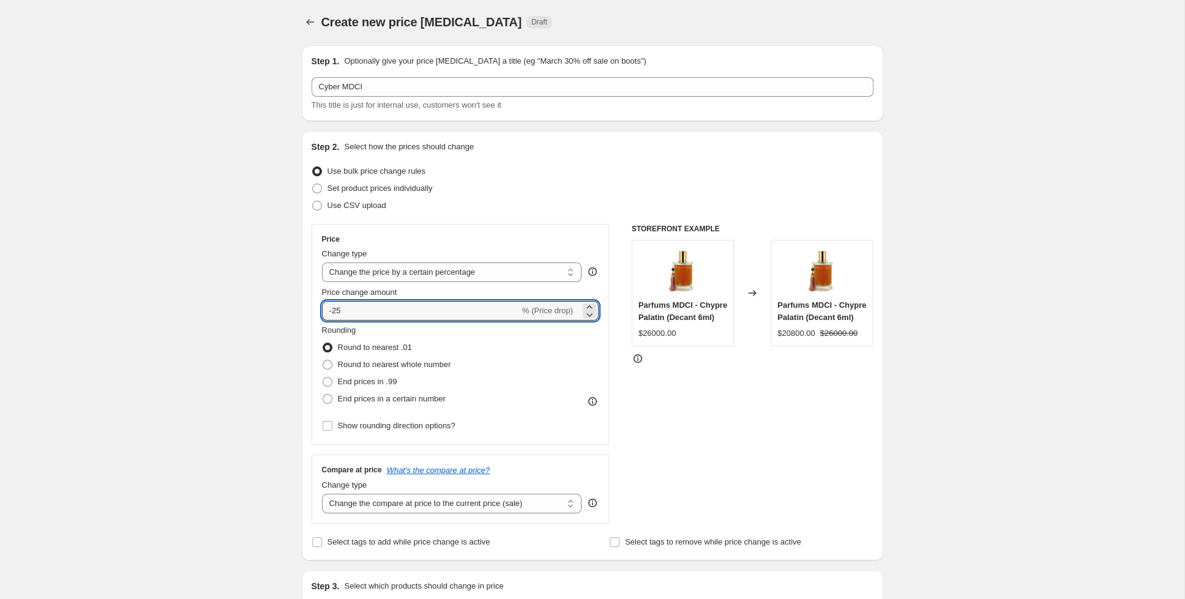
type input "-25"
click at [214, 290] on div "Create new price [MEDICAL_DATA]. This page is ready Create new price [MEDICAL_D…" at bounding box center [592, 580] width 1184 height 1163
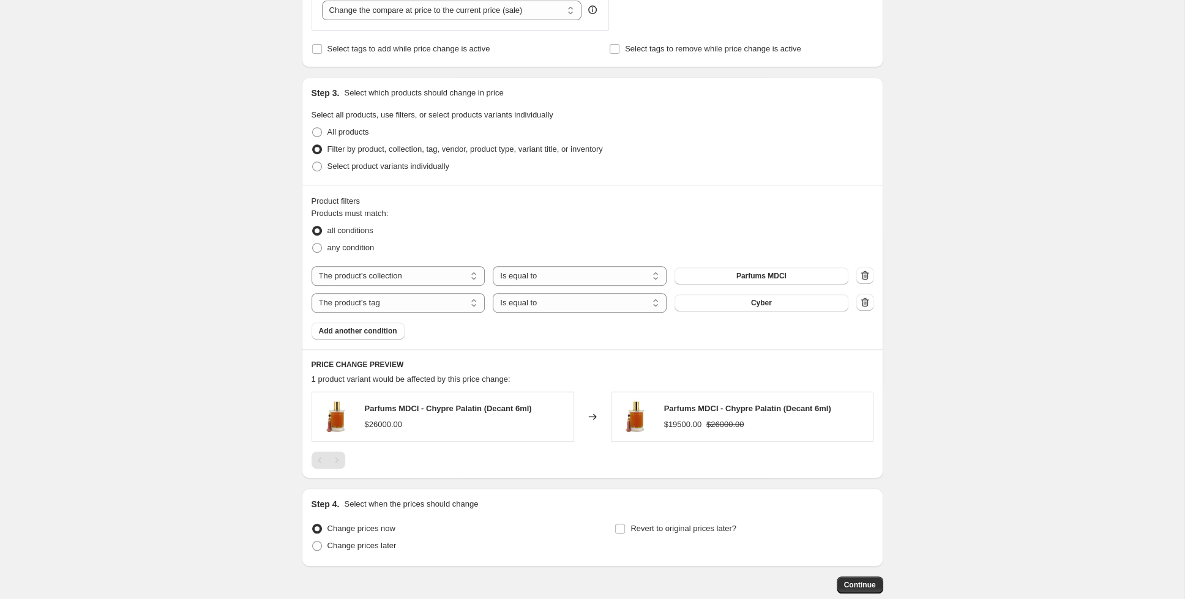
scroll to position [562, 0]
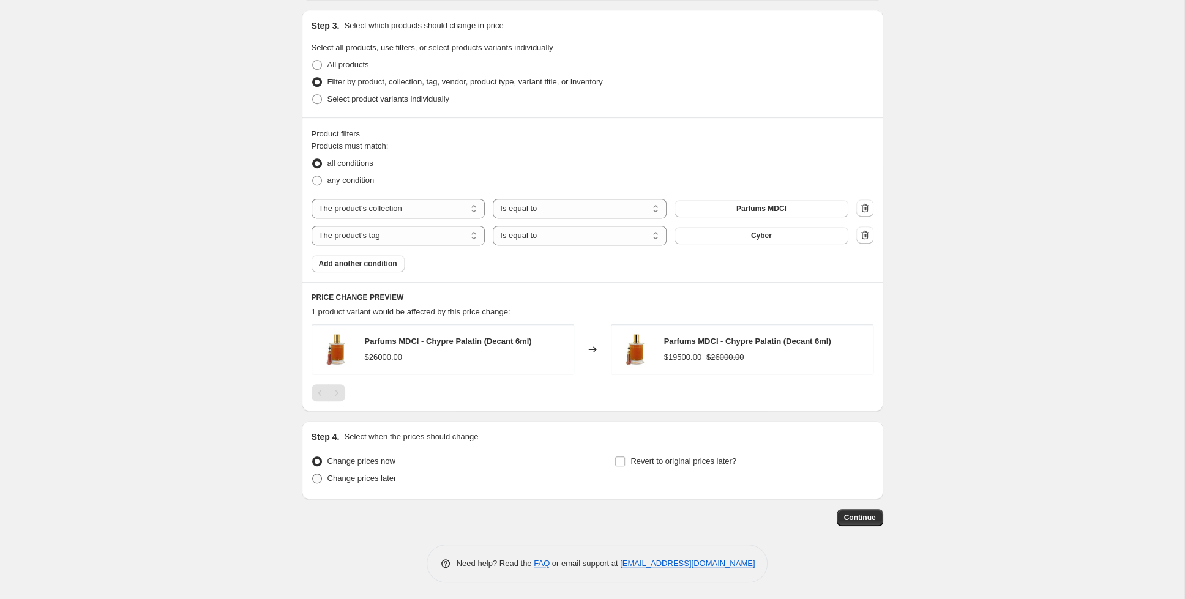
click at [315, 478] on span at bounding box center [317, 479] width 10 height 10
click at [313, 474] on input "Change prices later" at bounding box center [312, 474] width 1 height 1
radio input "true"
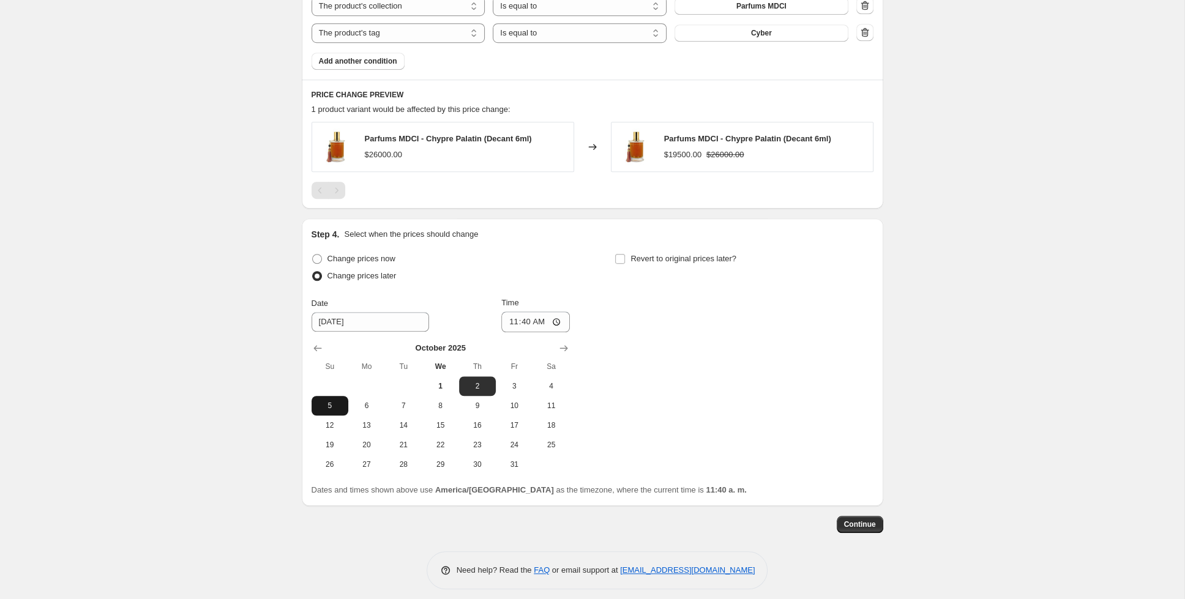
scroll to position [765, 0]
click at [335, 400] on span "5" at bounding box center [329, 405] width 27 height 10
type input "[DATE]"
click at [536, 320] on input "11:40" at bounding box center [535, 321] width 69 height 21
click at [554, 318] on input "11:00" at bounding box center [535, 321] width 69 height 21
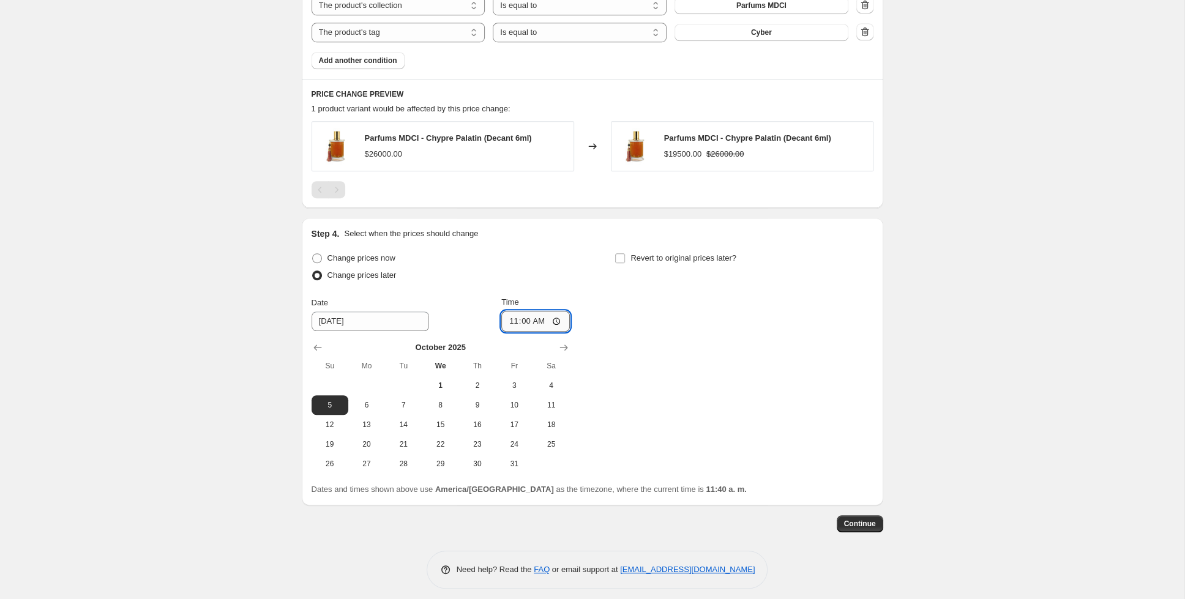
type input "23:00"
click at [615, 258] on span at bounding box center [619, 258] width 11 height 11
click at [615, 258] on input "Revert to original prices later?" at bounding box center [620, 258] width 10 height 10
checkbox input "true"
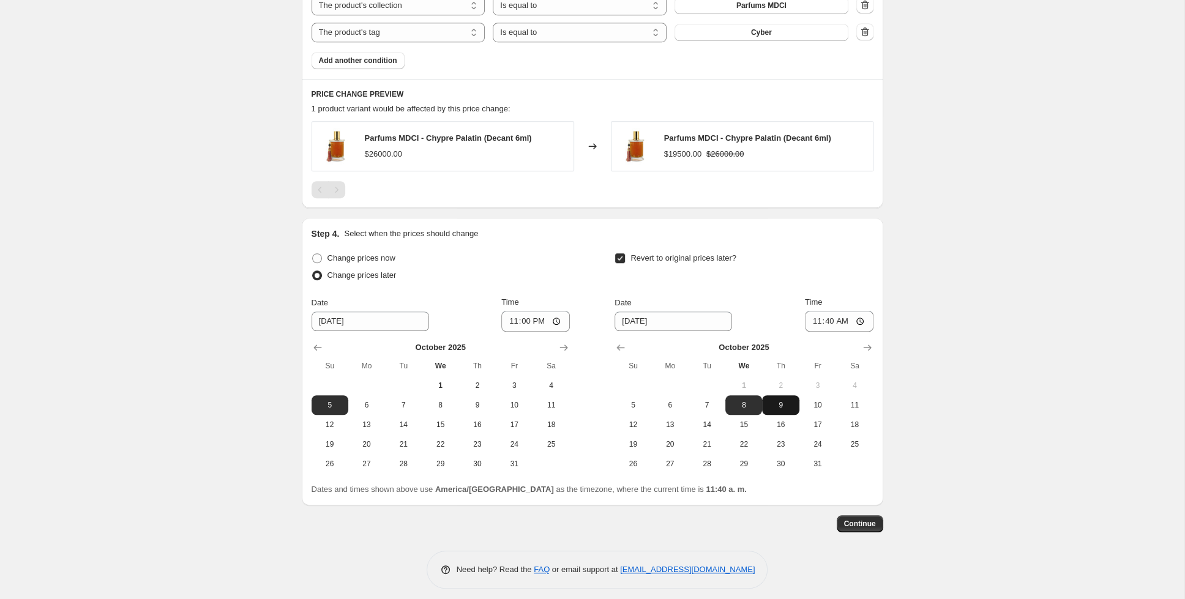
click at [788, 400] on span "9" at bounding box center [780, 405] width 27 height 10
type input "[DATE]"
click at [826, 319] on input "11:40" at bounding box center [839, 321] width 69 height 21
type input "08:00"
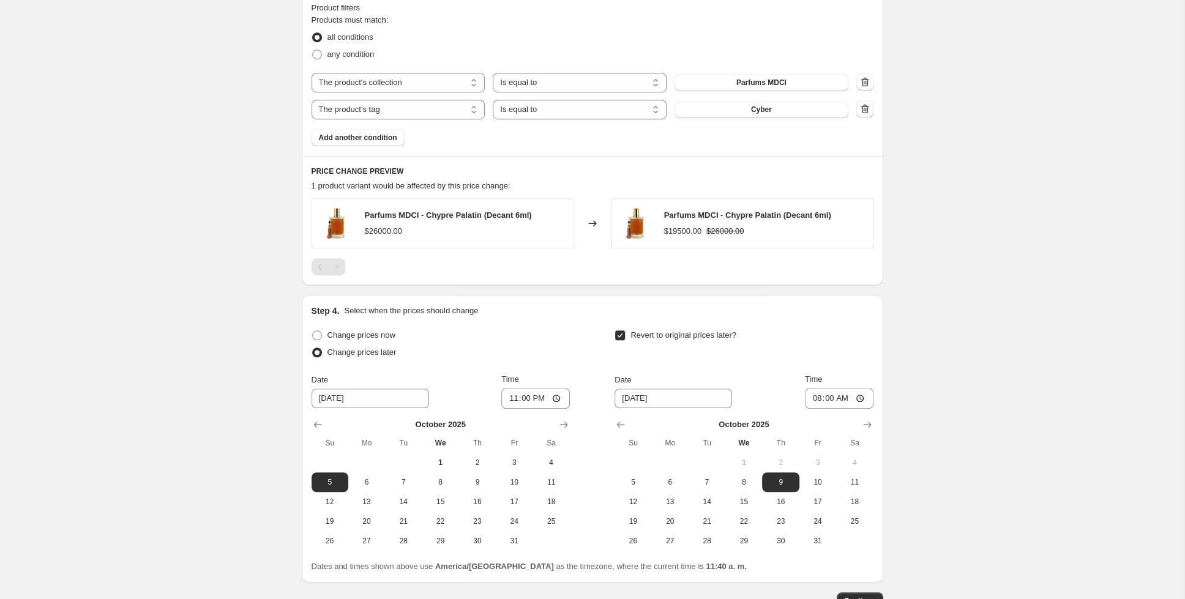
scroll to position [770, 0]
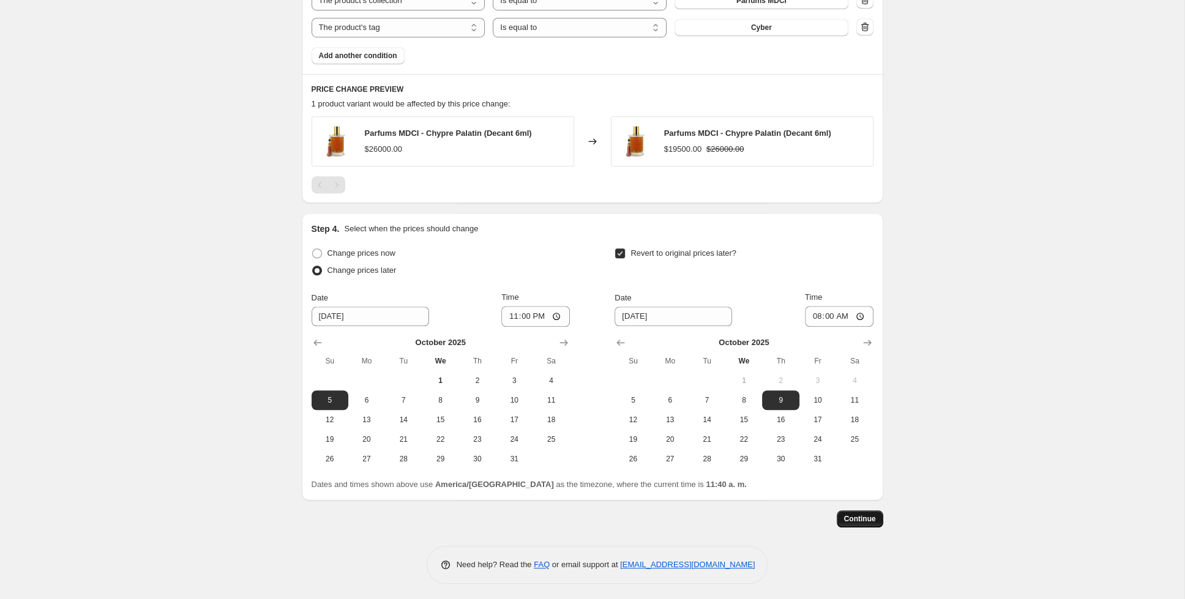
click at [870, 517] on span "Continue" at bounding box center [860, 519] width 32 height 10
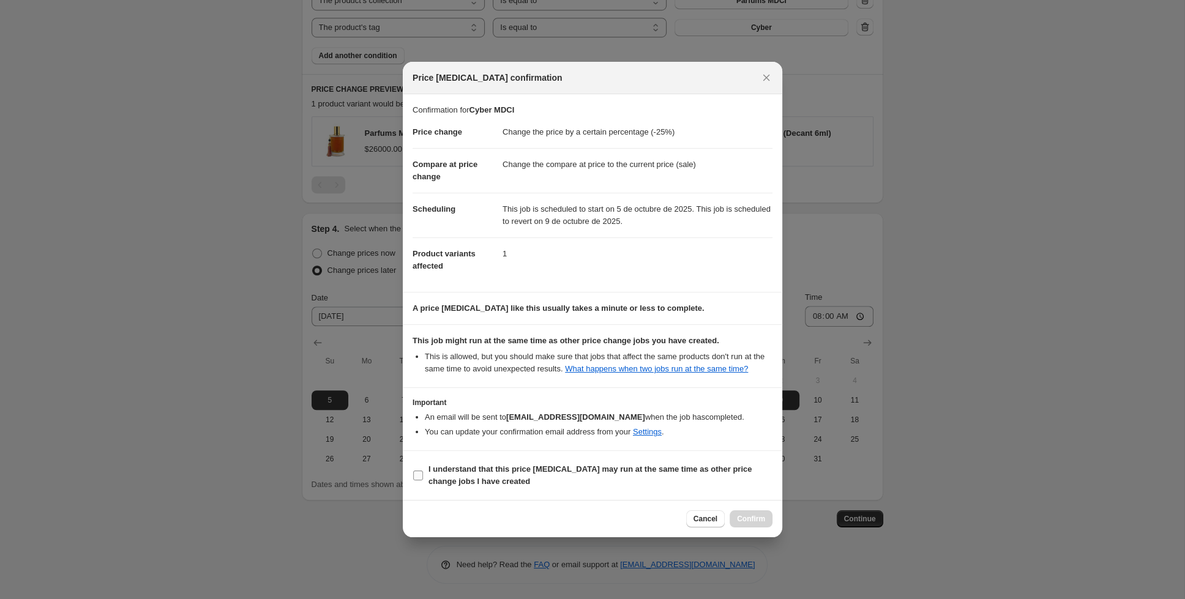
click at [419, 482] on label "I understand that this price [MEDICAL_DATA] may run at the same time as other p…" at bounding box center [592, 475] width 360 height 29
click at [419, 480] on input "I understand that this price [MEDICAL_DATA] may run at the same time as other p…" at bounding box center [418, 476] width 10 height 10
checkbox input "true"
click at [750, 520] on span "Confirm" at bounding box center [751, 519] width 28 height 10
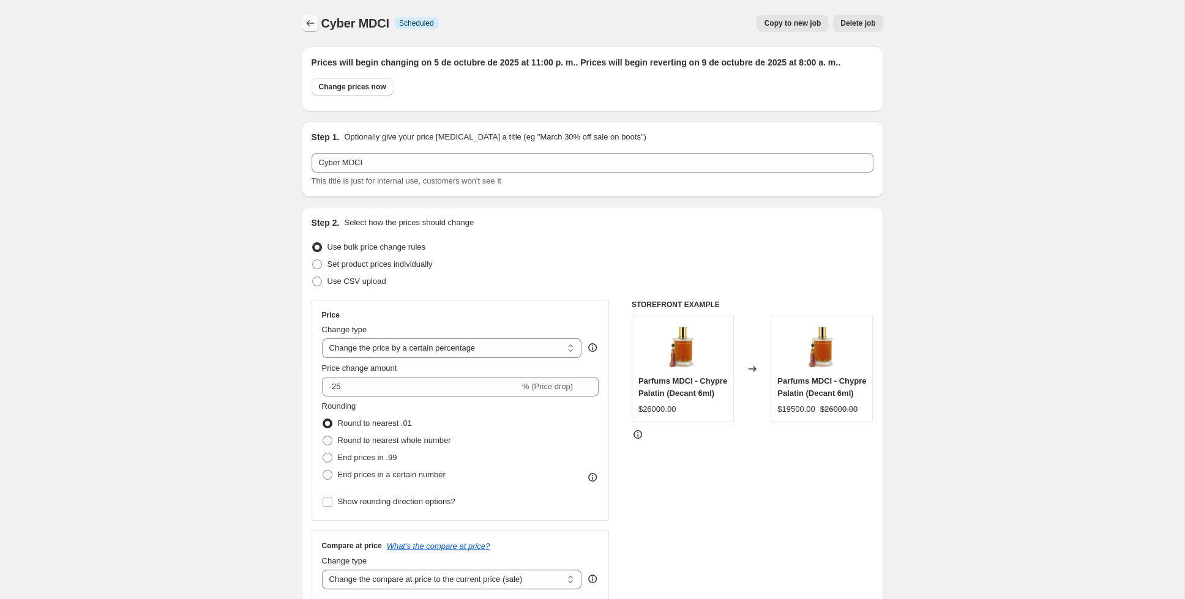
click at [304, 26] on button "Price change jobs" at bounding box center [310, 23] width 17 height 17
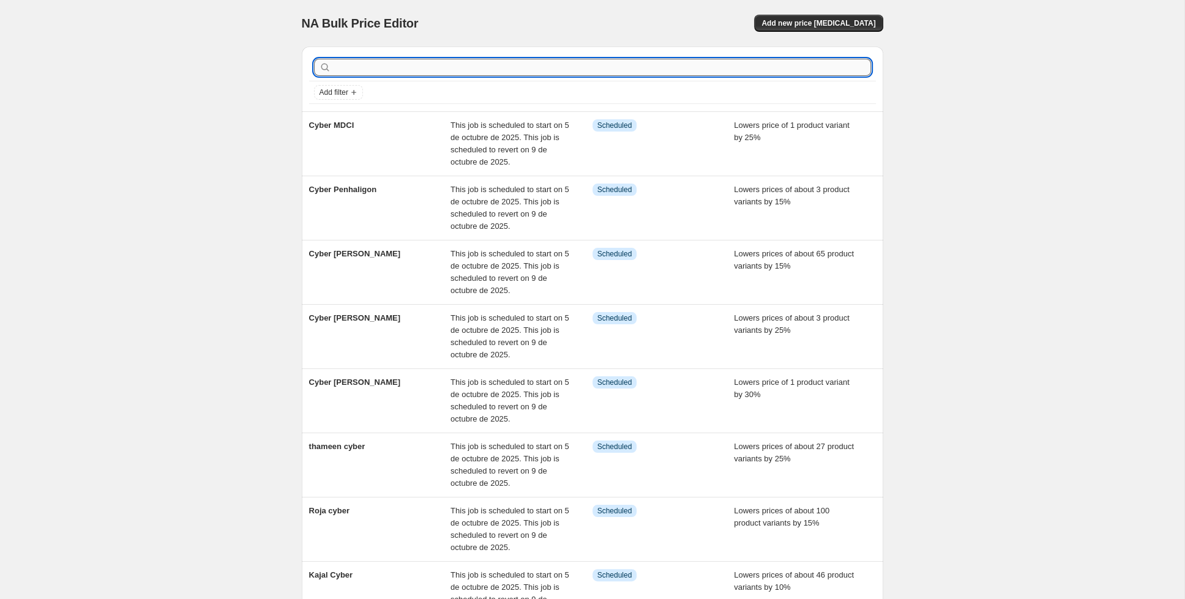
click at [394, 66] on input "text" at bounding box center [602, 67] width 537 height 17
type input "ormonde"
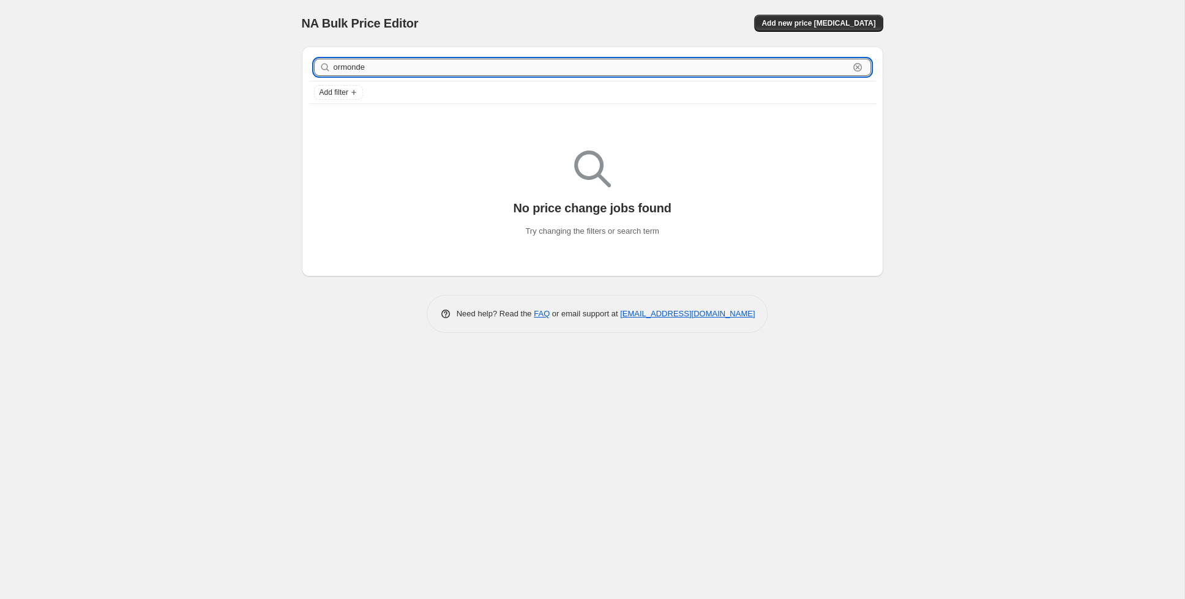
click at [371, 72] on input "ormonde" at bounding box center [591, 67] width 515 height 17
type input "o"
type input "[PERSON_NAME]"
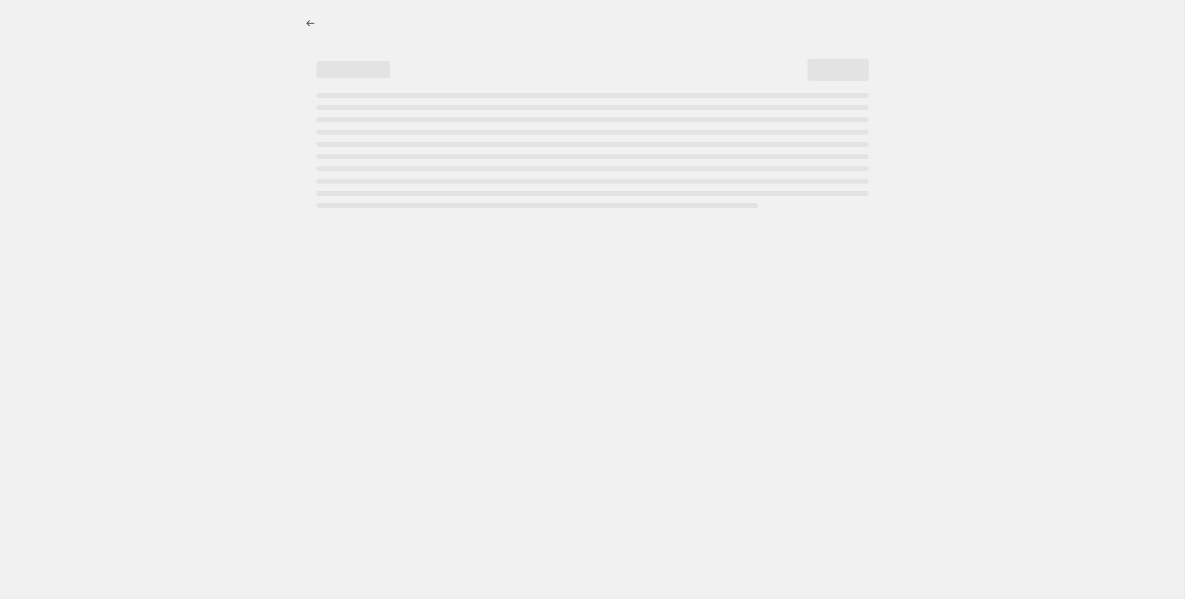
select select "percentage"
select select "collection"
select select "tag"
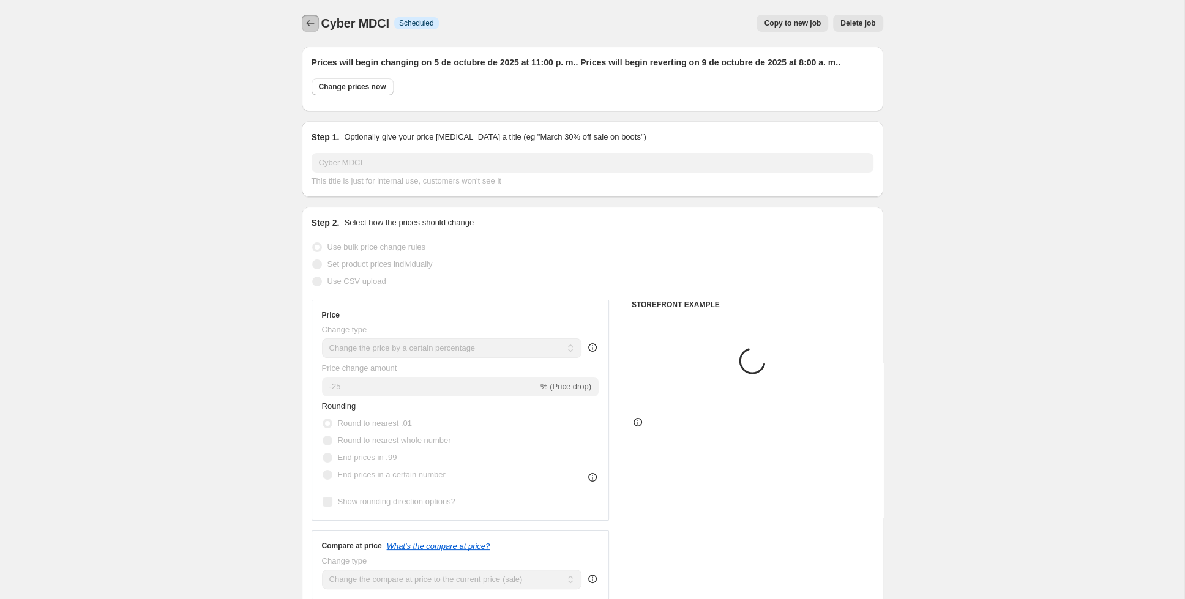
click at [311, 21] on icon "Price change jobs" at bounding box center [310, 23] width 12 height 12
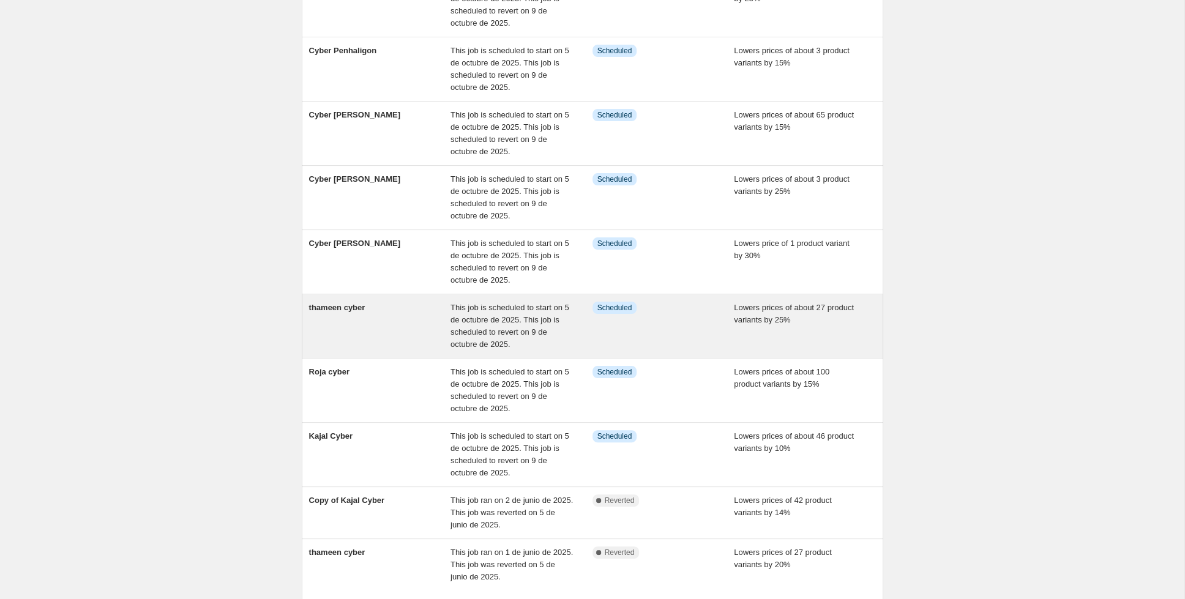
scroll to position [141, 0]
click at [389, 319] on div "thameen cyber" at bounding box center [380, 323] width 142 height 49
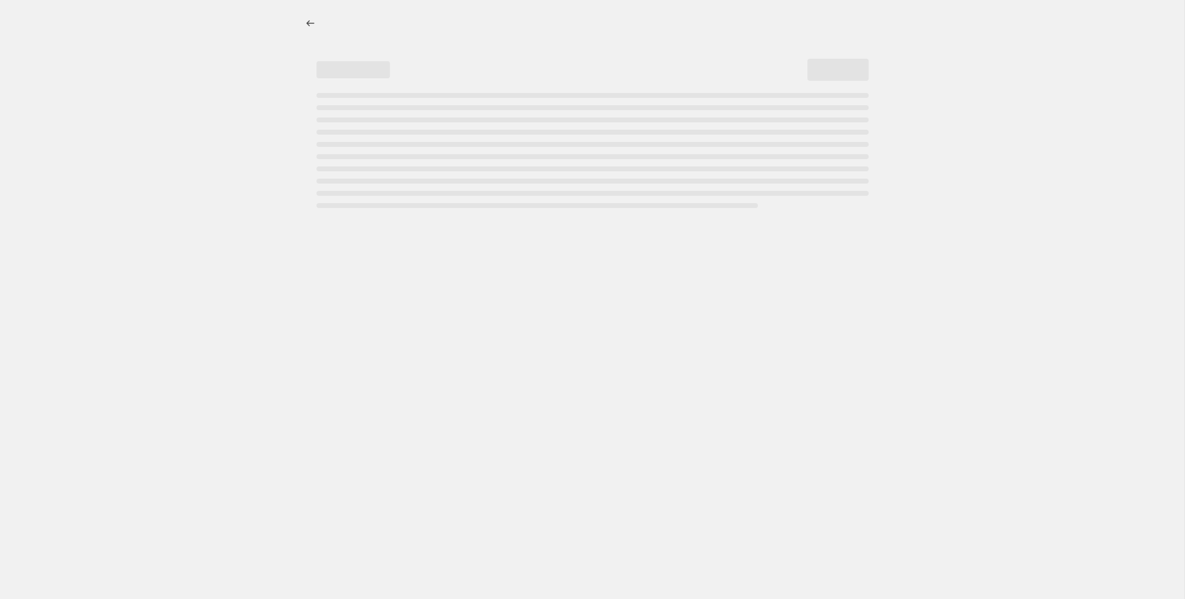
select select "percentage"
select select "collection"
select select "tag"
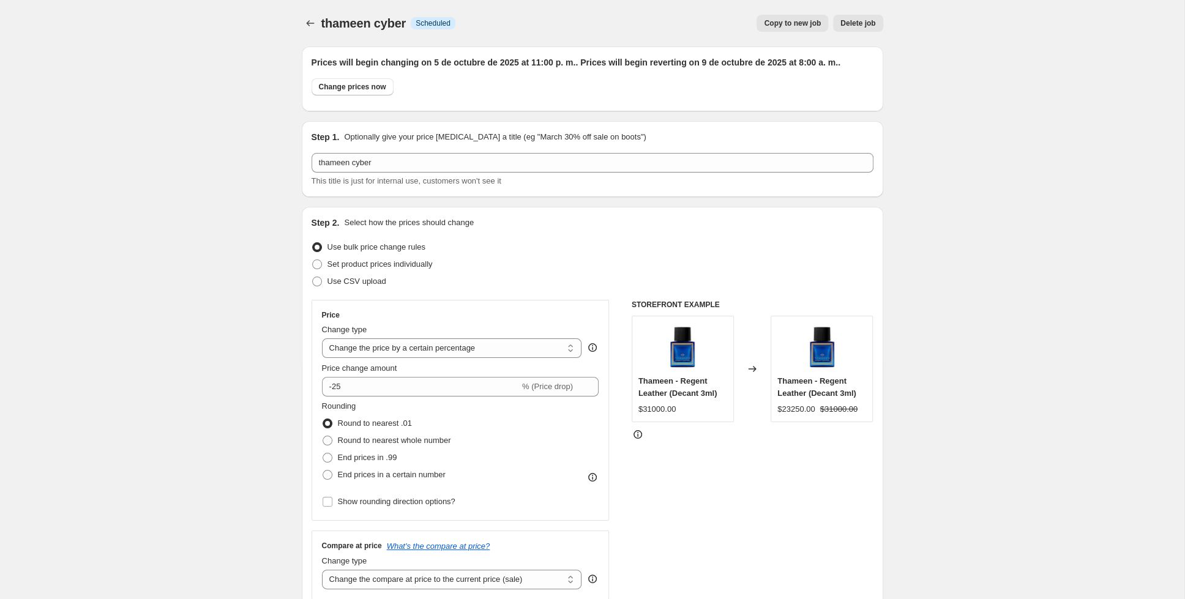
click at [771, 20] on span "Copy to new job" at bounding box center [792, 23] width 57 height 10
select select "percentage"
select select "collection"
select select "tag"
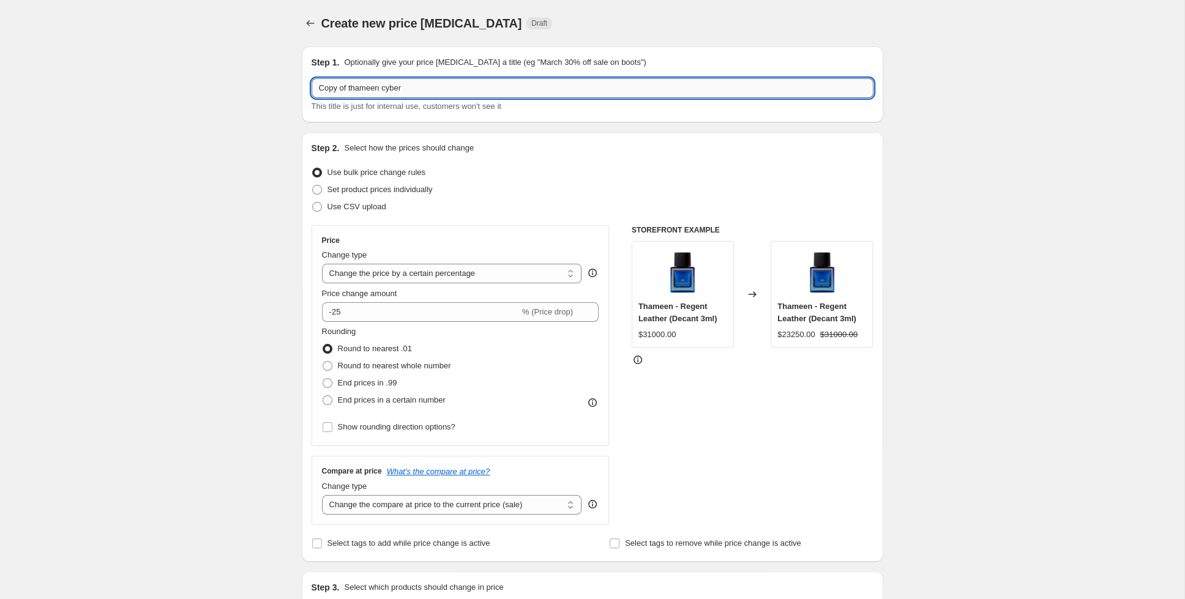
drag, startPoint x: 409, startPoint y: 89, endPoint x: 271, endPoint y: 86, distance: 138.3
click at [312, 86] on input "Copy of thameen cyber" at bounding box center [593, 88] width 562 height 20
type input "Cyber [PERSON_NAME]"
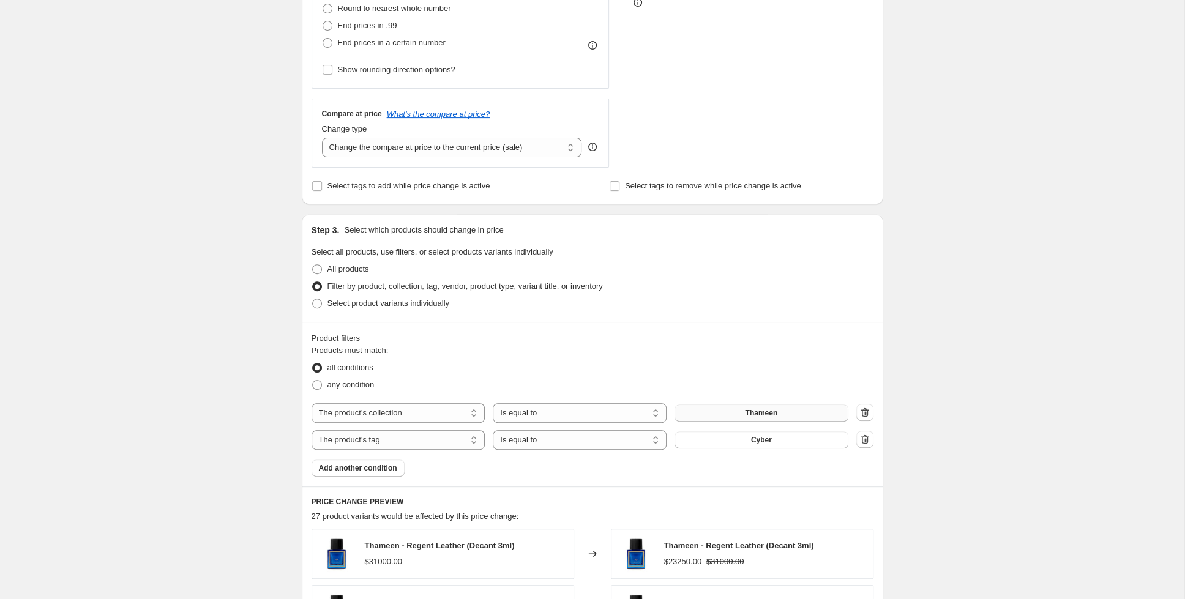
scroll to position [357, 0]
click at [810, 409] on button "Thameen" at bounding box center [761, 413] width 174 height 17
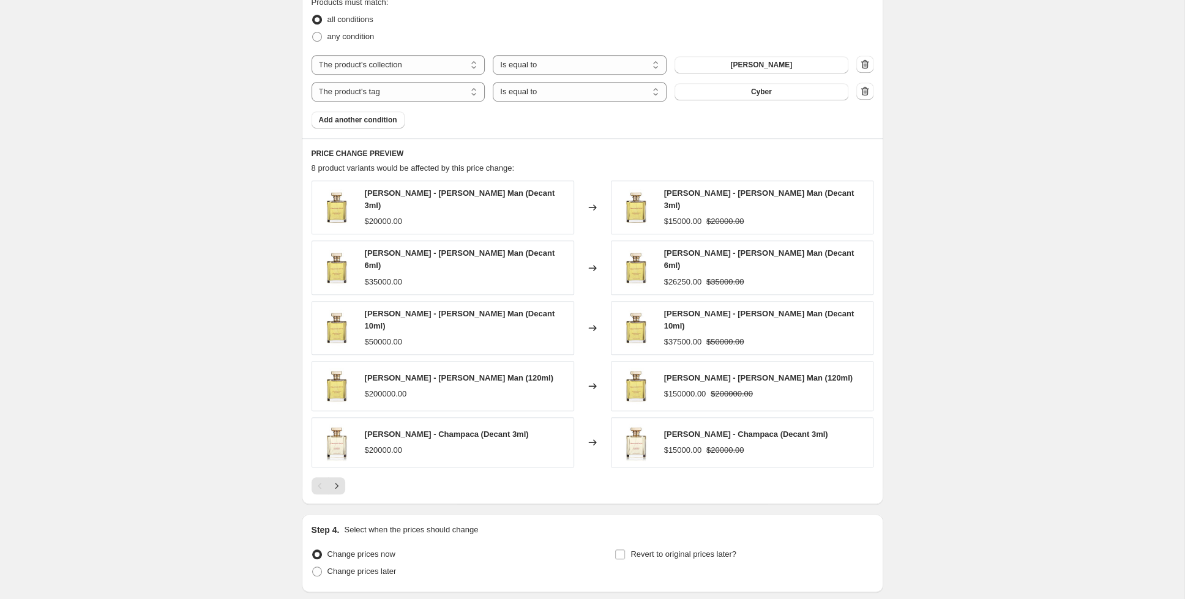
scroll to position [785, 0]
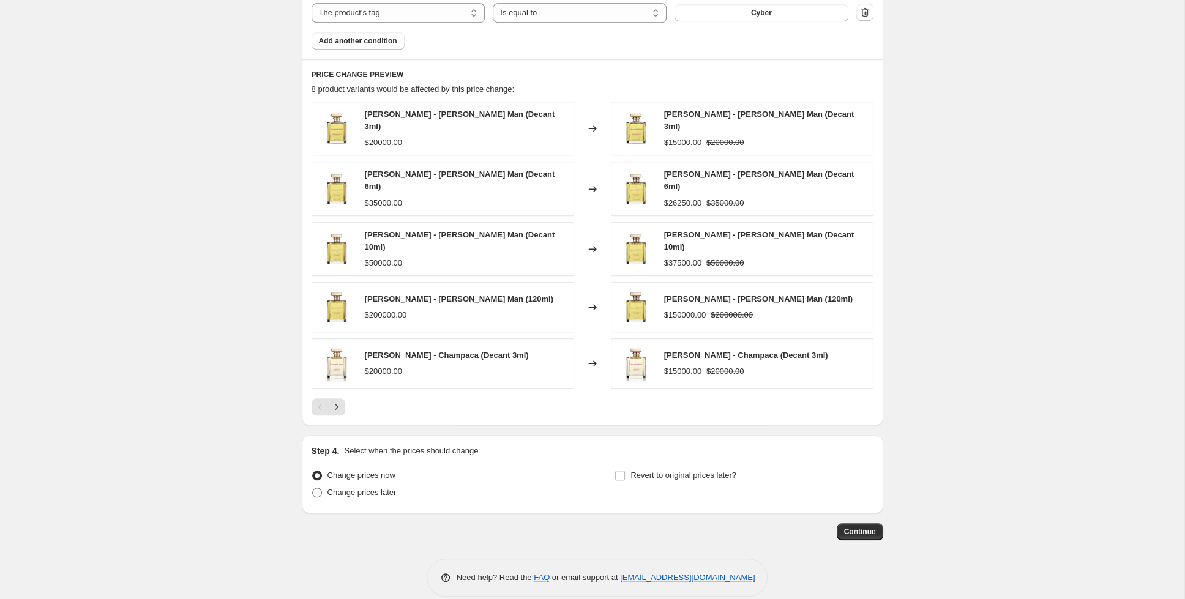
click at [337, 488] on span "Change prices later" at bounding box center [361, 492] width 69 height 9
click at [313, 488] on input "Change prices later" at bounding box center [312, 488] width 1 height 1
radio input "true"
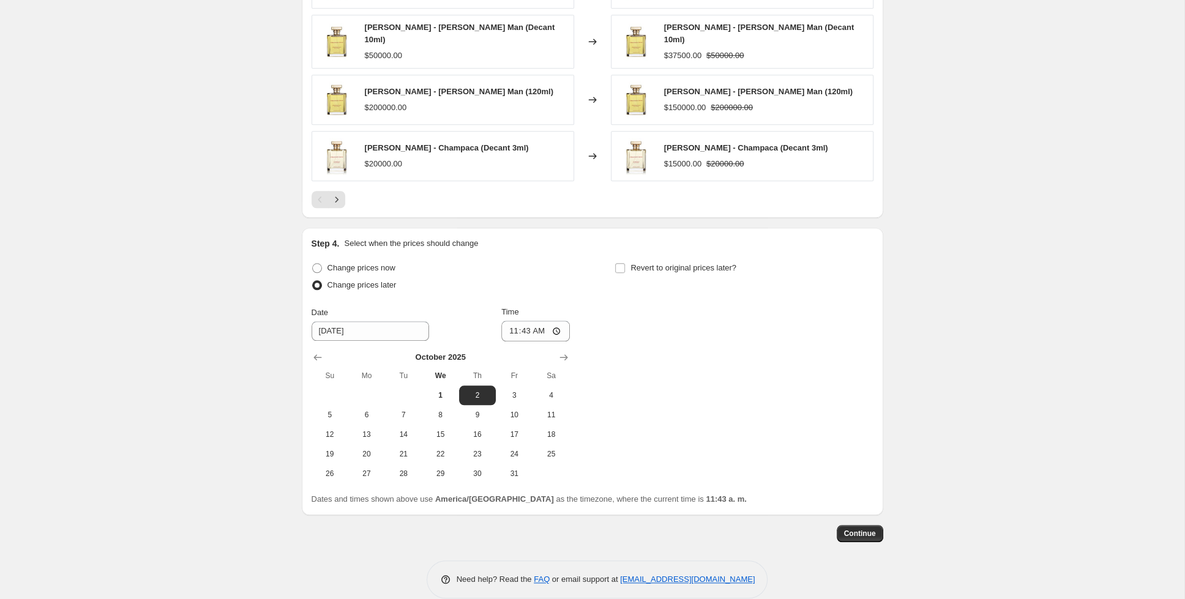
scroll to position [993, 0]
click at [327, 409] on span "5" at bounding box center [329, 414] width 27 height 10
type input "[DATE]"
click at [529, 320] on input "11:43" at bounding box center [535, 330] width 69 height 21
click at [548, 320] on input "11:00" at bounding box center [535, 330] width 69 height 21
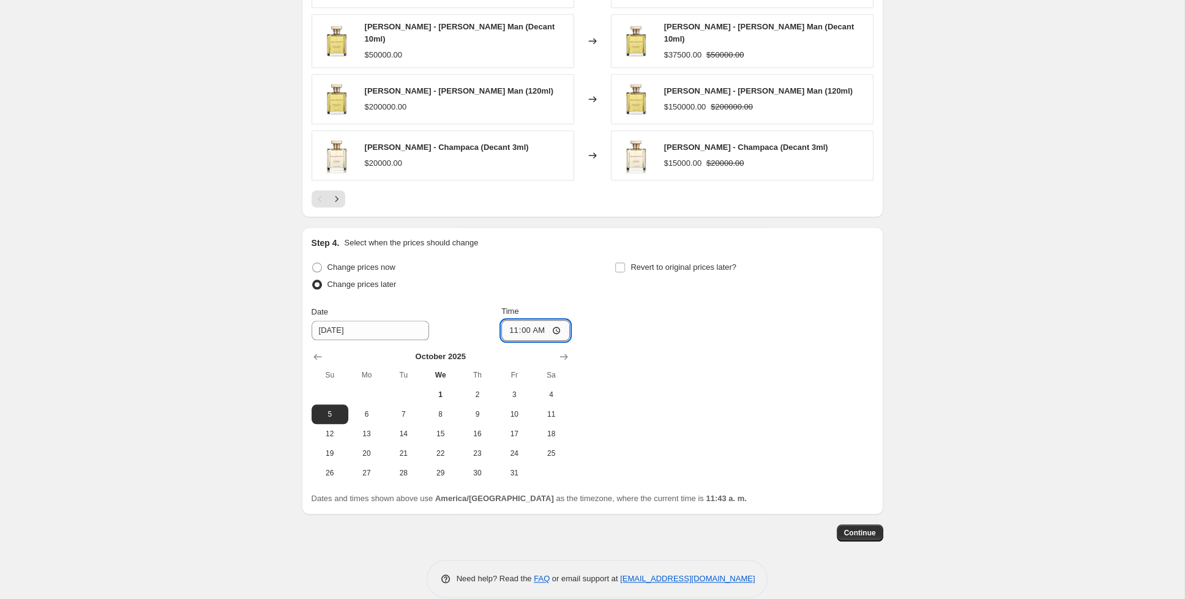
type input "23:00"
click at [620, 263] on input "Revert to original prices later?" at bounding box center [620, 268] width 10 height 10
checkbox input "true"
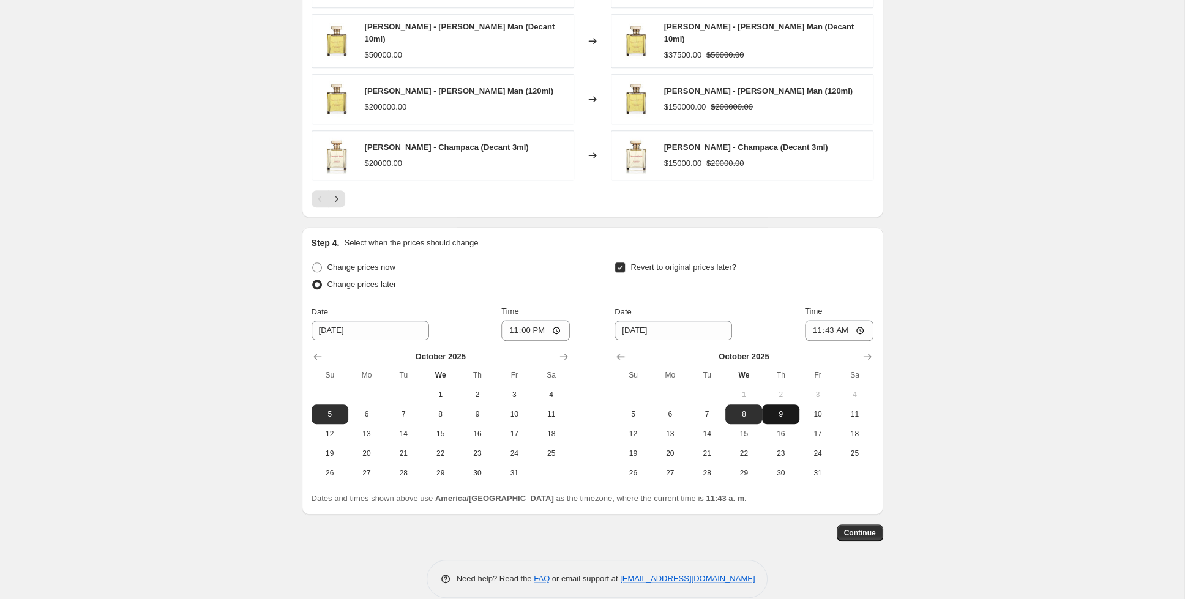
click at [785, 409] on span "9" at bounding box center [780, 414] width 27 height 10
type input "[DATE]"
click at [823, 320] on input "11:43" at bounding box center [839, 330] width 69 height 21
type input "08:00"
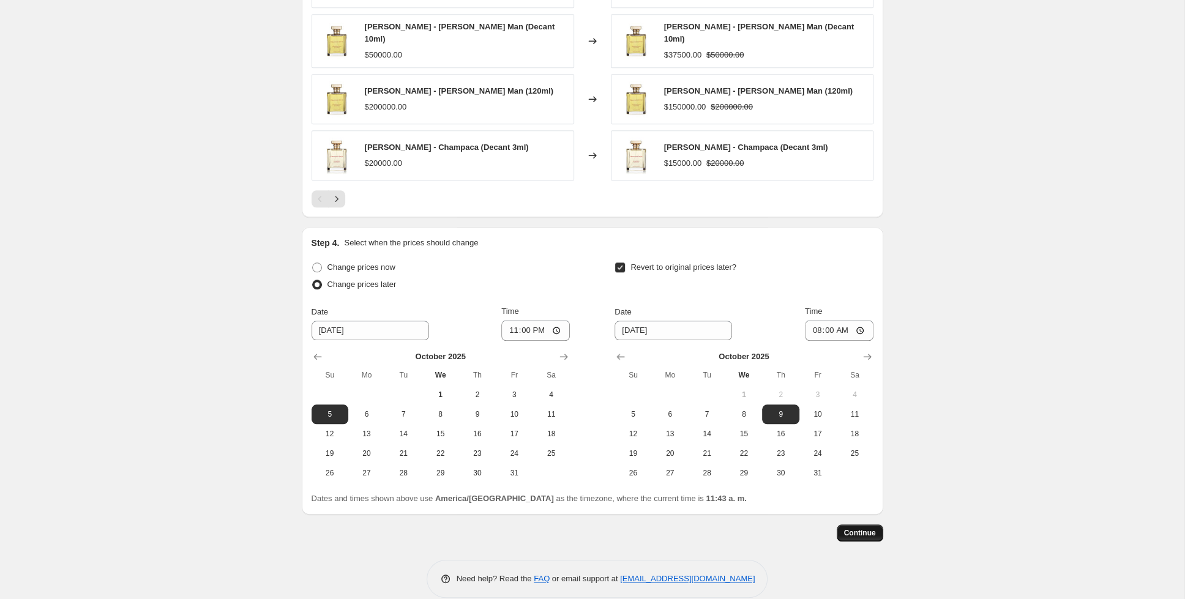
click at [846, 524] on button "Continue" at bounding box center [860, 532] width 47 height 17
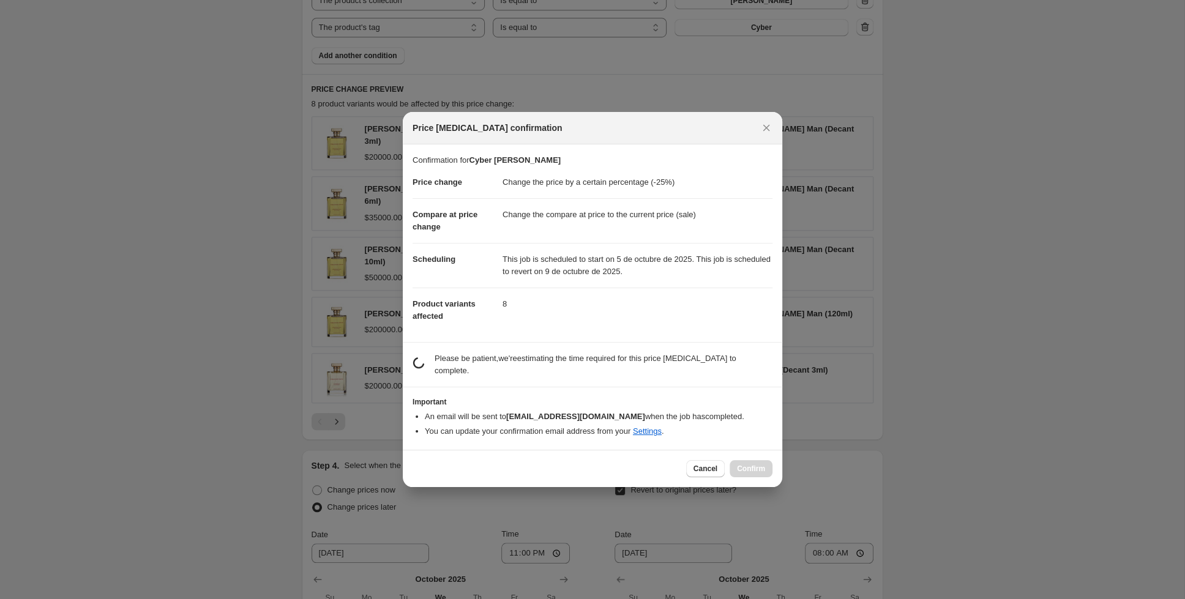
scroll to position [0, 0]
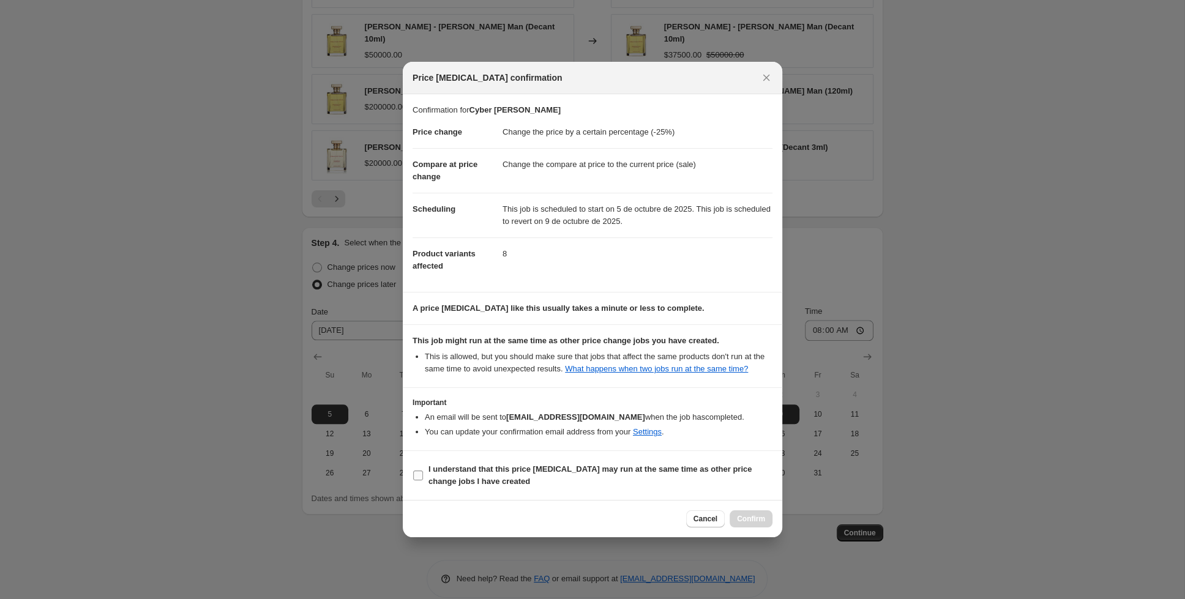
click at [415, 479] on input "I understand that this price [MEDICAL_DATA] may run at the same time as other p…" at bounding box center [418, 476] width 10 height 10
checkbox input "true"
click at [743, 517] on span "Confirm" at bounding box center [751, 519] width 28 height 10
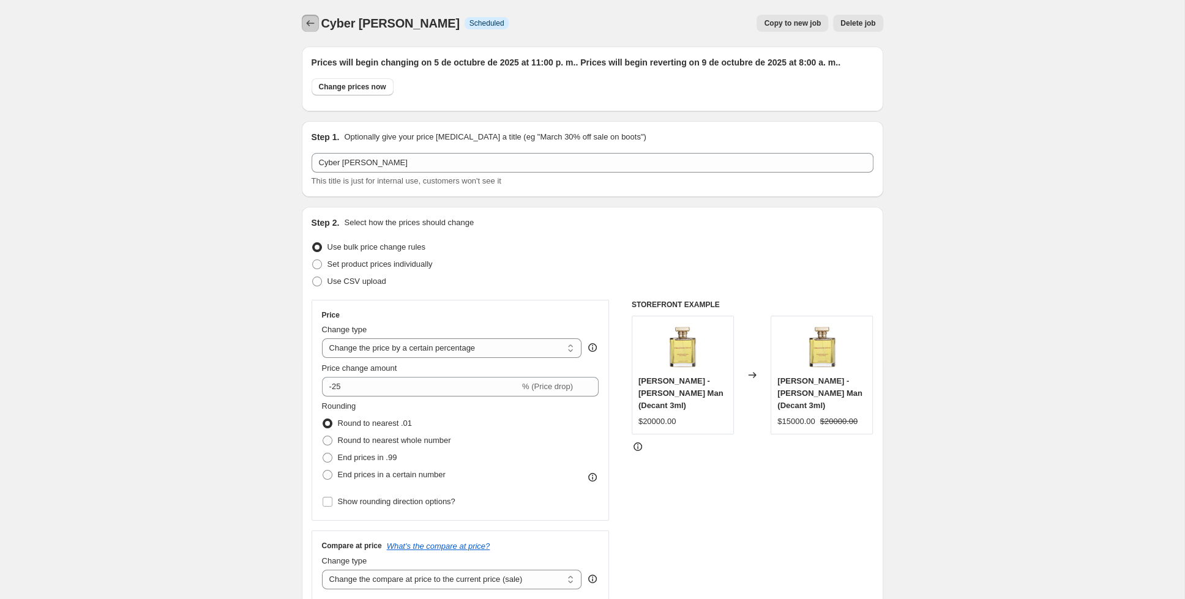
click at [308, 26] on icon "Price change jobs" at bounding box center [310, 23] width 12 height 12
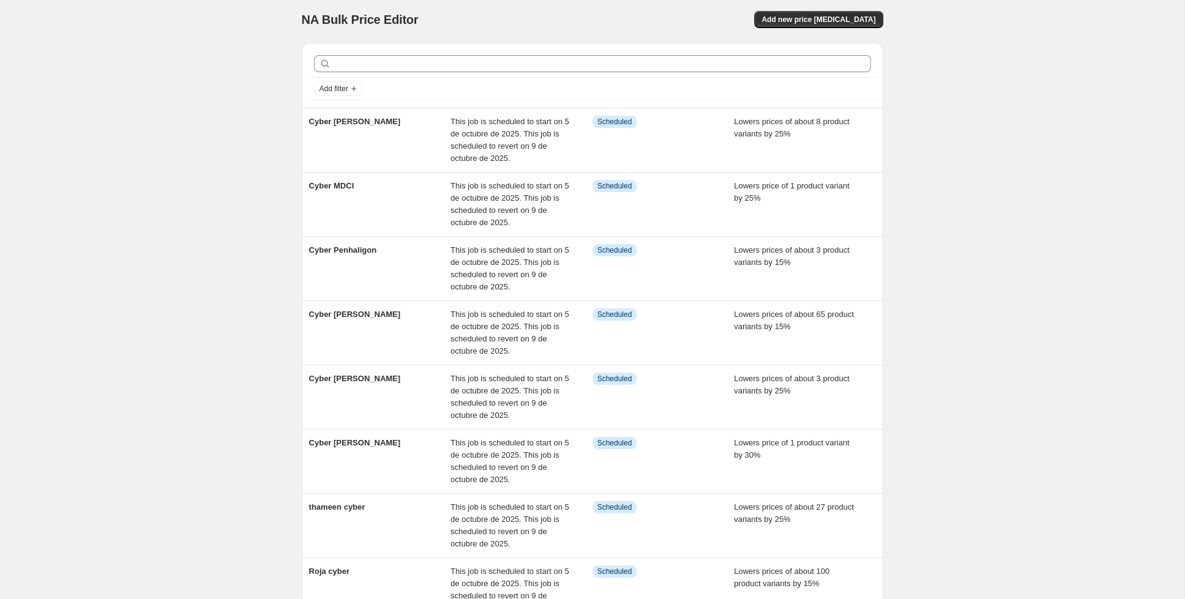
scroll to position [4, 0]
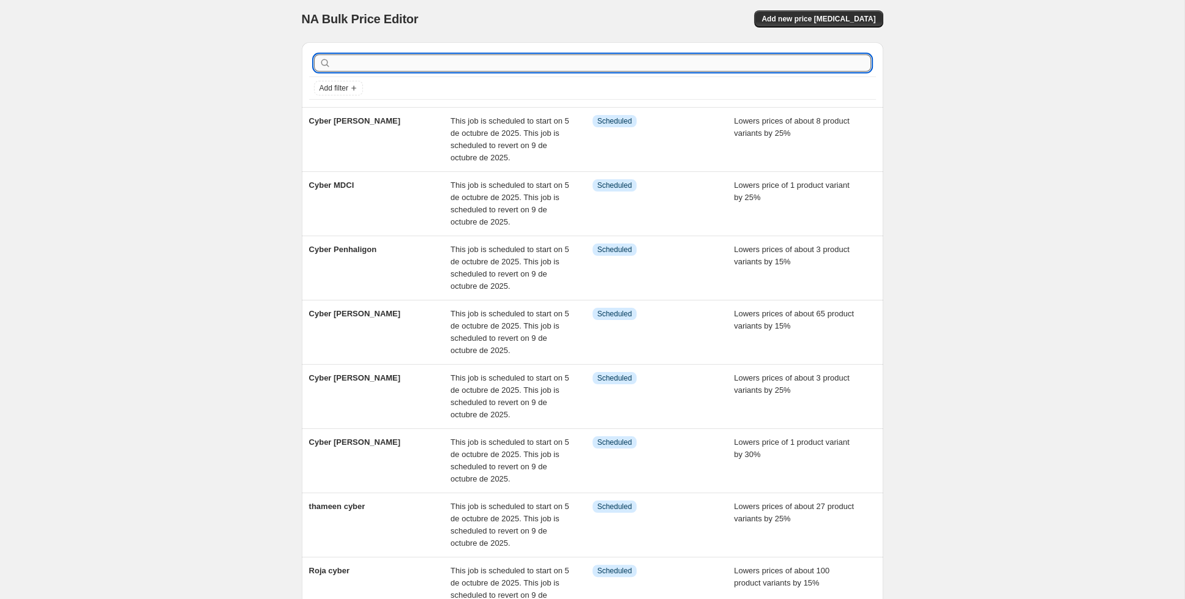
click at [608, 64] on input "text" at bounding box center [602, 62] width 537 height 17
type input "nishan"
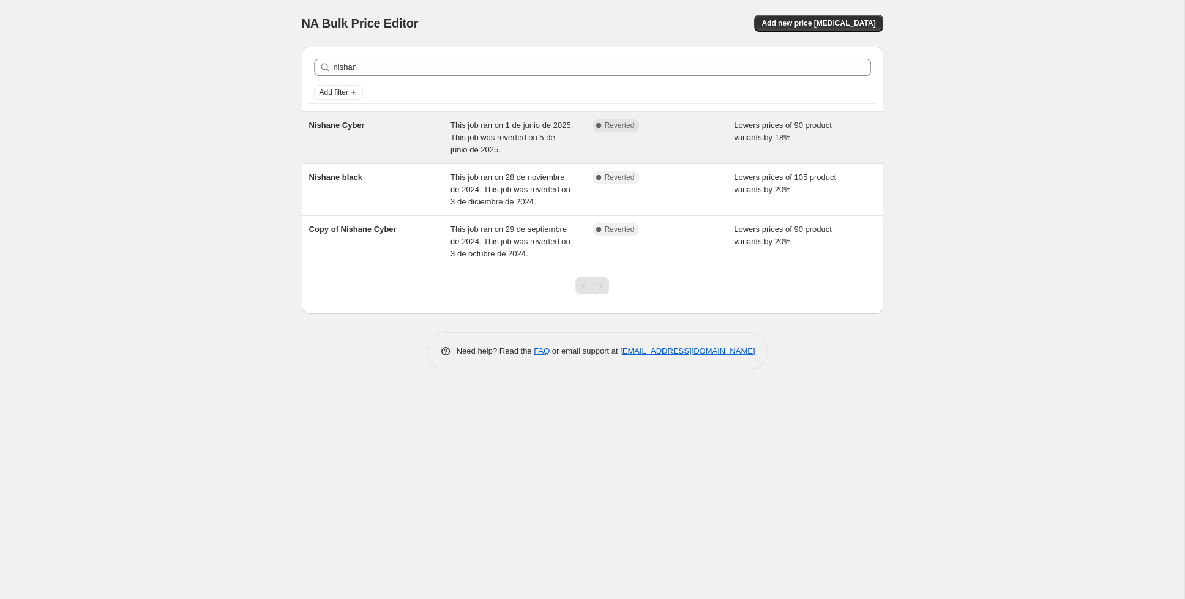
click at [397, 120] on div "Nishane Cyber" at bounding box center [380, 137] width 142 height 37
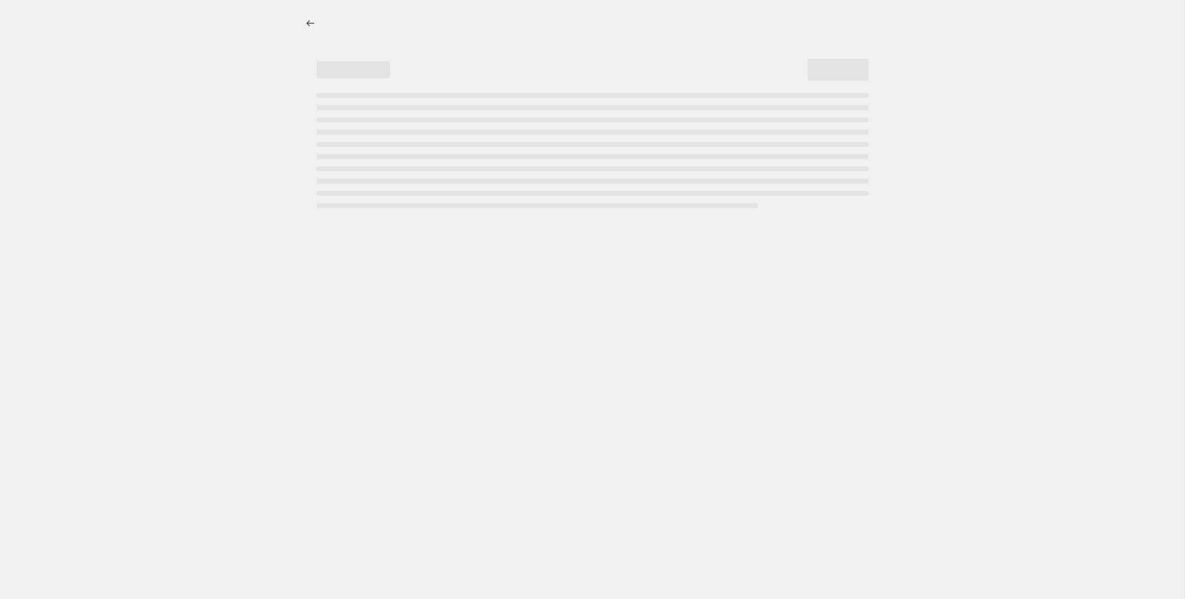
select select "percentage"
select select "collection"
select select "tag"
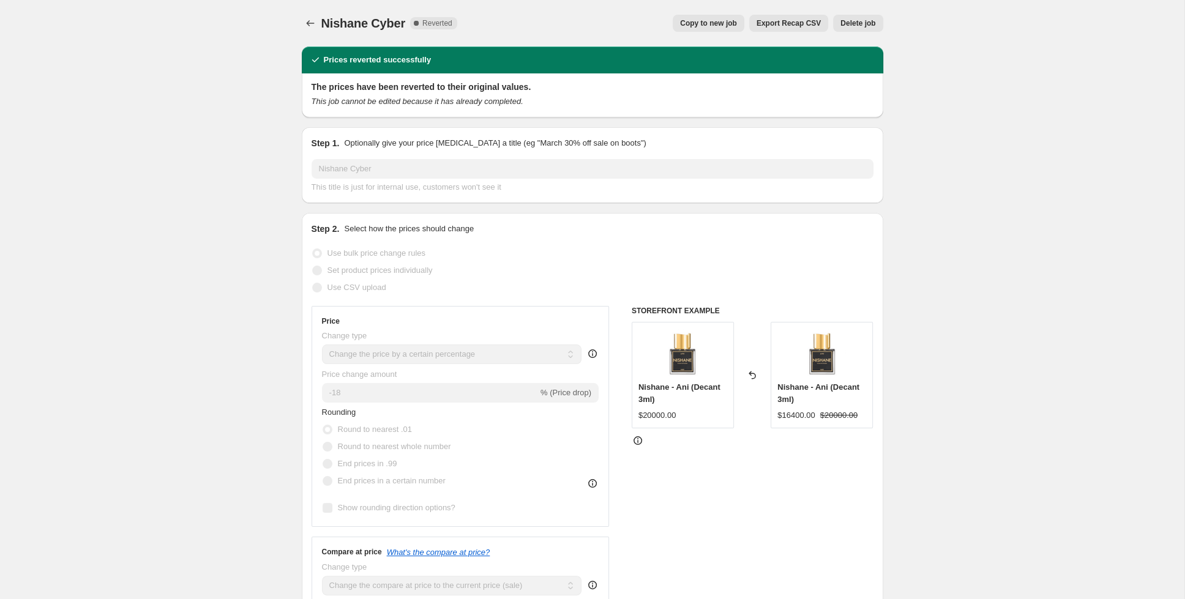
click at [709, 20] on span "Copy to new job" at bounding box center [708, 23] width 57 height 10
select select "percentage"
select select "collection"
select select "tag"
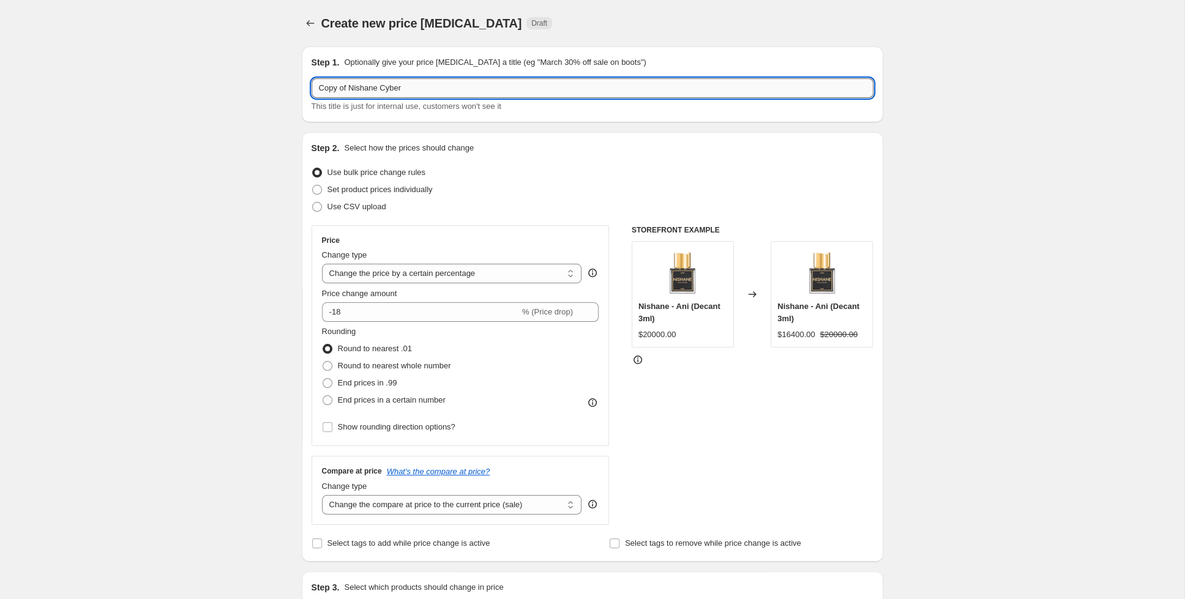
drag, startPoint x: 411, startPoint y: 83, endPoint x: 374, endPoint y: 94, distance: 39.1
click at [374, 94] on input "Copy of Nishane Cyber" at bounding box center [593, 88] width 562 height 20
drag, startPoint x: 345, startPoint y: 89, endPoint x: 322, endPoint y: 91, distance: 22.7
click at [322, 91] on input "Copy of Nishane" at bounding box center [593, 88] width 562 height 20
type input "Cyber Nishane"
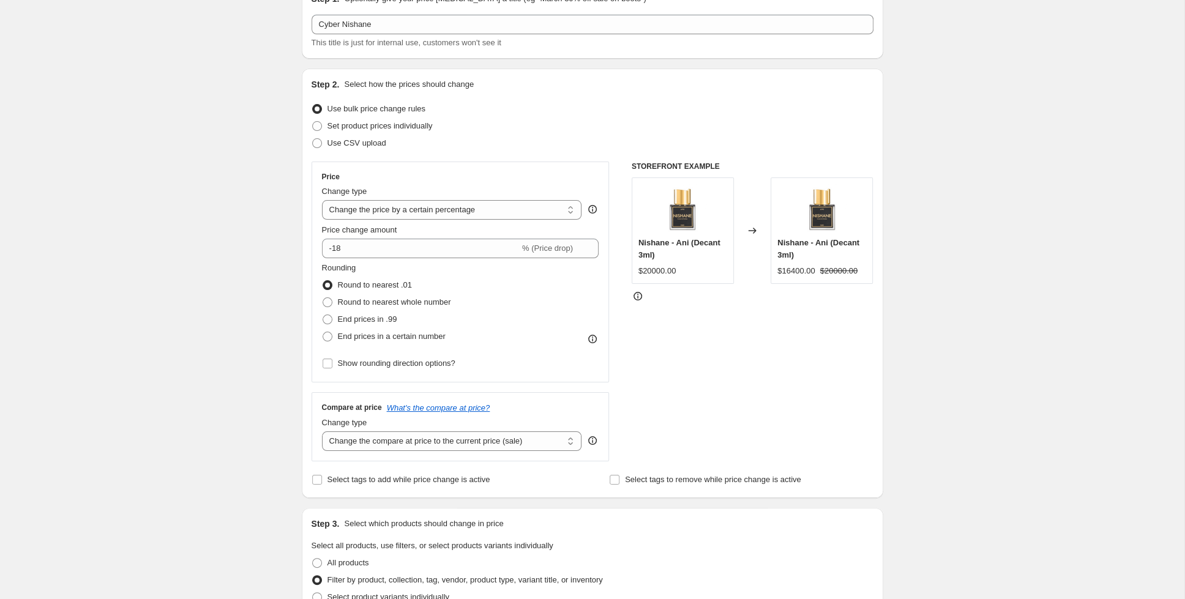
scroll to position [64, 0]
click at [344, 249] on input "-18" at bounding box center [421, 249] width 198 height 20
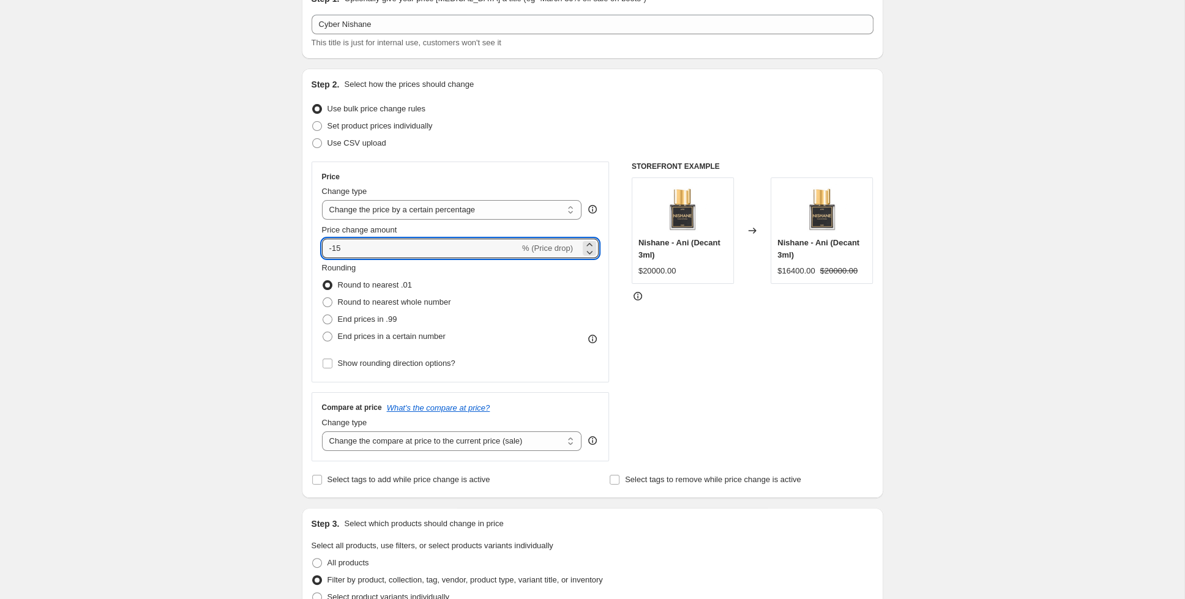
type input "-15"
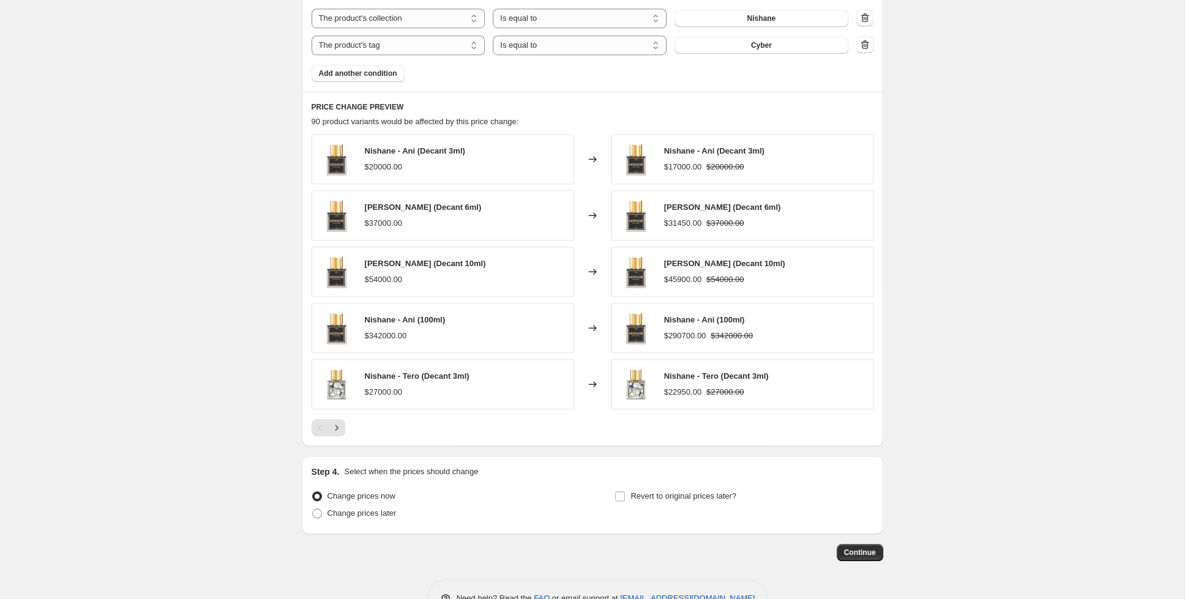
scroll to position [785, 0]
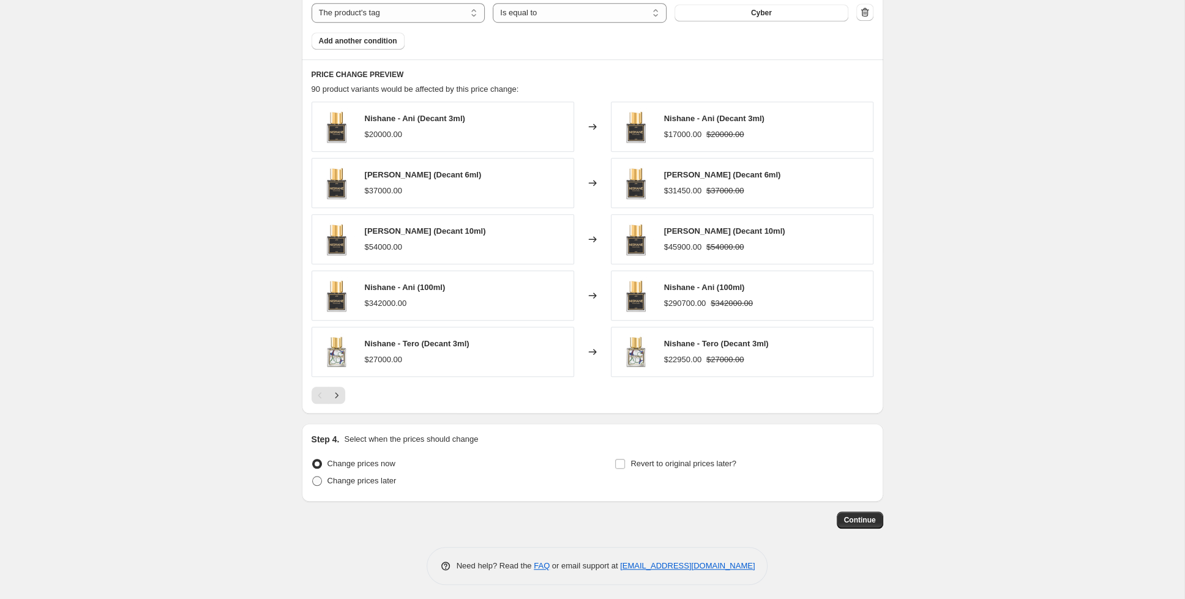
click at [377, 479] on span "Change prices later" at bounding box center [361, 480] width 69 height 9
click at [313, 477] on input "Change prices later" at bounding box center [312, 476] width 1 height 1
radio input "true"
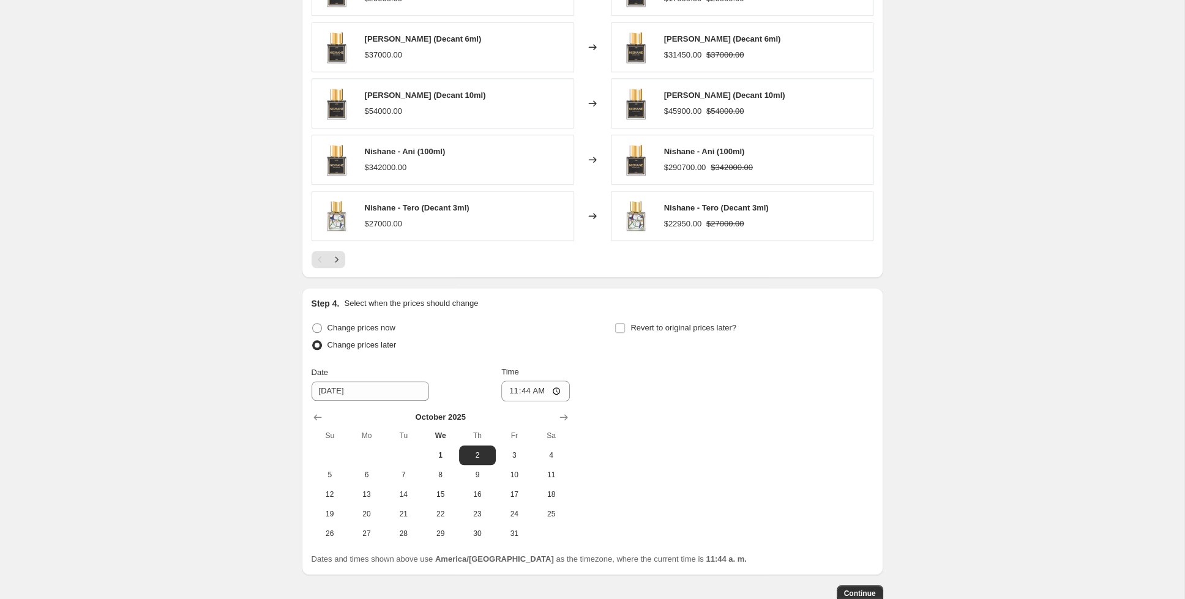
scroll to position [993, 0]
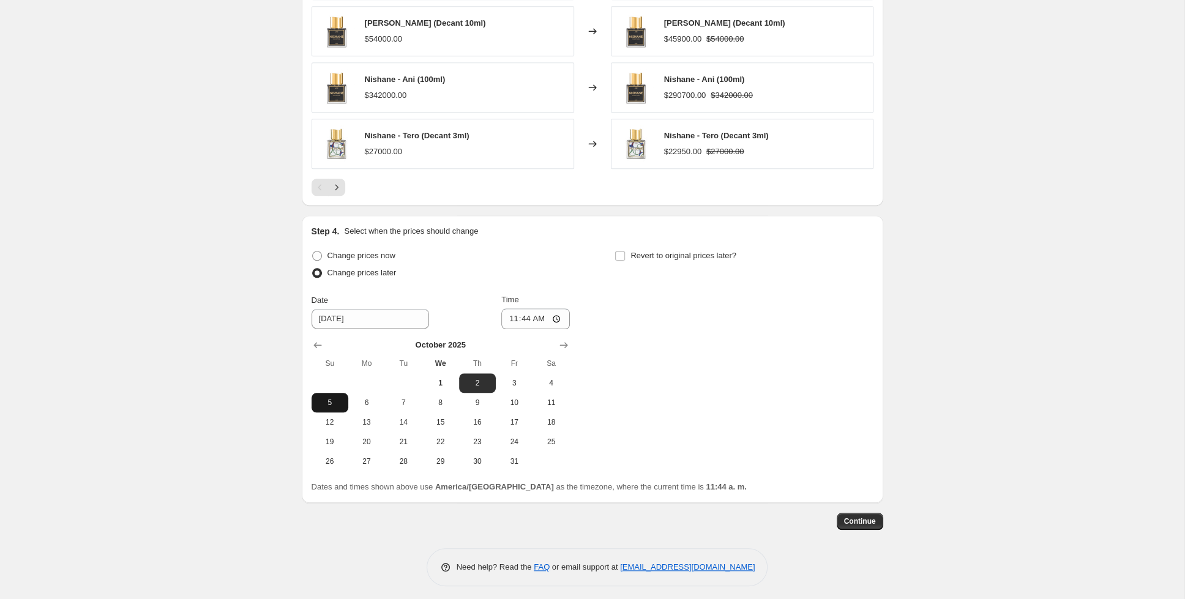
click at [340, 398] on span "5" at bounding box center [329, 403] width 27 height 10
type input "[DATE]"
click at [535, 315] on input "11:44" at bounding box center [535, 318] width 69 height 21
click at [547, 315] on input "11:00" at bounding box center [535, 318] width 69 height 21
type input "23:00"
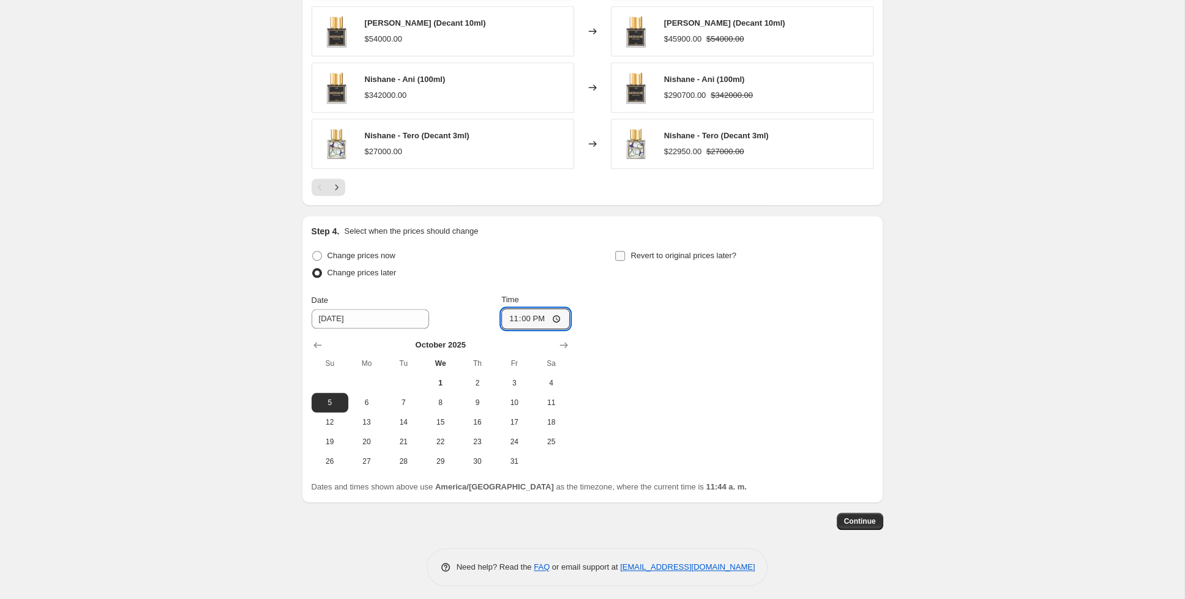
click at [619, 258] on label "Revert to original prices later?" at bounding box center [675, 255] width 122 height 17
click at [619, 258] on input "Revert to original prices later?" at bounding box center [620, 256] width 10 height 10
checkbox input "true"
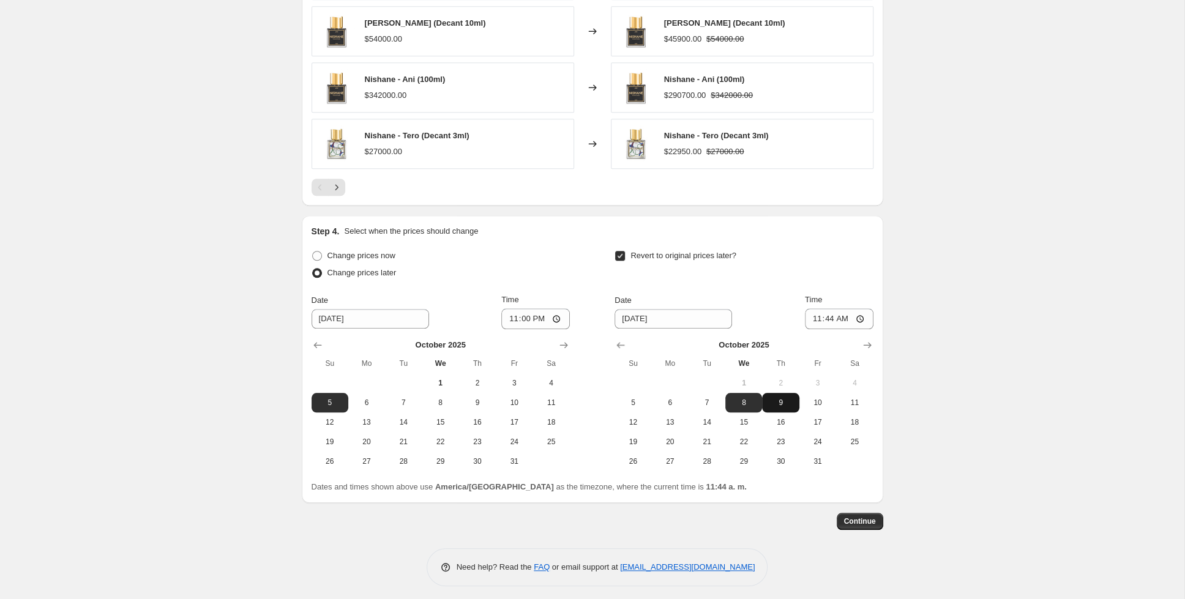
click at [781, 398] on span "9" at bounding box center [780, 403] width 27 height 10
type input "[DATE]"
click at [824, 318] on input "11:44" at bounding box center [839, 318] width 69 height 21
type input "01:00"
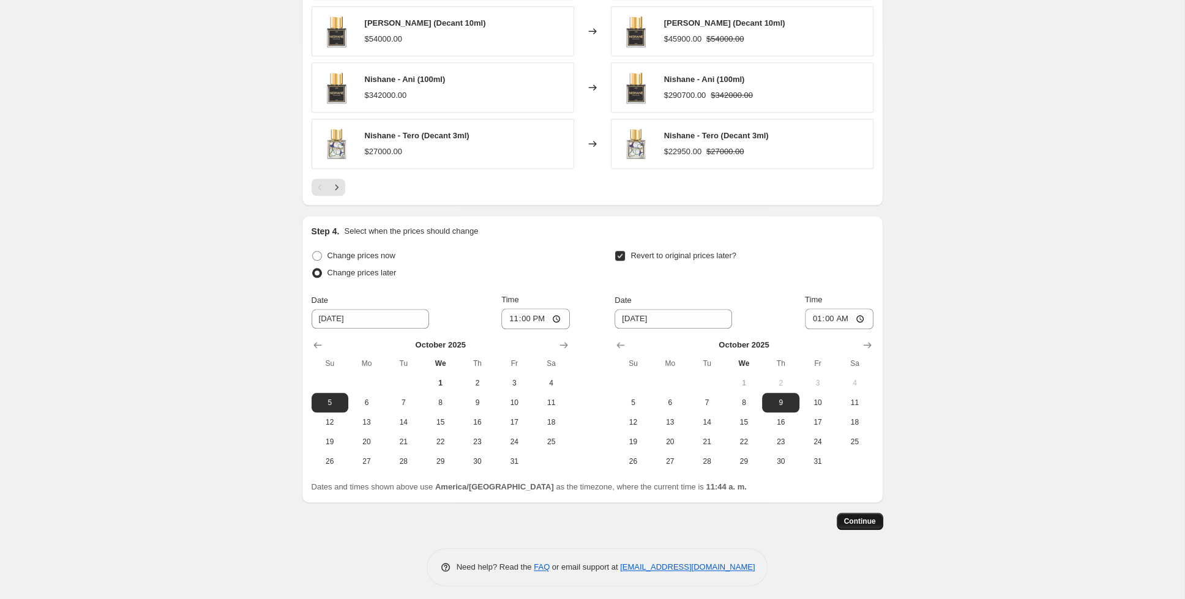
click at [853, 513] on button "Continue" at bounding box center [860, 521] width 47 height 17
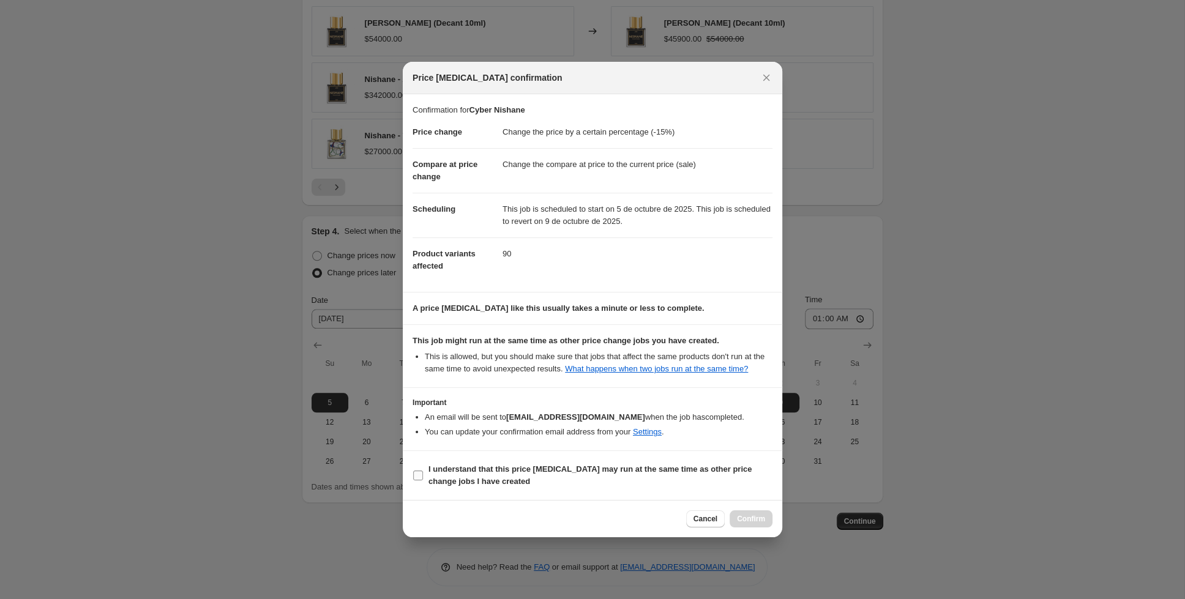
click at [414, 475] on input "I understand that this price [MEDICAL_DATA] may run at the same time as other p…" at bounding box center [418, 476] width 10 height 10
checkbox input "true"
click at [764, 521] on span "Confirm" at bounding box center [751, 519] width 28 height 10
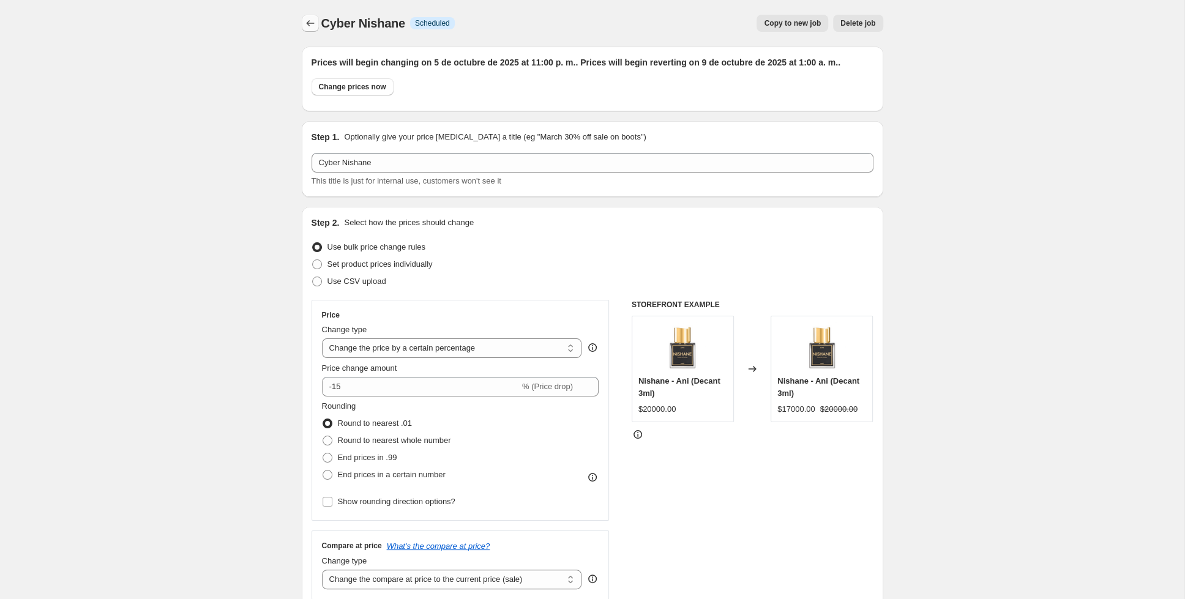
click at [318, 20] on button "Price change jobs" at bounding box center [310, 23] width 17 height 17
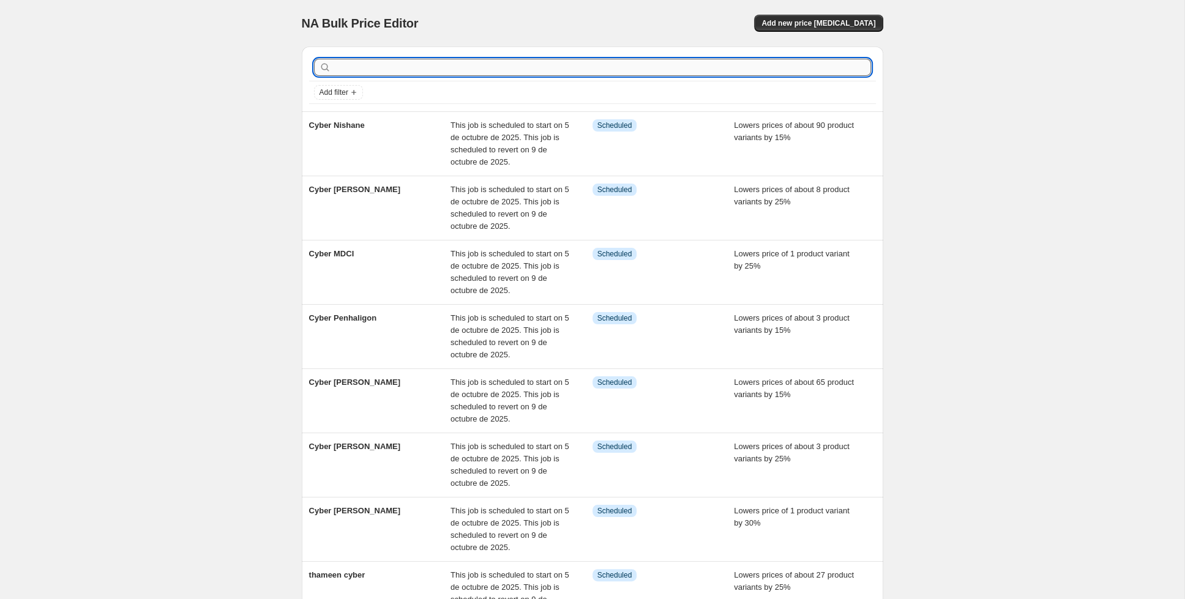
click at [630, 67] on input "text" at bounding box center [602, 67] width 537 height 17
type input "nasoma"
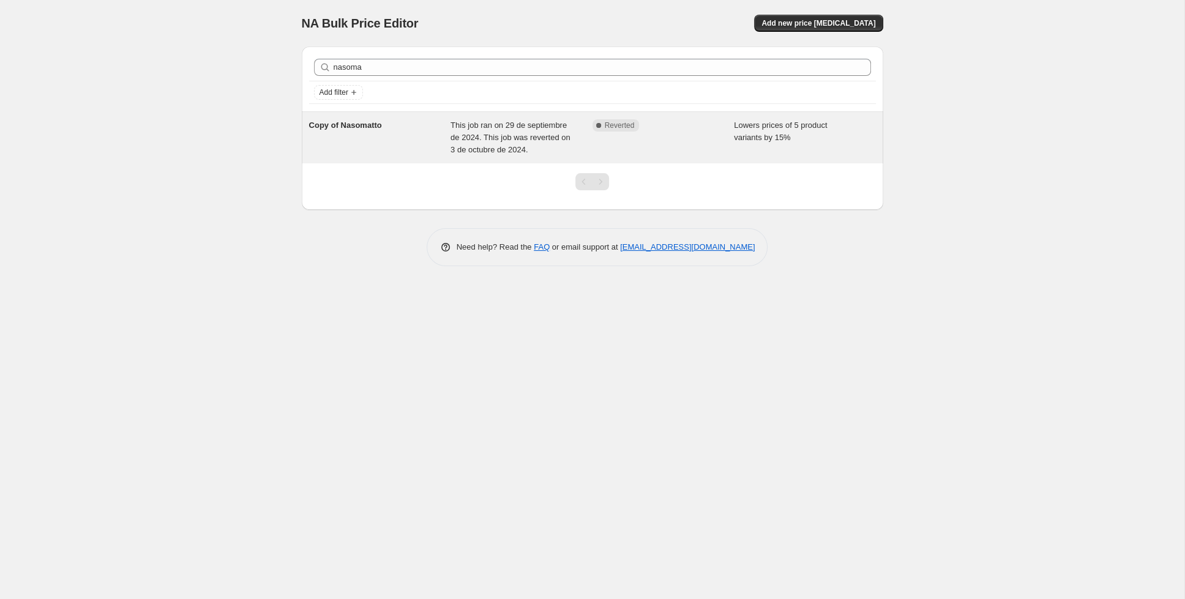
click at [401, 141] on div "Copy of Nasomatto" at bounding box center [380, 137] width 142 height 37
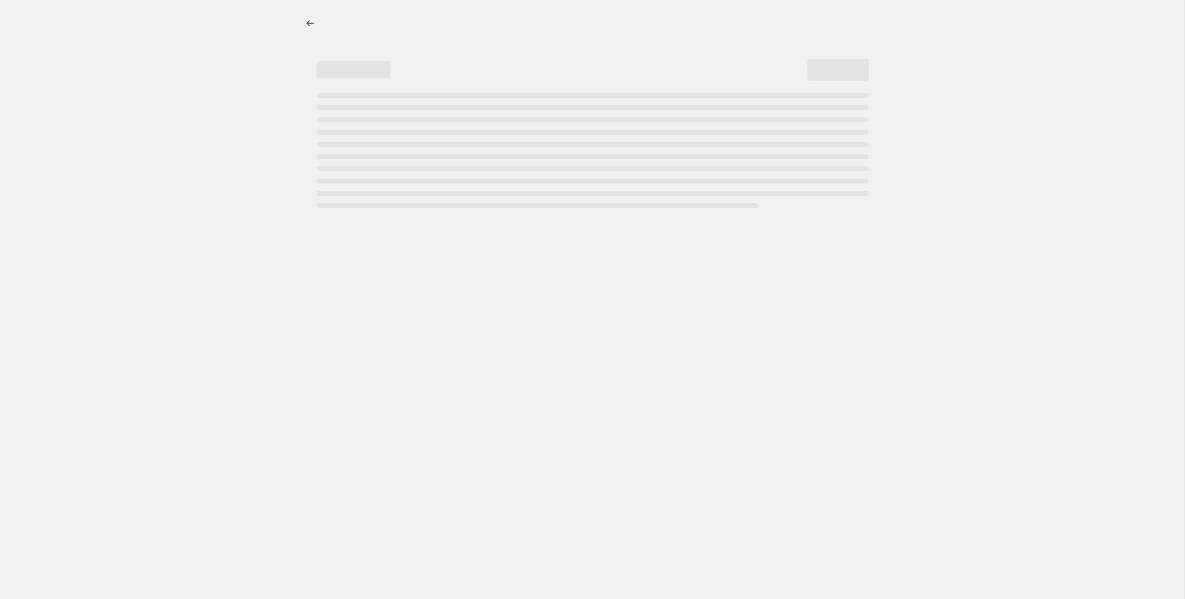
select select "percentage"
select select "collection"
select select "tag"
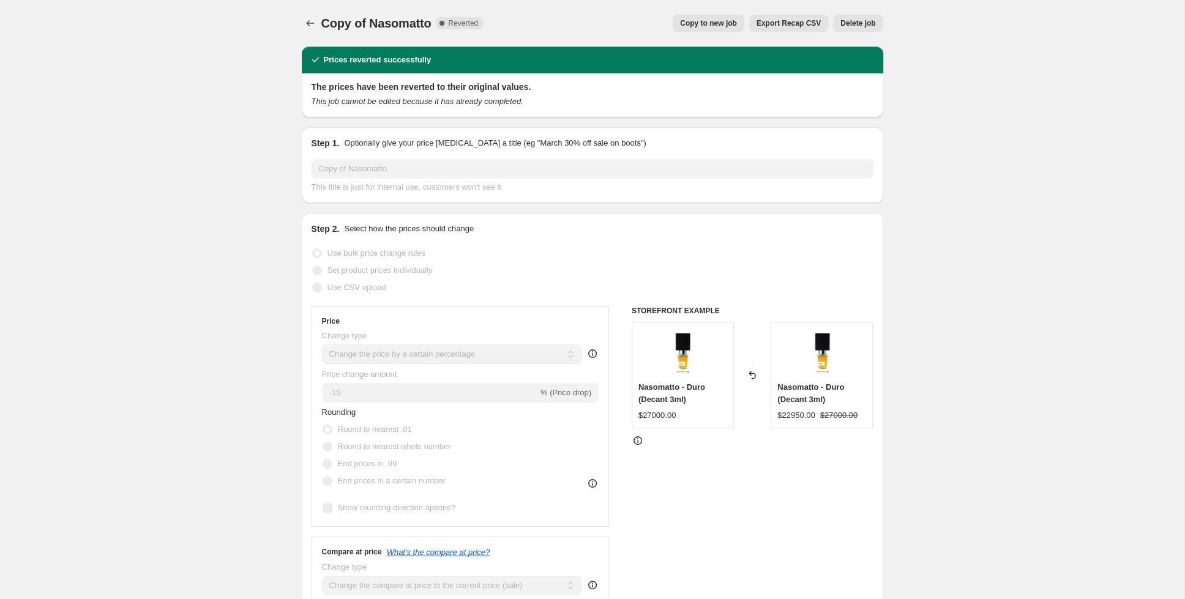
click at [707, 22] on span "Copy to new job" at bounding box center [708, 23] width 57 height 10
select select "percentage"
select select "collection"
select select "tag"
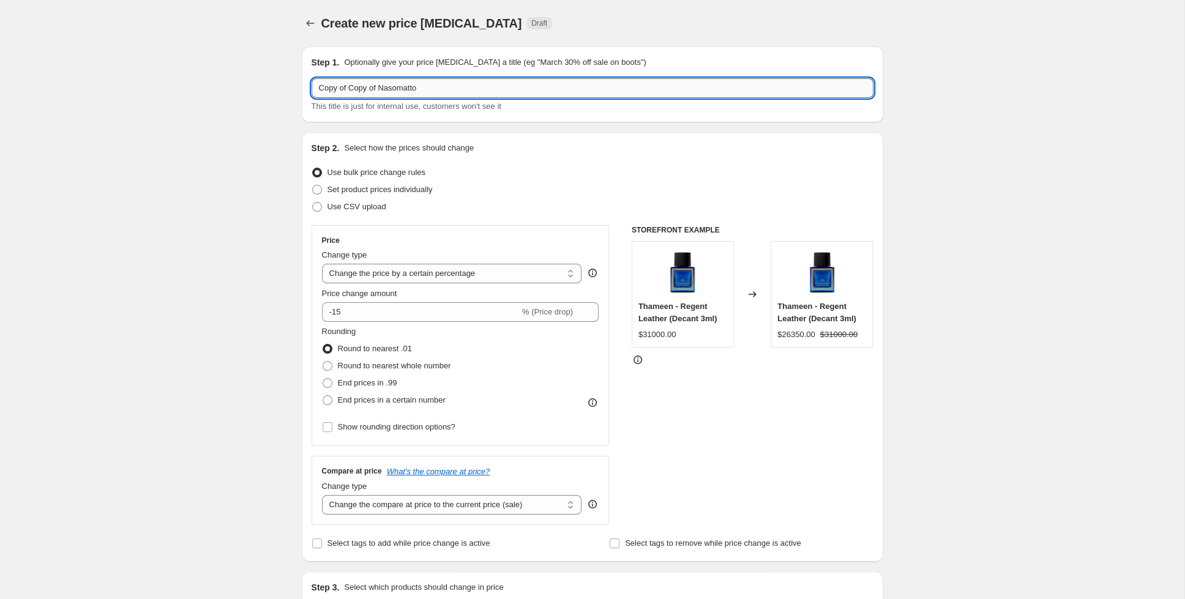
drag, startPoint x: 379, startPoint y: 88, endPoint x: 326, endPoint y: 86, distance: 53.3
click at [326, 86] on input "Copy of Copy of Nasomatto" at bounding box center [593, 88] width 562 height 20
type input "Cyber Nasomatto"
click at [342, 312] on input "-15" at bounding box center [421, 312] width 198 height 20
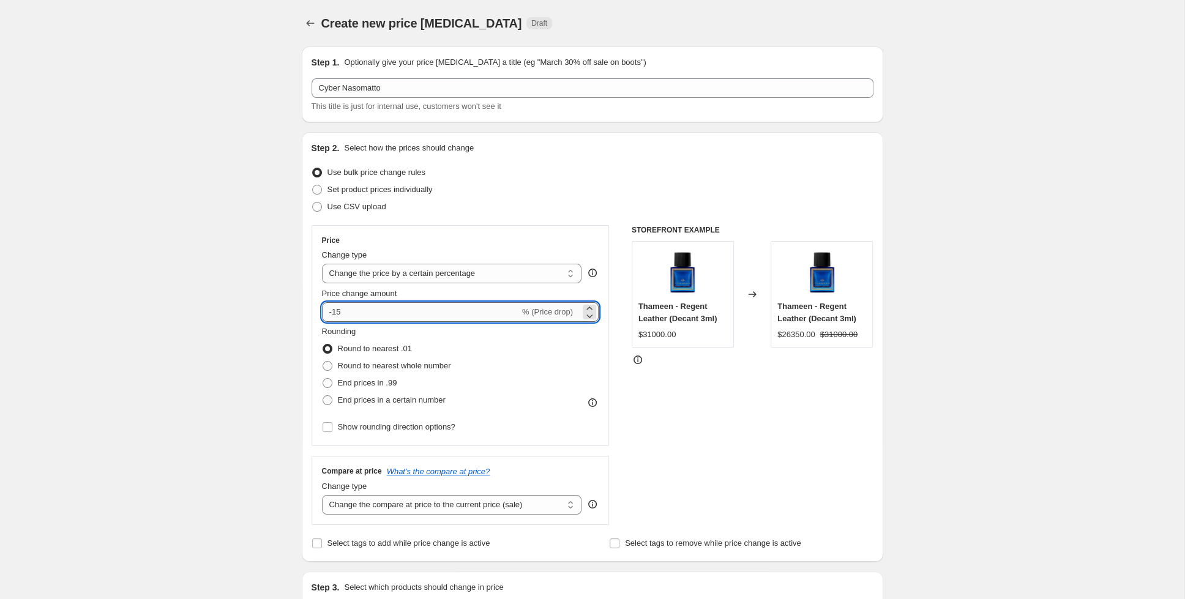
type input "-1"
type input "-20"
click at [111, 344] on div "Create new price [MEDICAL_DATA]. This page is ready Create new price [MEDICAL_D…" at bounding box center [592, 540] width 1184 height 1080
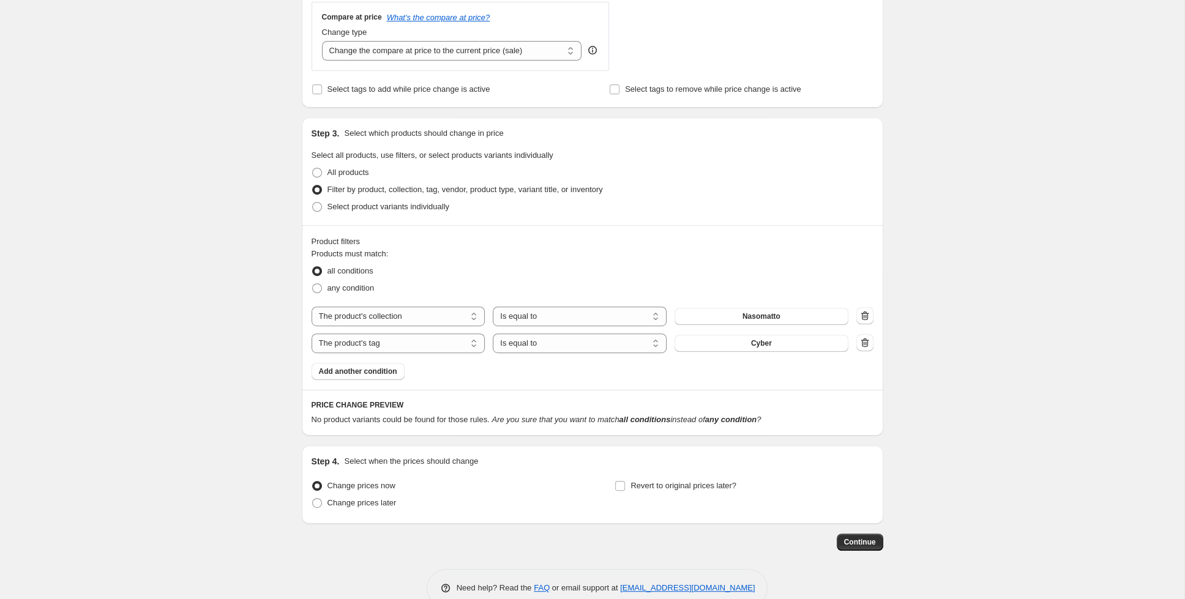
scroll to position [479, 0]
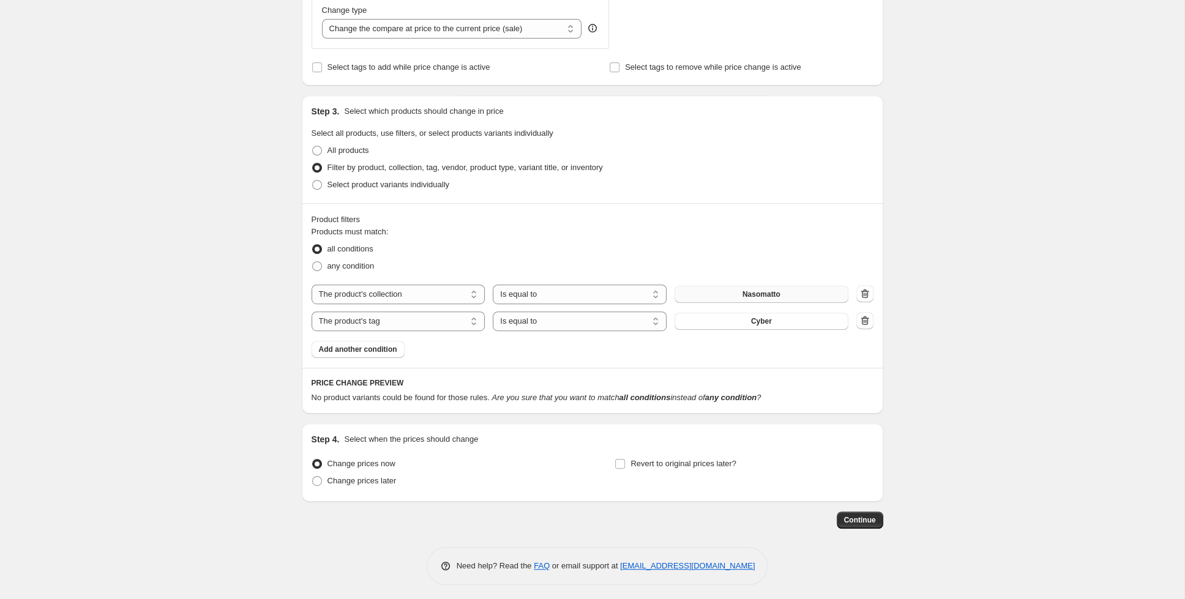
click at [754, 293] on span "Nasomatto" at bounding box center [761, 294] width 38 height 10
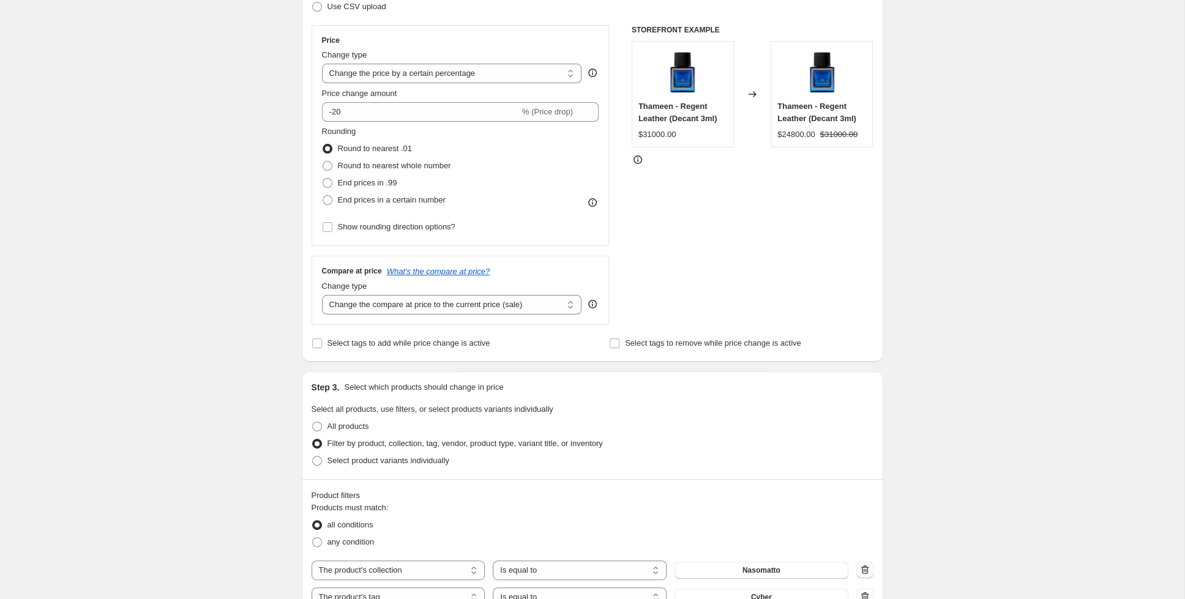
scroll to position [0, 0]
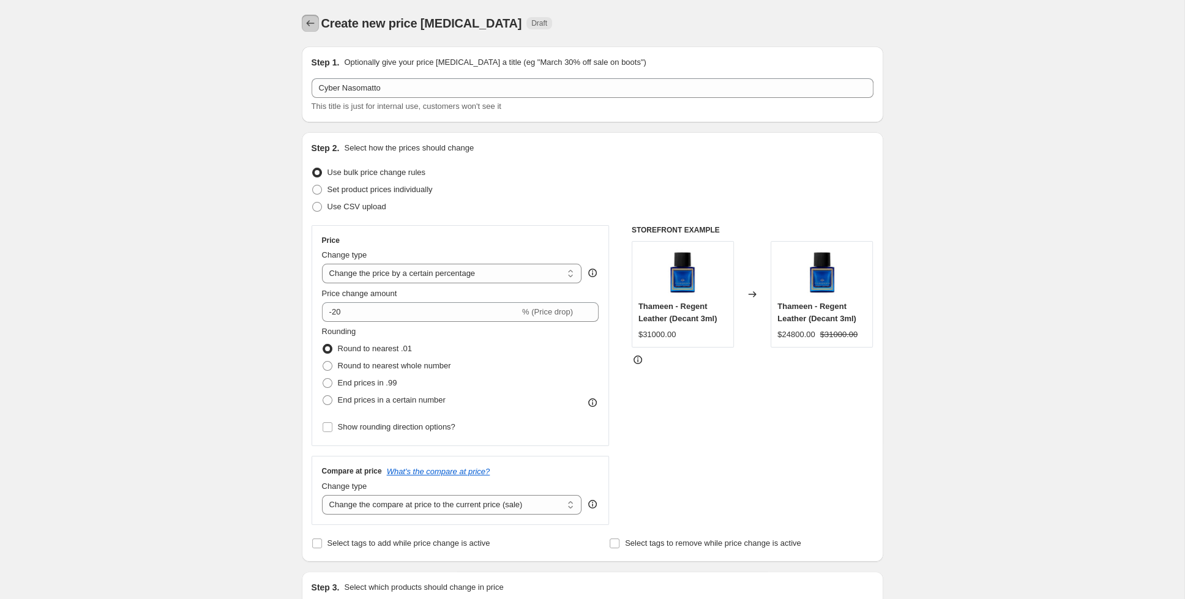
click at [305, 18] on icon "Price change jobs" at bounding box center [310, 23] width 12 height 12
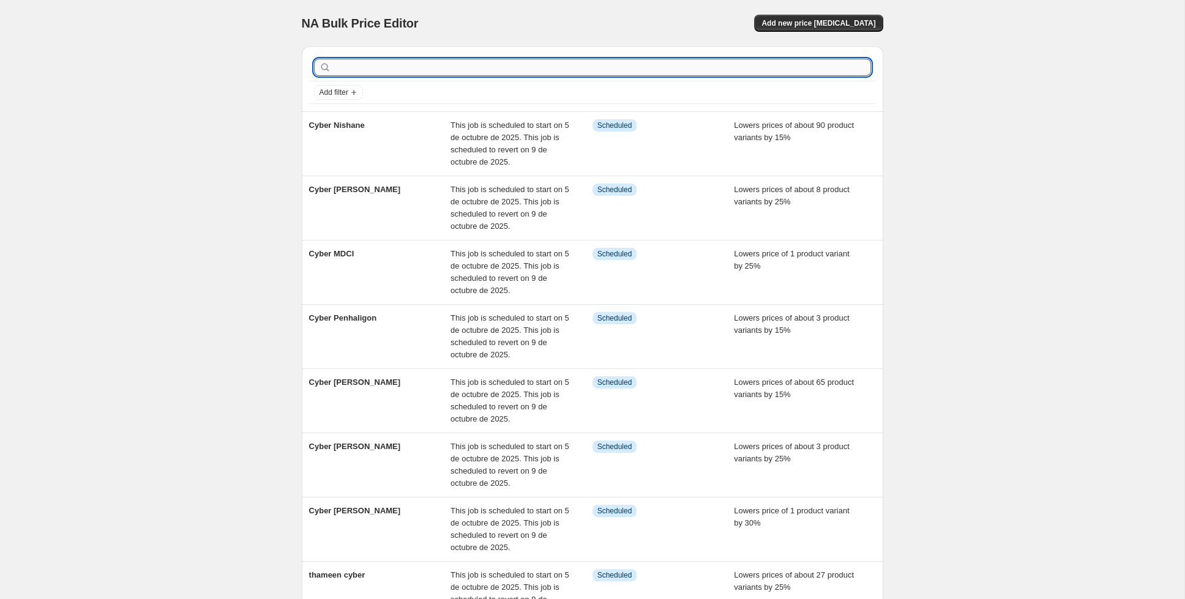
click at [706, 65] on input "text" at bounding box center [602, 67] width 537 height 17
type input "masque"
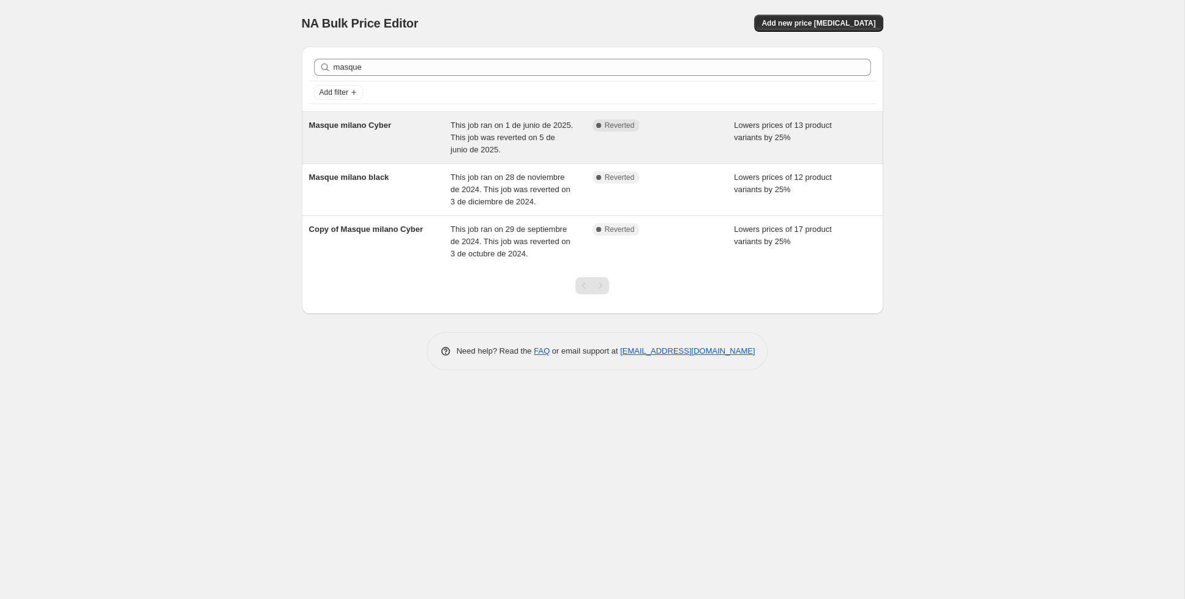
click at [378, 137] on div "Masque milano Cyber" at bounding box center [380, 137] width 142 height 37
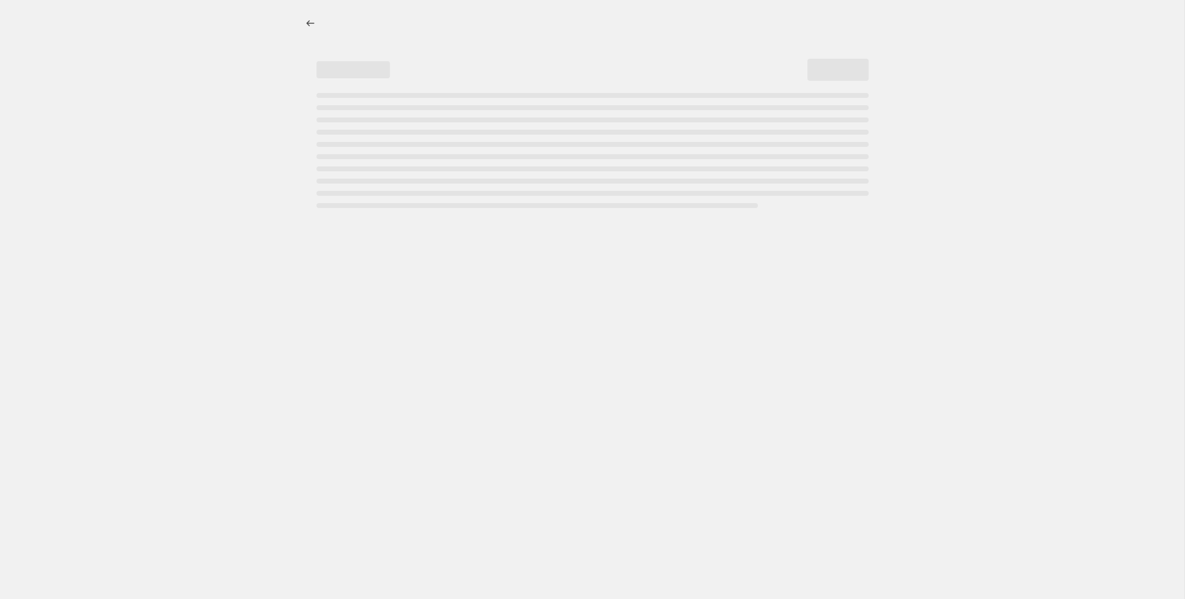
select select "percentage"
select select "collection"
select select "tag"
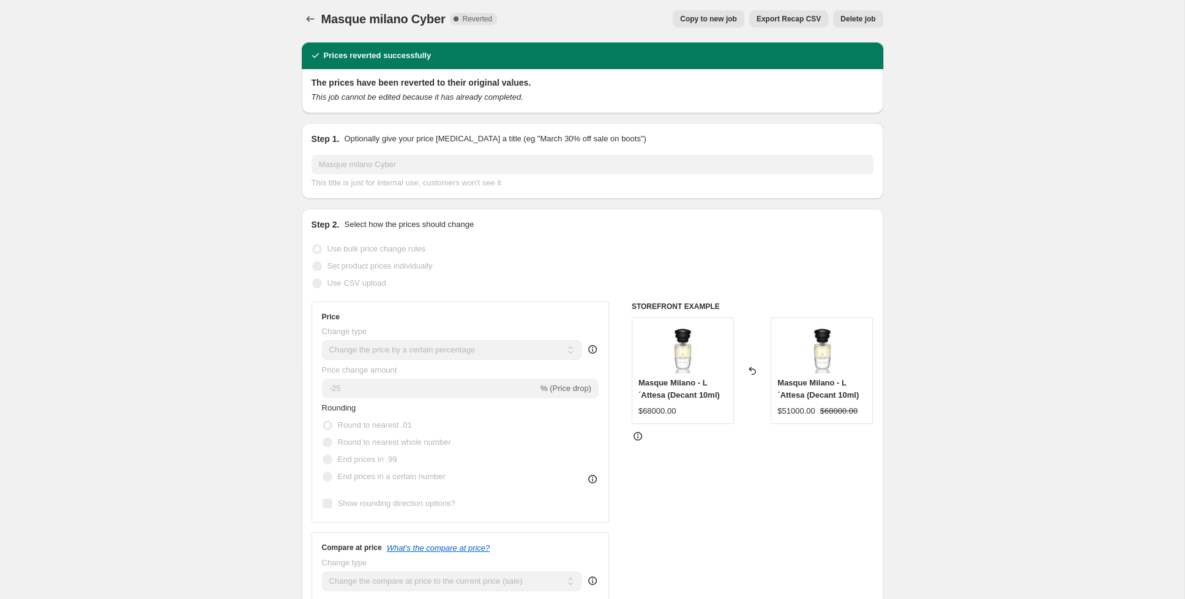
scroll to position [6, 0]
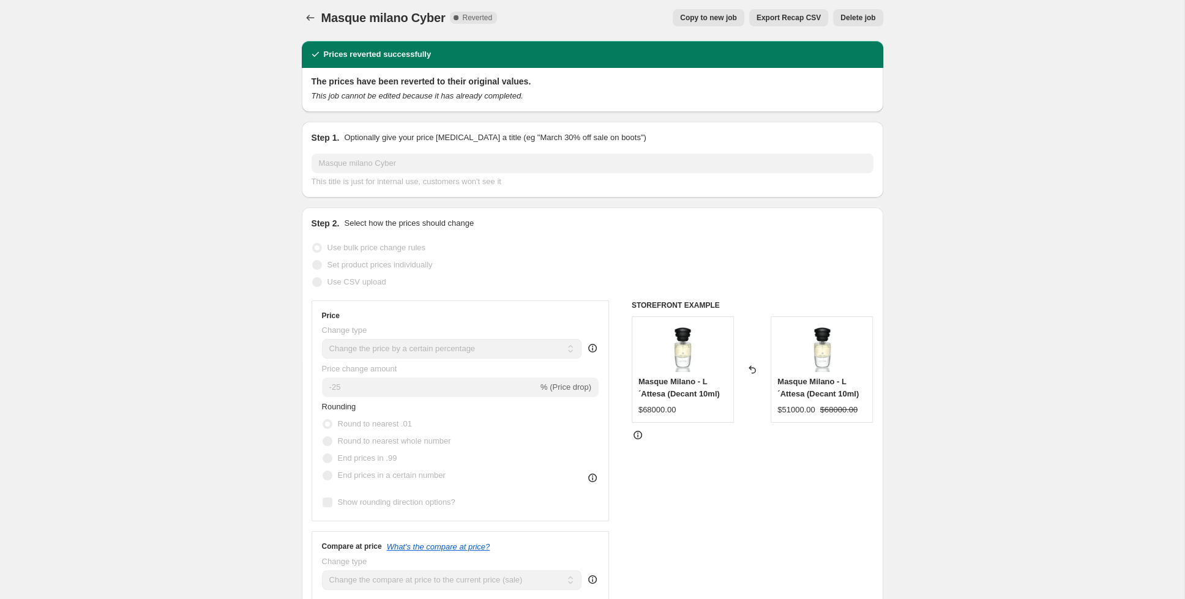
click at [728, 22] on span "Copy to new job" at bounding box center [708, 18] width 57 height 10
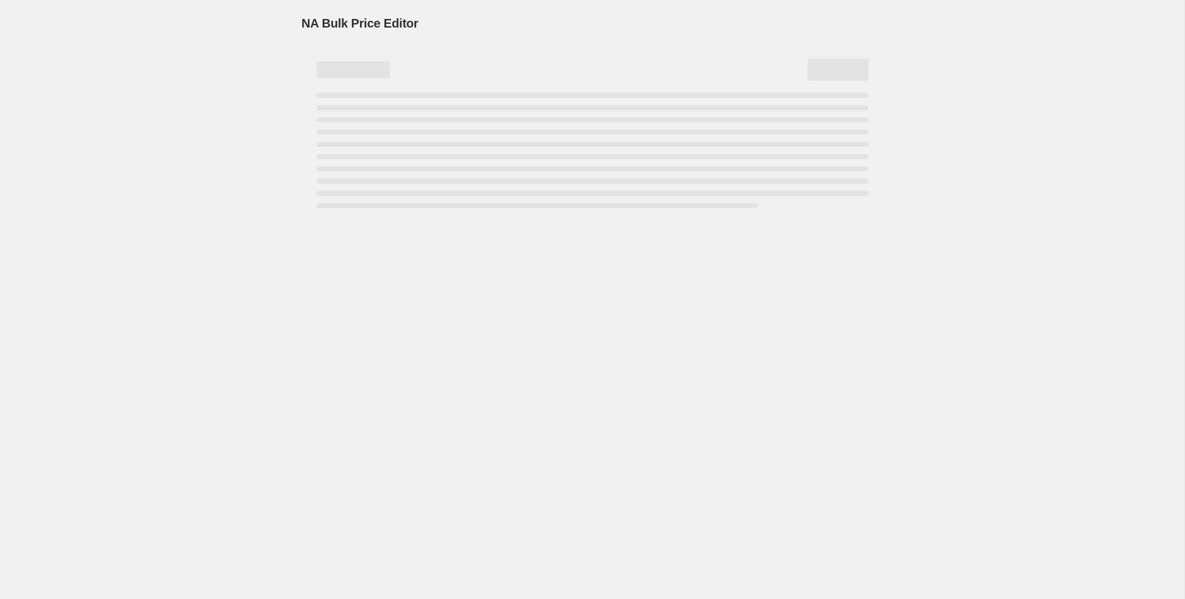
select select "percentage"
select select "collection"
select select "tag"
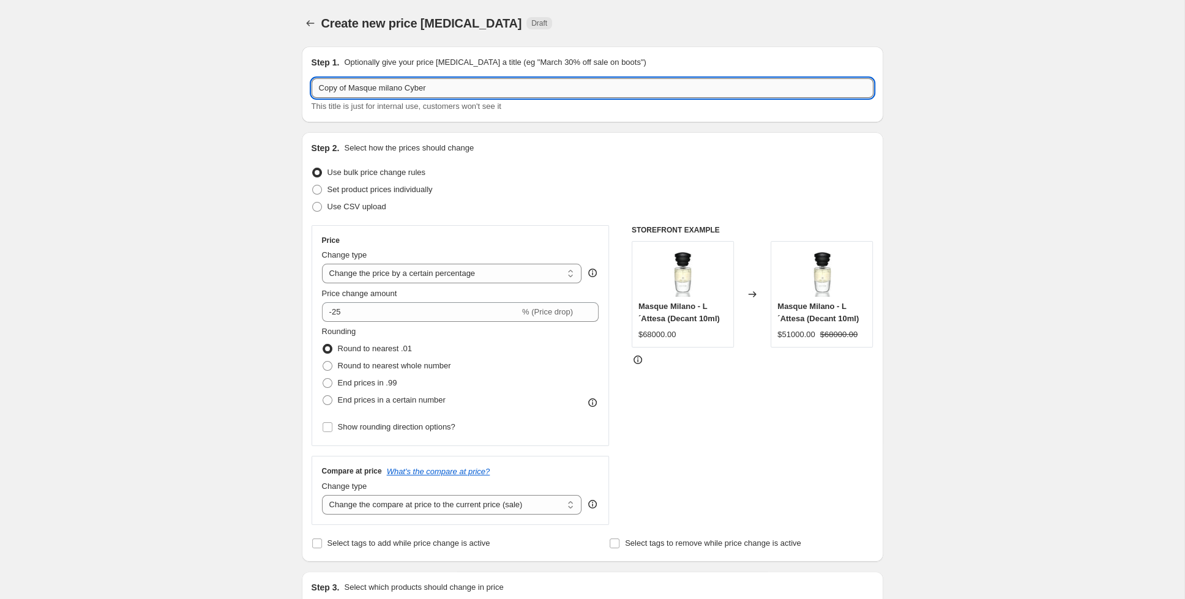
drag, startPoint x: 428, startPoint y: 89, endPoint x: 405, endPoint y: 90, distance: 23.3
click at [405, 90] on input "Copy of Masque milano Cyber" at bounding box center [593, 88] width 562 height 20
click at [349, 88] on input "Copy of Masque milano Cyber" at bounding box center [593, 88] width 562 height 20
drag, startPoint x: 348, startPoint y: 88, endPoint x: 298, endPoint y: 87, distance: 50.2
click at [312, 87] on input "Copy of Masque milano Cyber" at bounding box center [593, 88] width 562 height 20
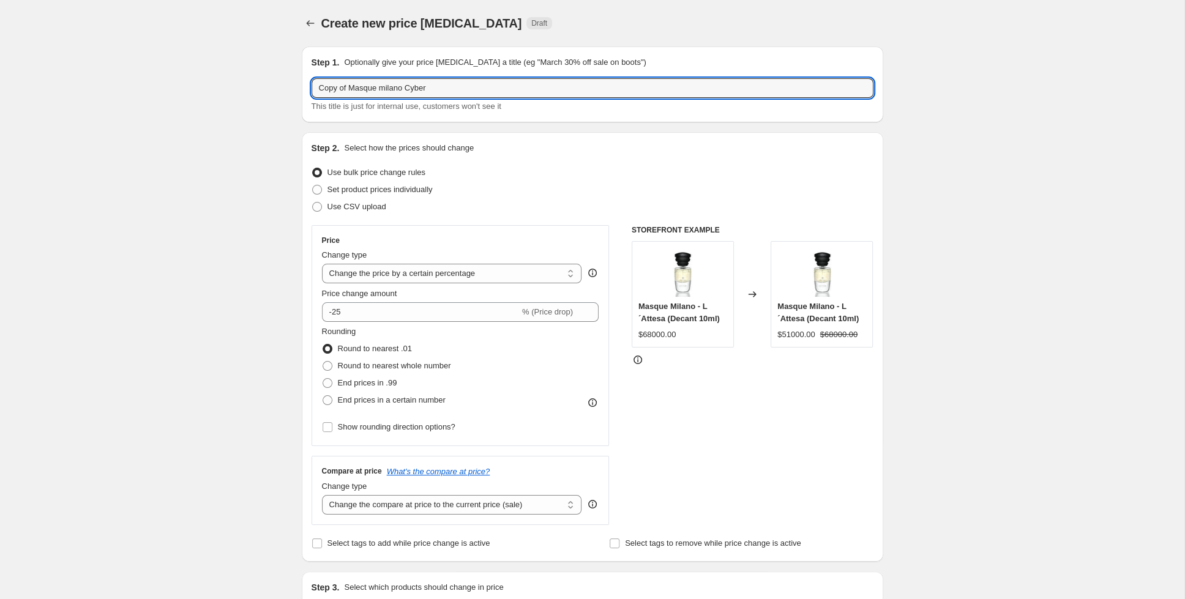
paste input "yber"
drag, startPoint x: 435, startPoint y: 92, endPoint x: 394, endPoint y: 92, distance: 40.4
click at [394, 92] on input "Cyber Masque milano Cyber" at bounding box center [593, 88] width 562 height 20
type input "Cyber Masque [GEOGRAPHIC_DATA]"
click at [864, 190] on div "Set product prices individually" at bounding box center [593, 189] width 562 height 17
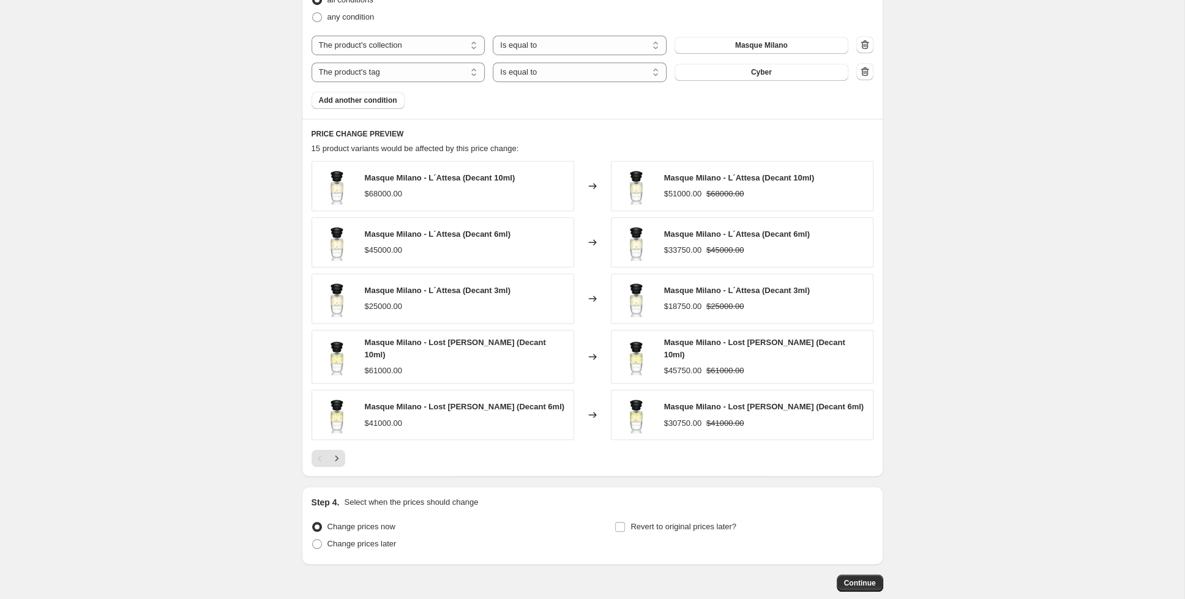
scroll to position [785, 0]
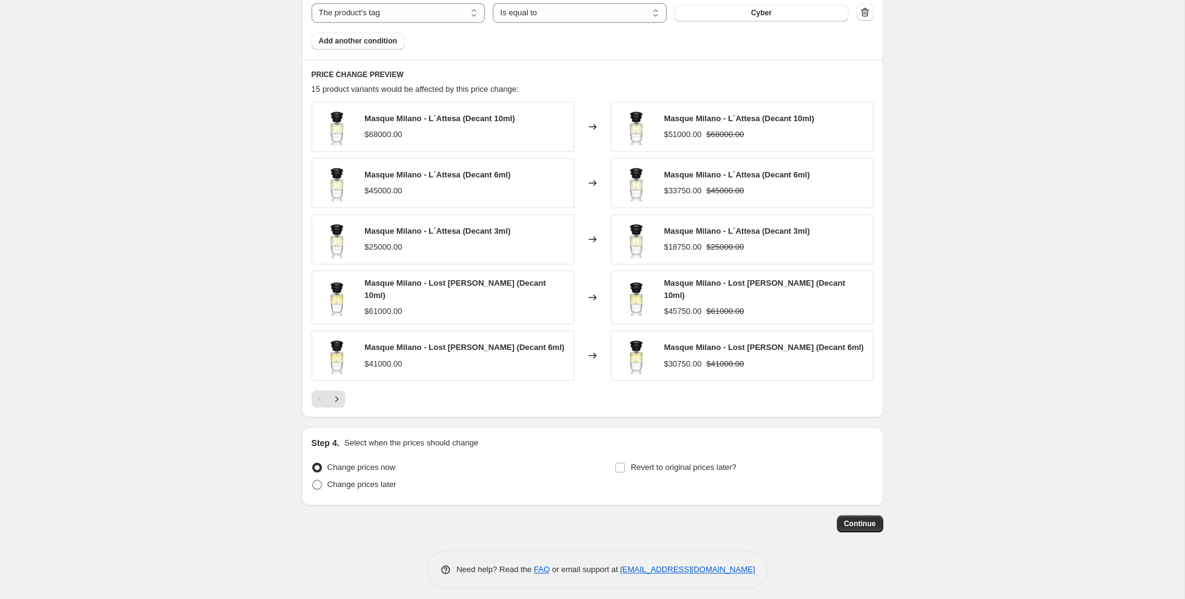
click at [341, 483] on span "Change prices later" at bounding box center [361, 485] width 69 height 12
click at [313, 480] on input "Change prices later" at bounding box center [312, 480] width 1 height 1
radio input "true"
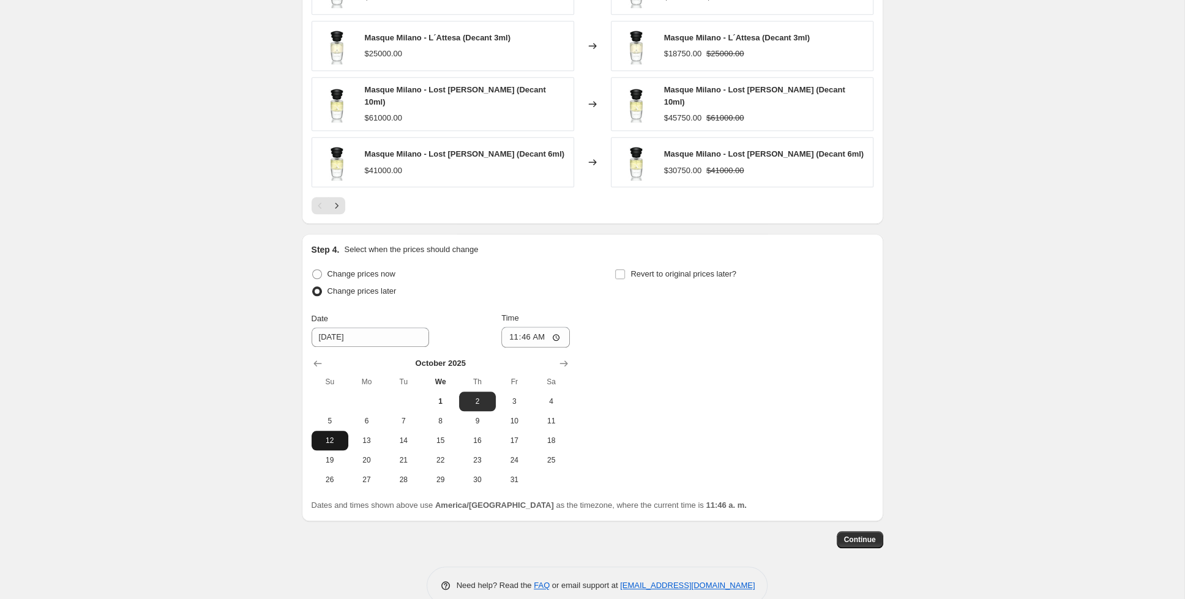
scroll to position [979, 0]
click at [323, 416] on span "5" at bounding box center [329, 421] width 27 height 10
type input "[DATE]"
click at [534, 329] on input "11:46" at bounding box center [535, 336] width 69 height 21
click at [553, 329] on input "11:00" at bounding box center [535, 336] width 69 height 21
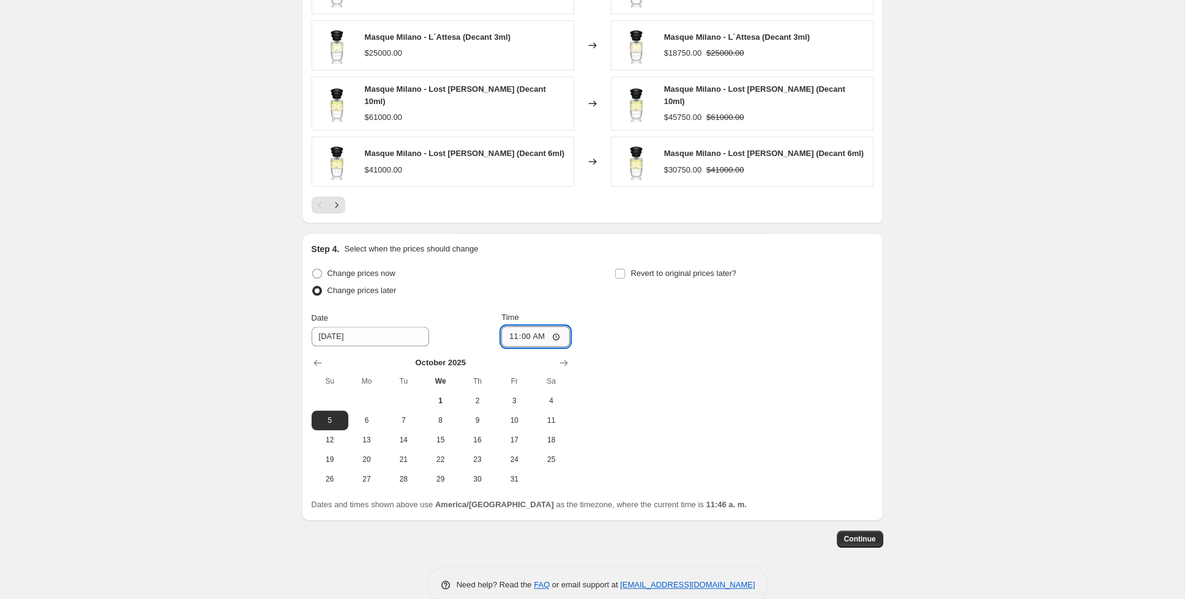
type input "23:00"
drag, startPoint x: 621, startPoint y: 267, endPoint x: 624, endPoint y: 273, distance: 6.8
click at [621, 269] on input "Revert to original prices later?" at bounding box center [620, 274] width 10 height 10
checkbox input "true"
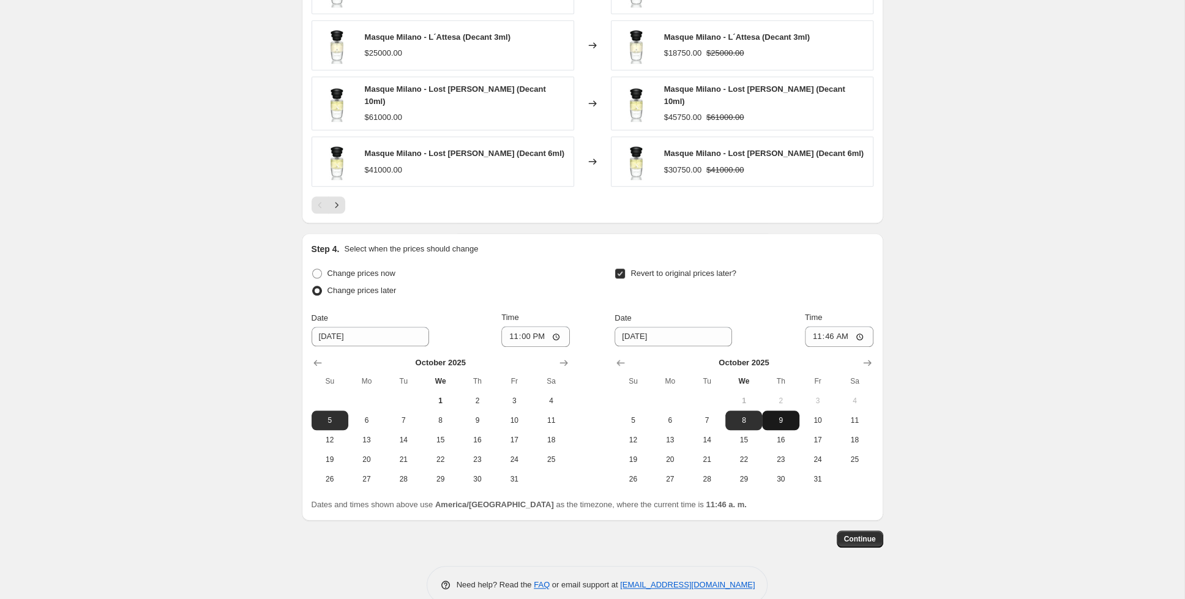
click at [777, 416] on span "9" at bounding box center [780, 421] width 27 height 10
type input "[DATE]"
click at [823, 336] on input "11:46" at bounding box center [839, 336] width 69 height 21
type input "08:00"
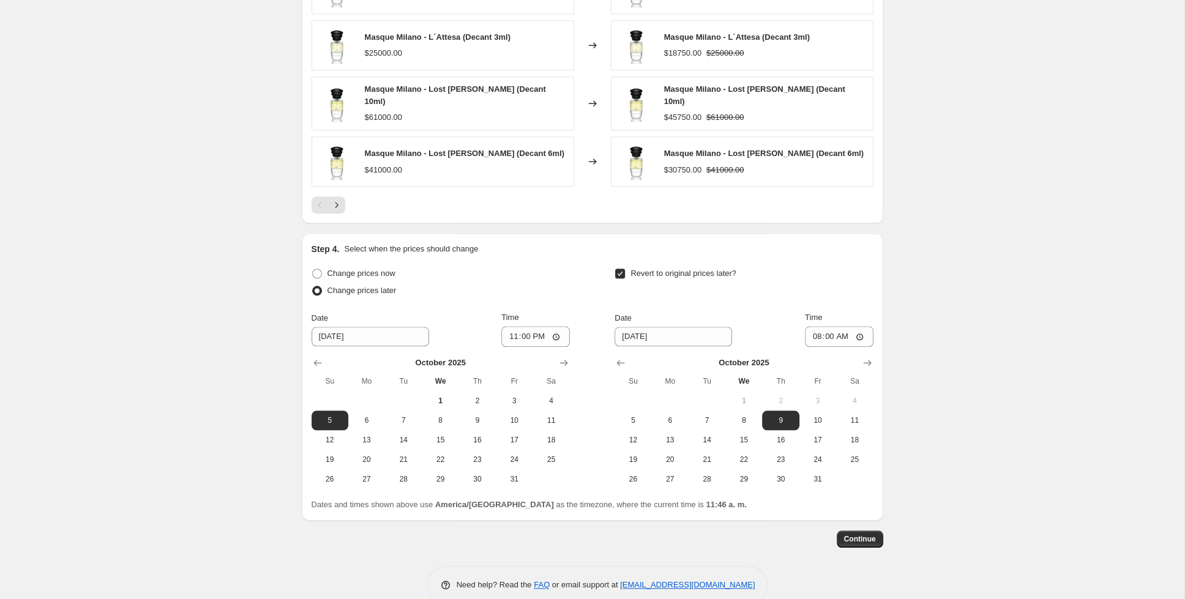
click at [860, 535] on span "Continue" at bounding box center [860, 539] width 32 height 10
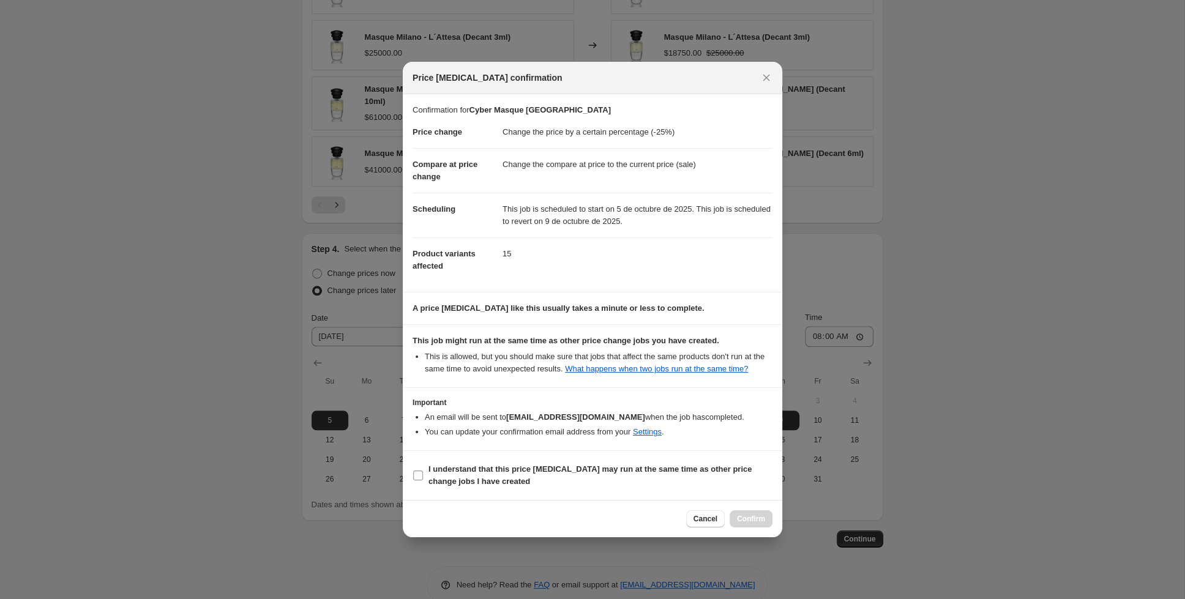
click at [418, 480] on input "I understand that this price [MEDICAL_DATA] may run at the same time as other p…" at bounding box center [418, 476] width 10 height 10
checkbox input "true"
click at [769, 515] on button "Confirm" at bounding box center [751, 518] width 43 height 17
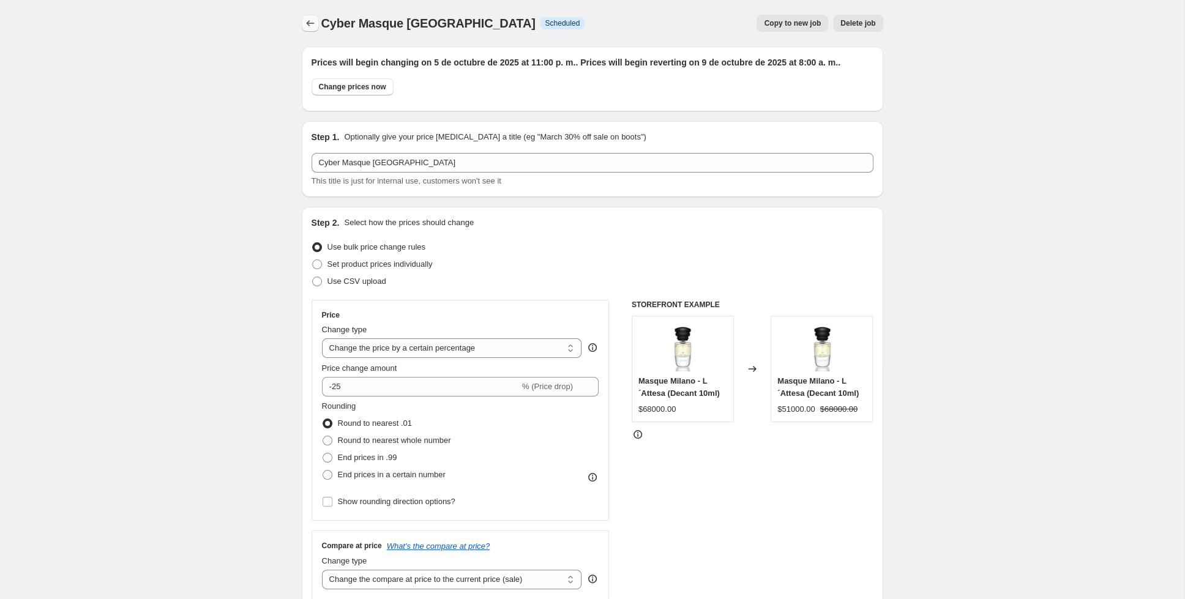
click at [308, 23] on icon "Price change jobs" at bounding box center [310, 23] width 8 height 6
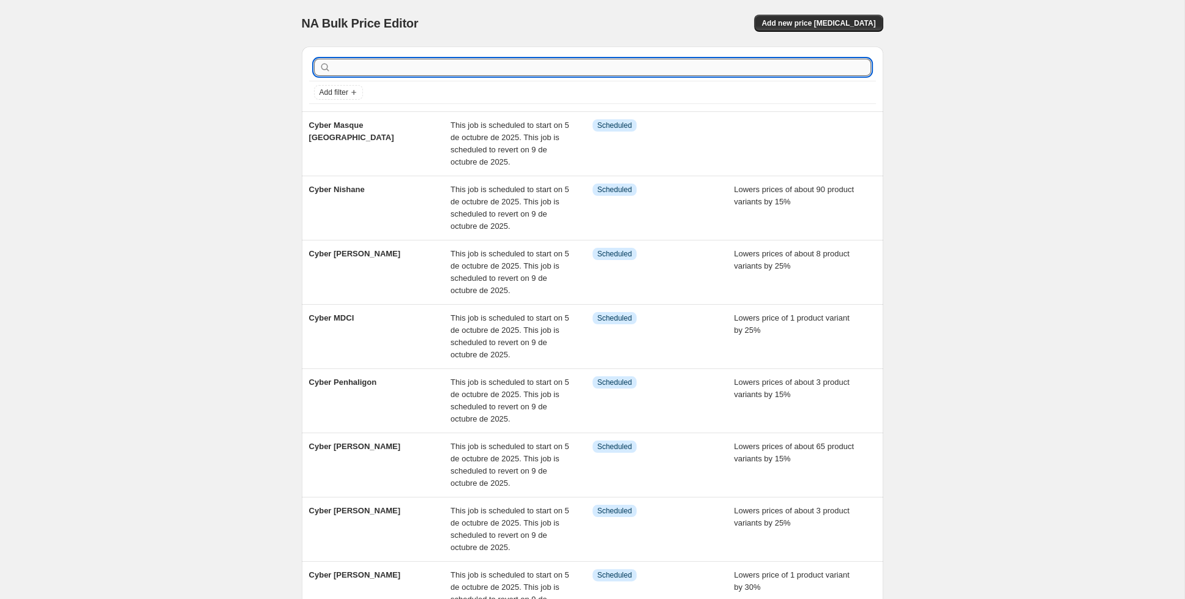
click at [578, 63] on input "text" at bounding box center [602, 67] width 537 height 17
type input "mancer"
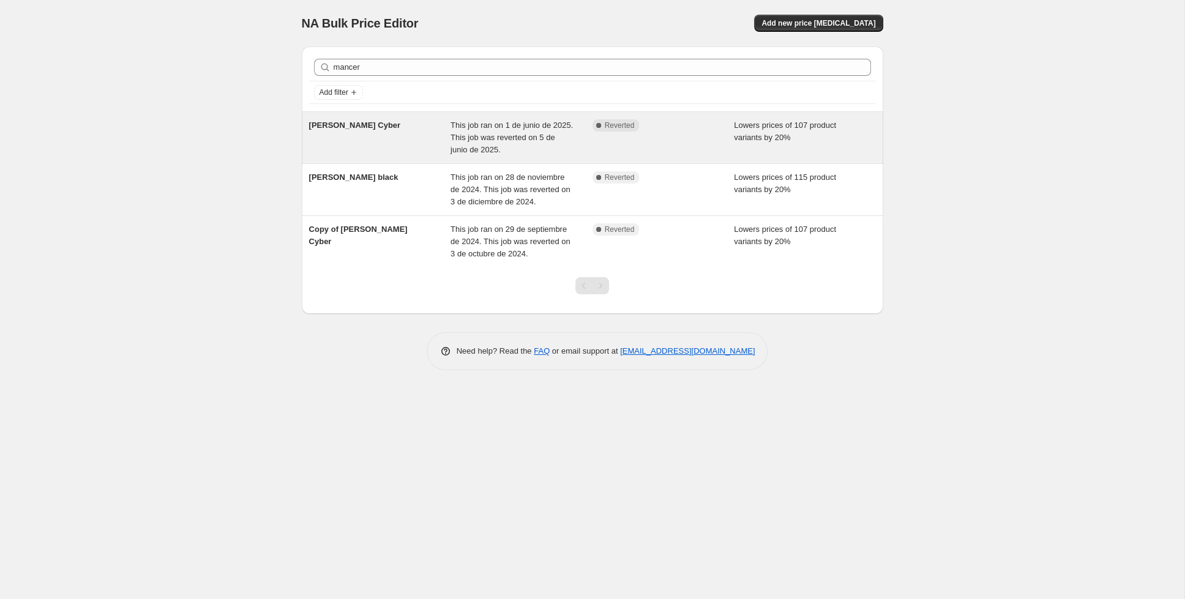
click at [365, 147] on div "[PERSON_NAME] Cyber" at bounding box center [380, 137] width 142 height 37
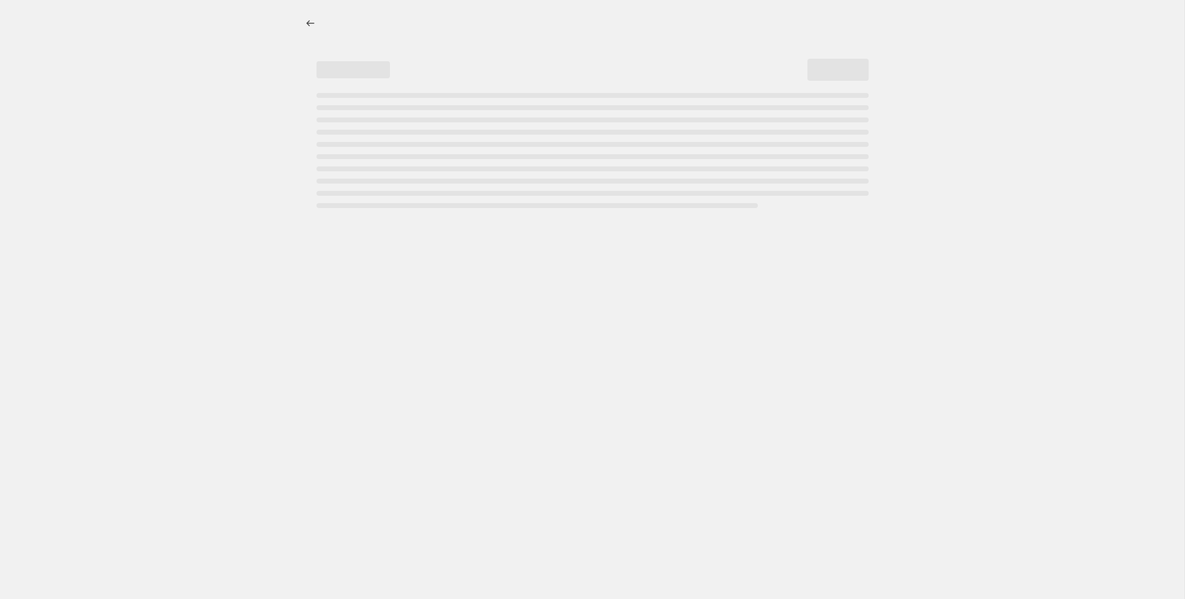
select select "percentage"
select select "collection"
select select "tag"
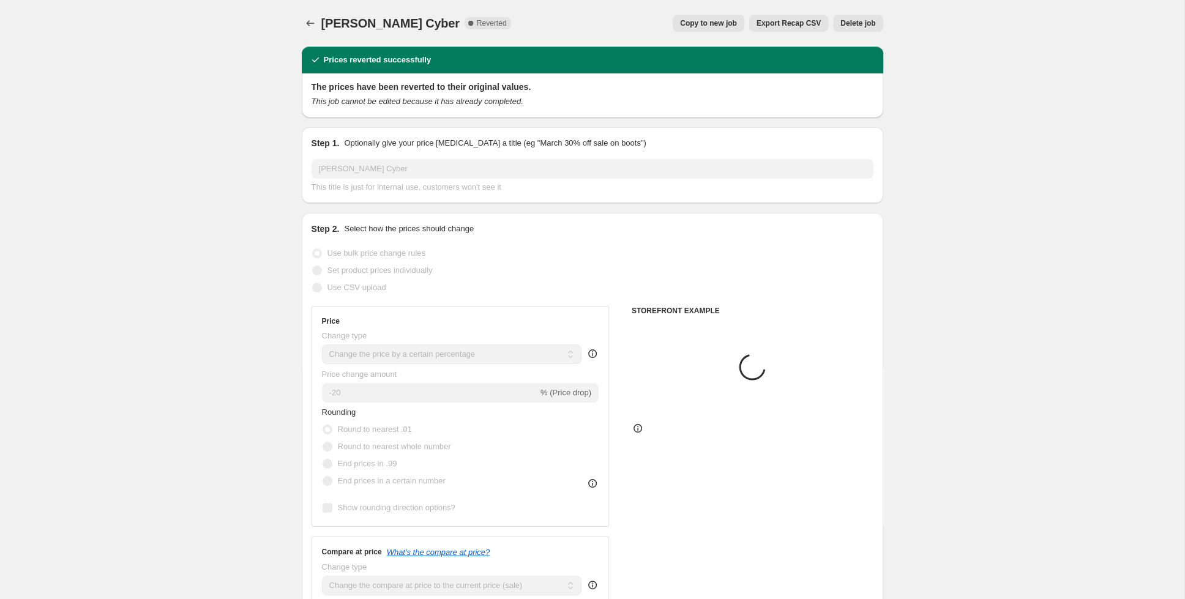
click at [693, 20] on span "Copy to new job" at bounding box center [708, 23] width 57 height 10
select select "percentage"
select select "collection"
select select "tag"
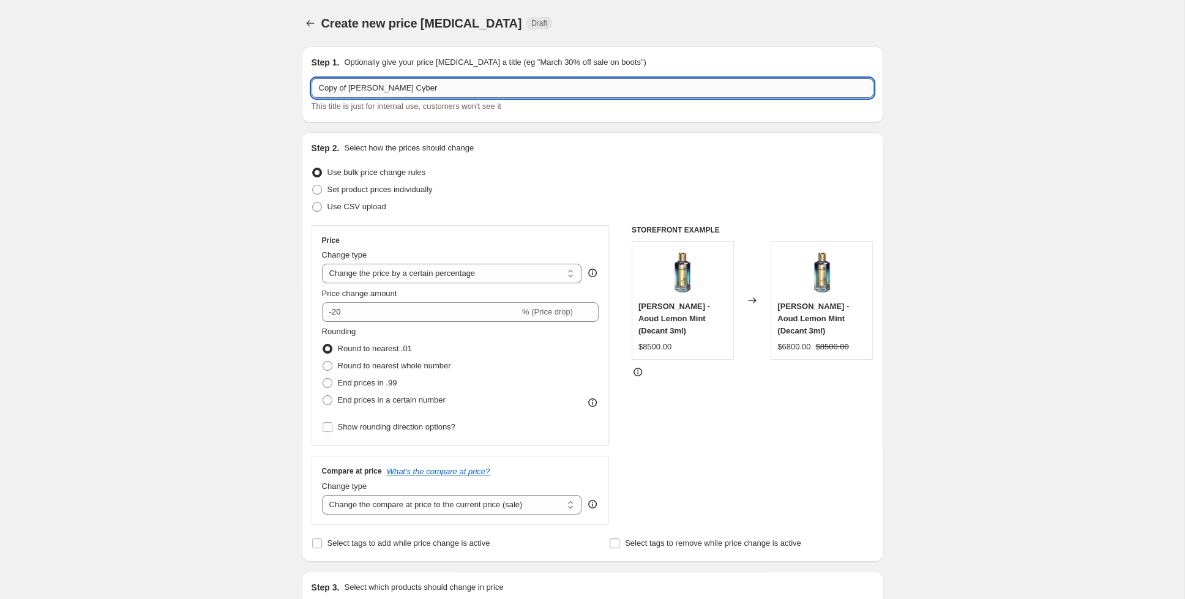
drag, startPoint x: 409, startPoint y: 85, endPoint x: 381, endPoint y: 91, distance: 29.4
click at [381, 91] on input "Copy of [PERSON_NAME] Cyber" at bounding box center [593, 88] width 562 height 20
drag, startPoint x: 351, startPoint y: 88, endPoint x: 310, endPoint y: 90, distance: 40.5
click at [312, 90] on input "Copy of [PERSON_NAME]" at bounding box center [593, 88] width 562 height 20
paste input "yber"
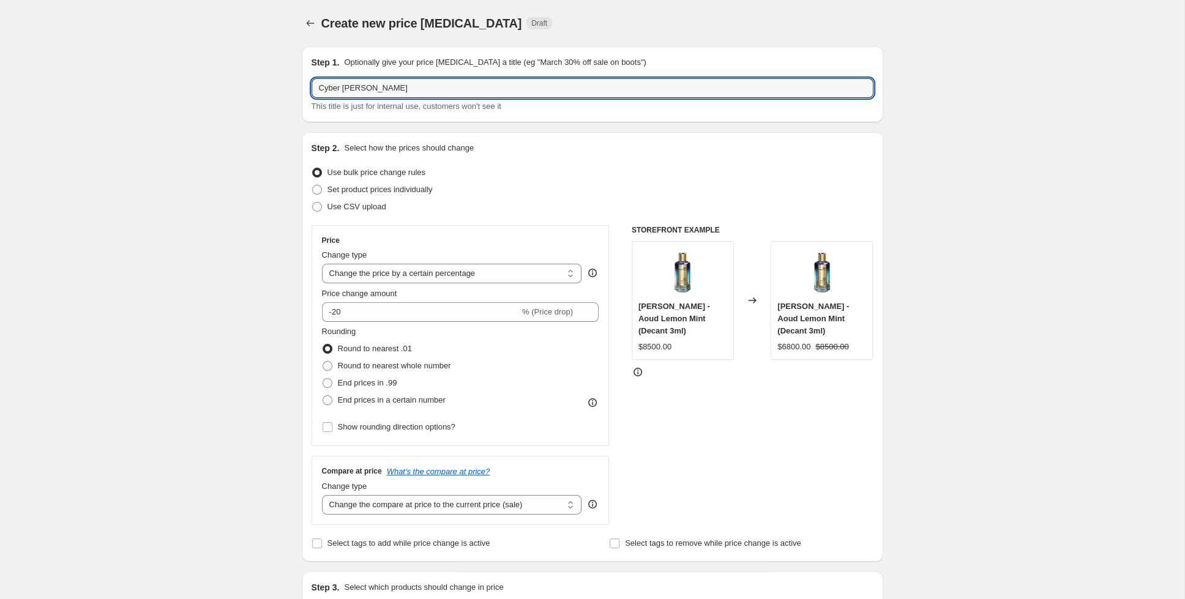
type input "Cyber [PERSON_NAME]"
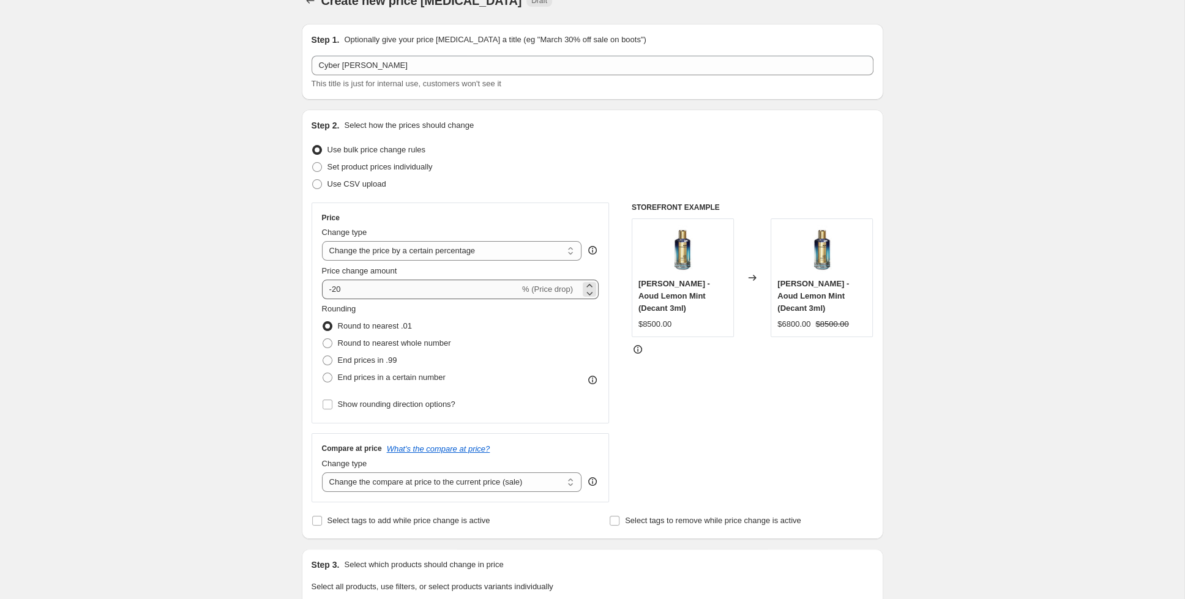
scroll to position [22, 0]
click at [352, 295] on input "-20" at bounding box center [421, 290] width 198 height 20
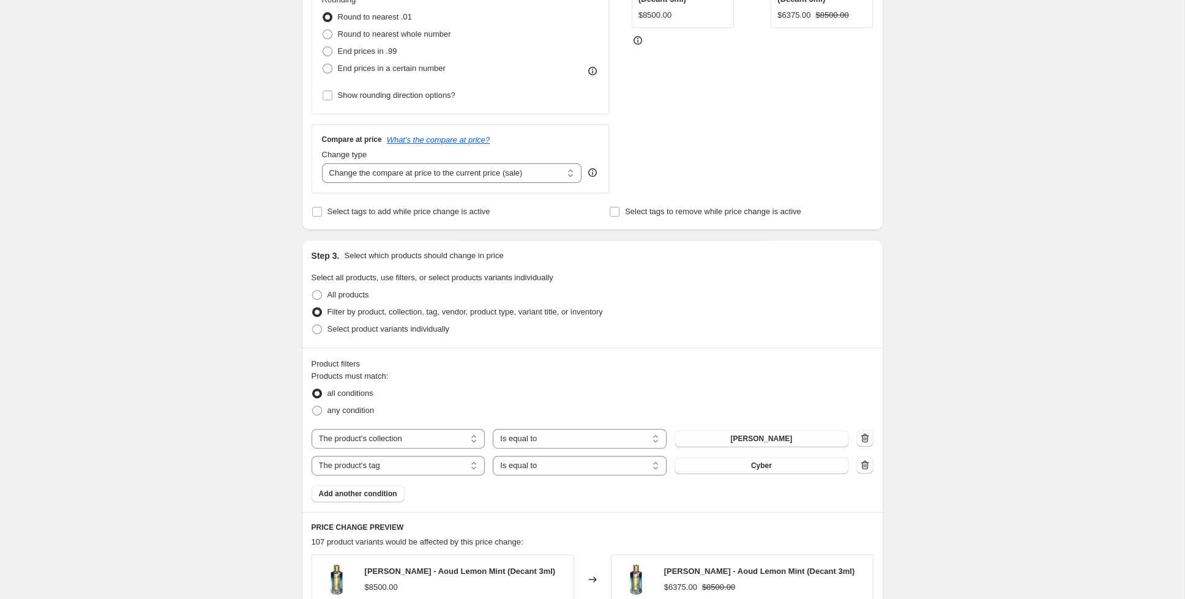
scroll to position [118, 0]
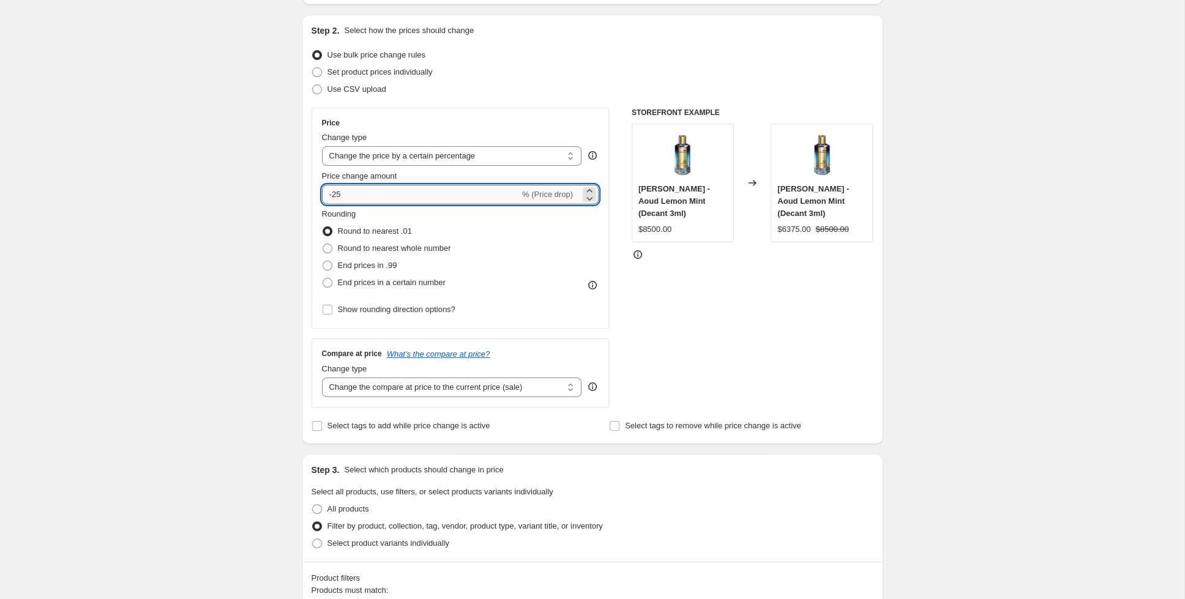
click at [356, 193] on input "-25" at bounding box center [421, 195] width 198 height 20
type input "-20"
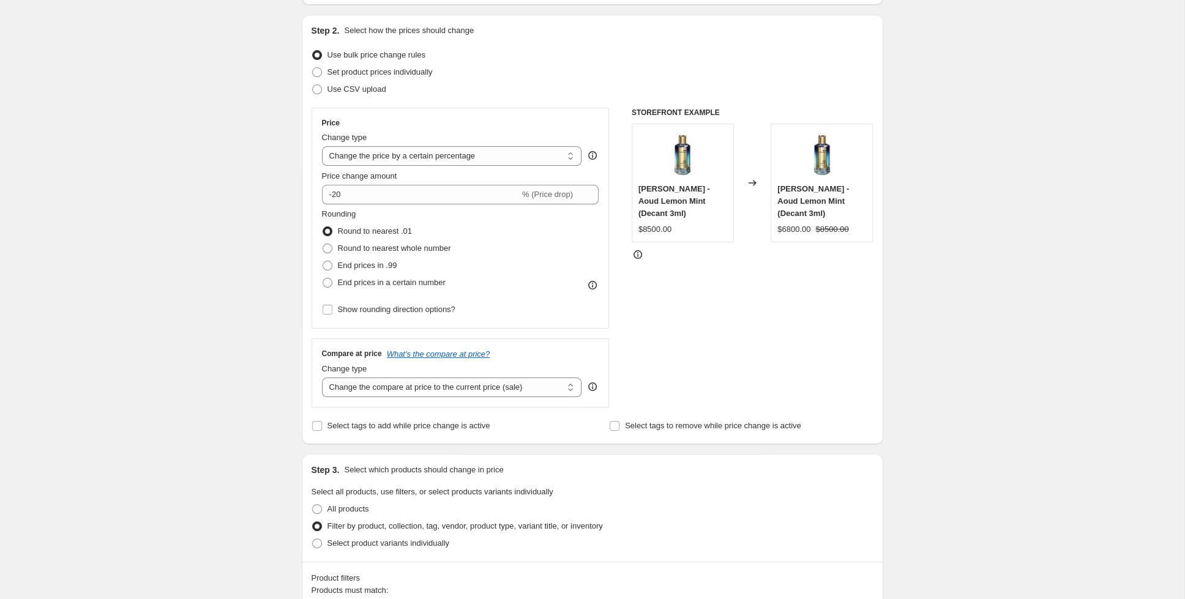
click at [278, 330] on div "Create new price [MEDICAL_DATA]. This page is ready Create new price [MEDICAL_D…" at bounding box center [592, 576] width 1184 height 1388
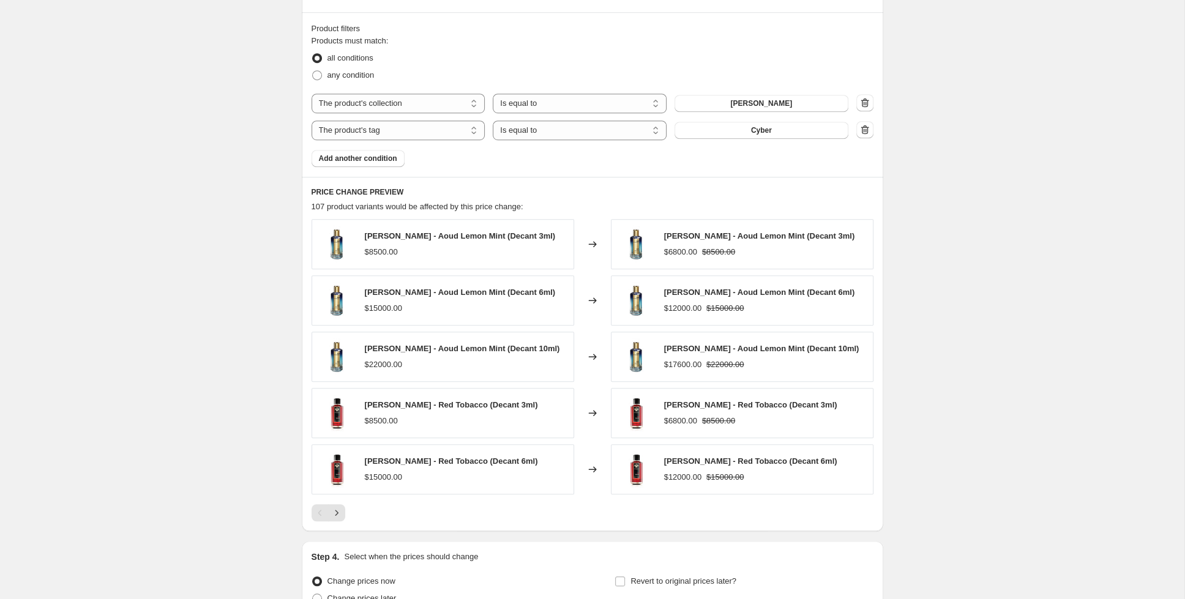
scroll to position [785, 0]
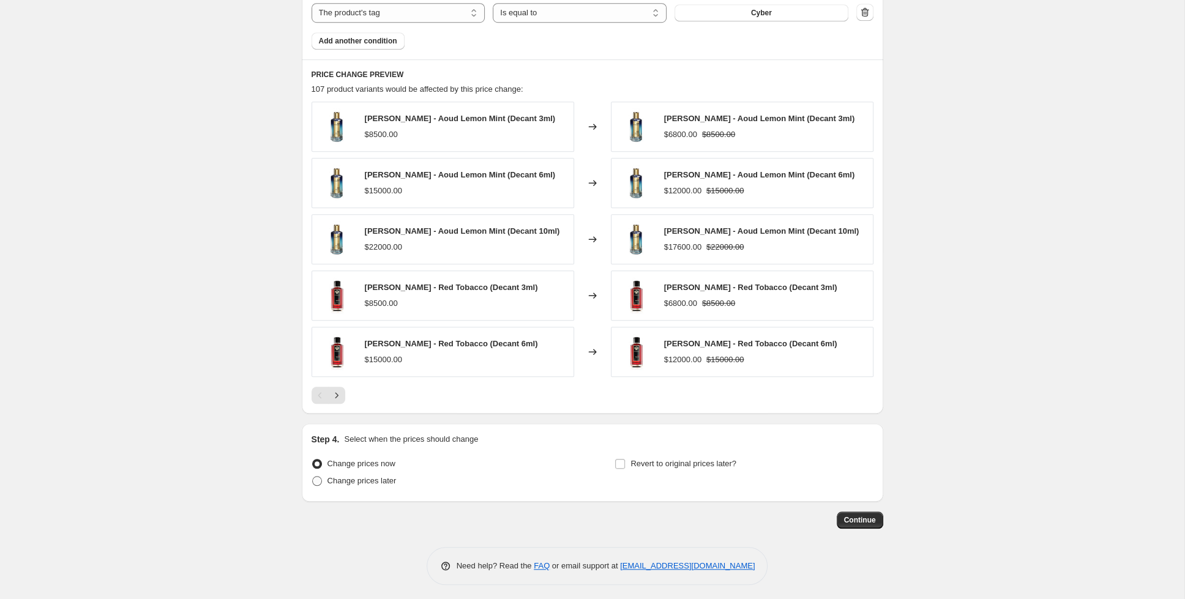
click at [371, 485] on label "Change prices later" at bounding box center [354, 480] width 85 height 17
click at [313, 477] on input "Change prices later" at bounding box center [312, 476] width 1 height 1
radio input "true"
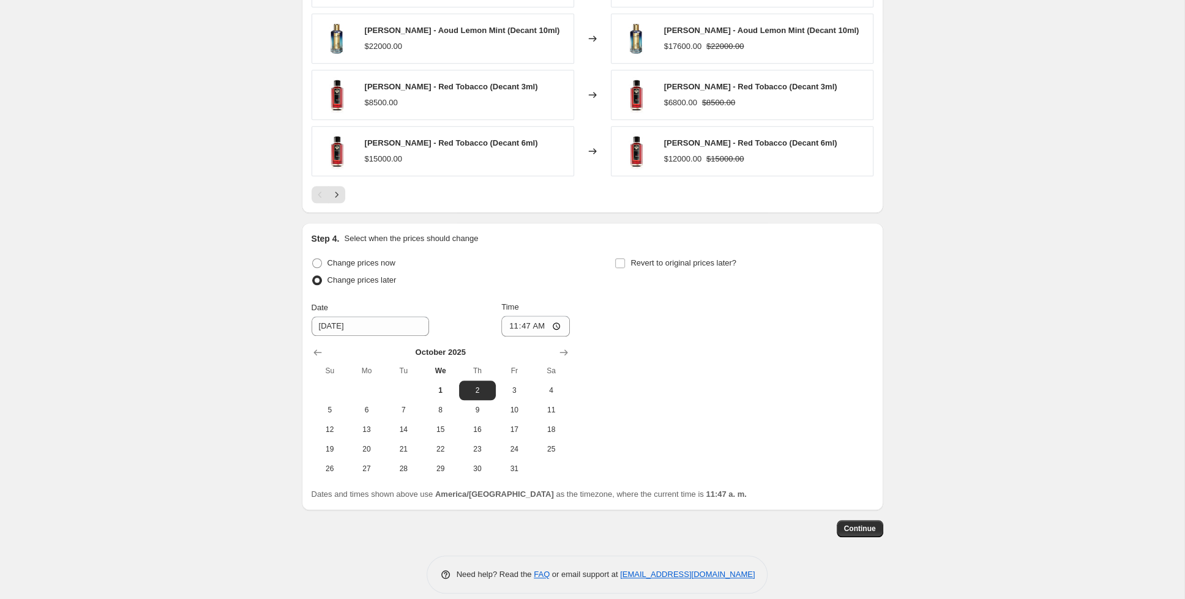
scroll to position [993, 0]
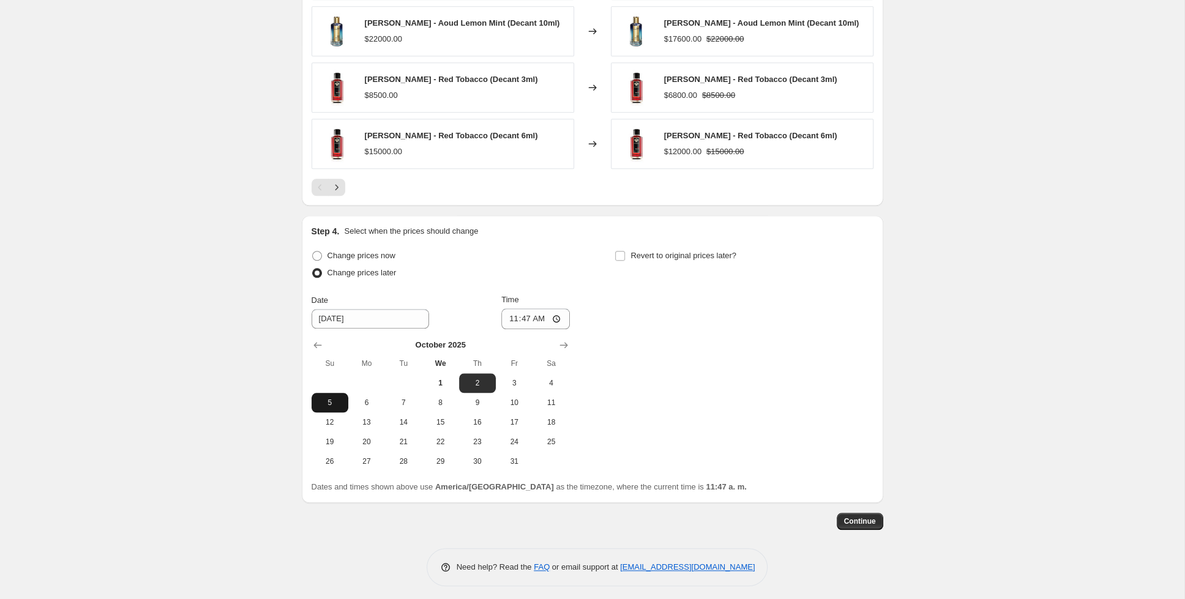
click at [338, 405] on button "5" at bounding box center [330, 403] width 37 height 20
type input "[DATE]"
click at [531, 315] on input "11:47" at bounding box center [535, 318] width 69 height 21
drag, startPoint x: 551, startPoint y: 308, endPoint x: 551, endPoint y: 316, distance: 8.0
click at [551, 310] on input "11:00" at bounding box center [535, 318] width 69 height 21
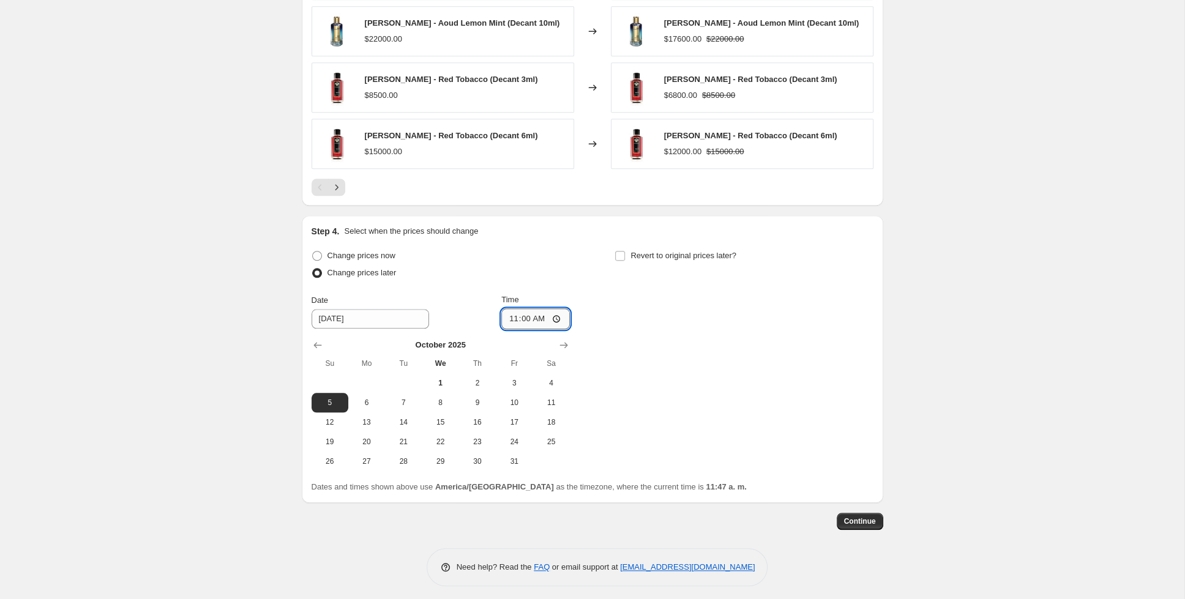
click at [554, 313] on input "11:00" at bounding box center [535, 318] width 69 height 21
type input "23:00"
click at [621, 252] on input "Revert to original prices later?" at bounding box center [620, 256] width 10 height 10
checkbox input "true"
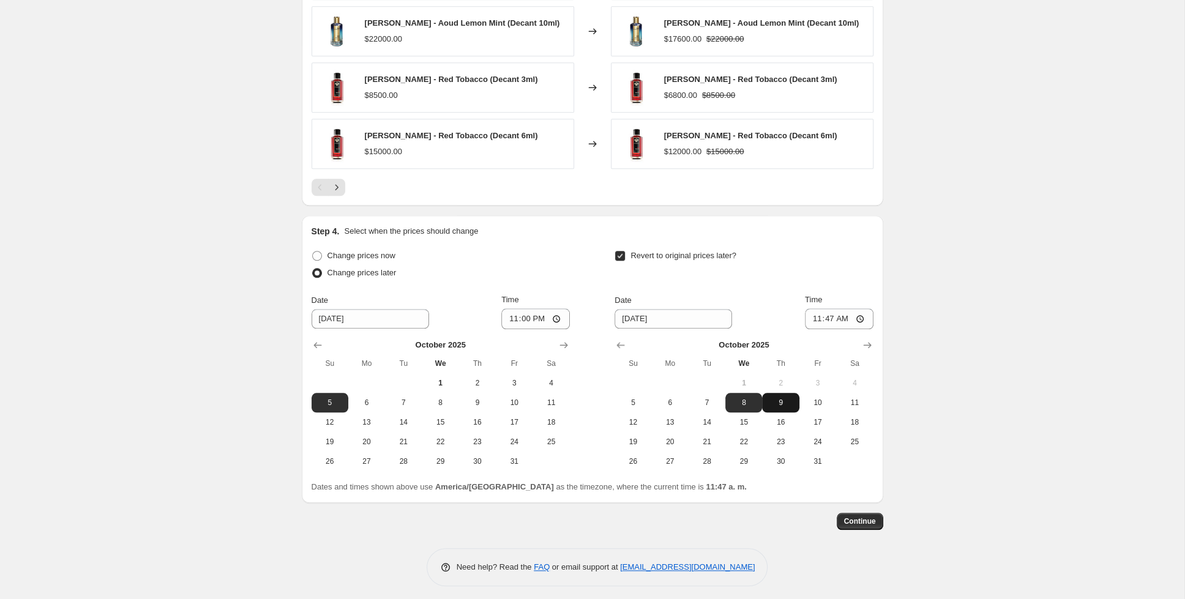
click at [788, 393] on button "9" at bounding box center [780, 403] width 37 height 20
type input "[DATE]"
click at [825, 315] on input "11:47" at bounding box center [839, 318] width 69 height 21
type input "08:00"
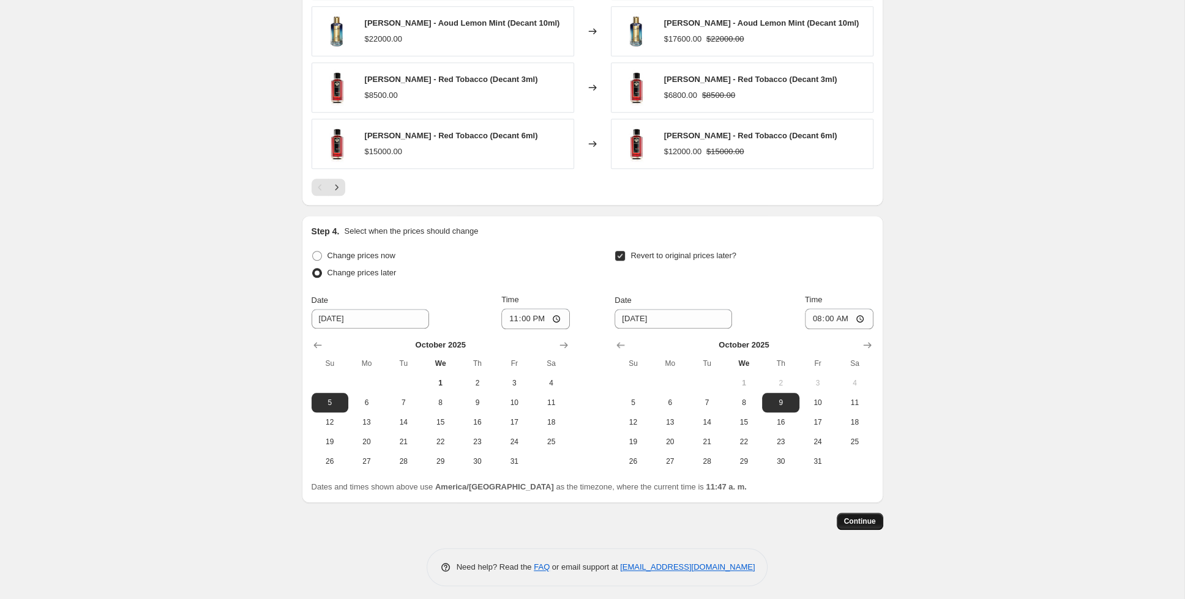
click at [851, 517] on span "Continue" at bounding box center [860, 522] width 32 height 10
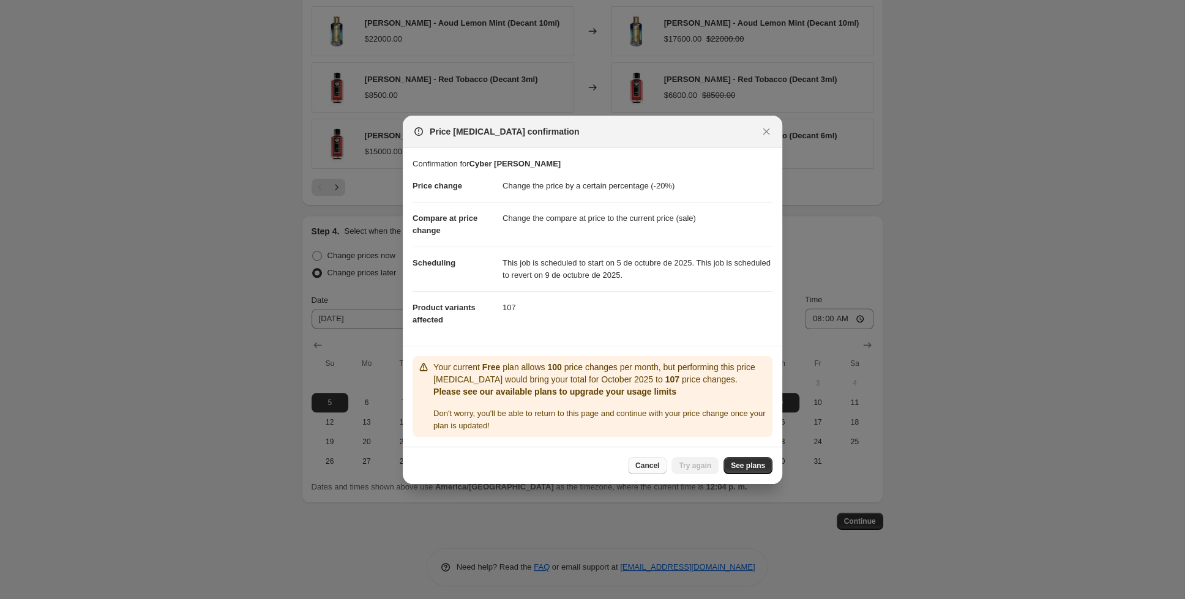
click at [659, 465] on span "Cancel" at bounding box center [647, 466] width 24 height 10
